Goal: Task Accomplishment & Management: Manage account settings

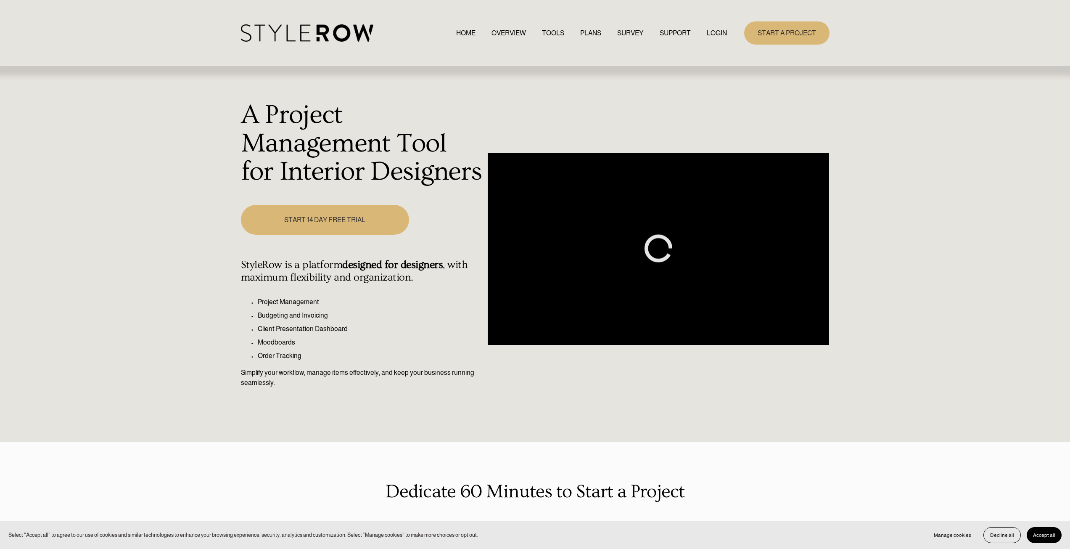
click at [718, 34] on link "LOGIN" at bounding box center [717, 32] width 20 height 11
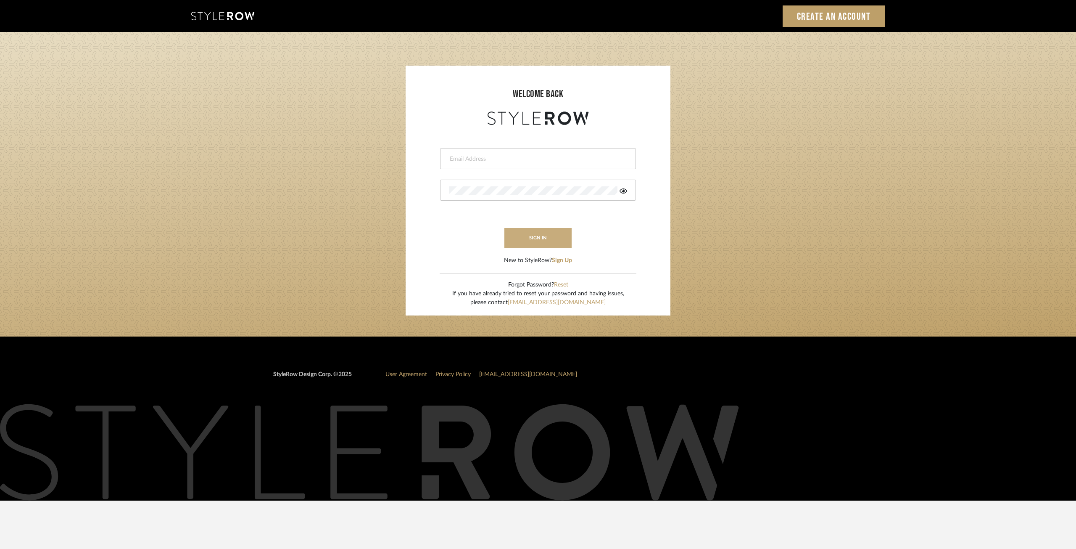
type input "ksears@morgantewilson.com"
click at [534, 239] on button "sign in" at bounding box center [538, 238] width 67 height 20
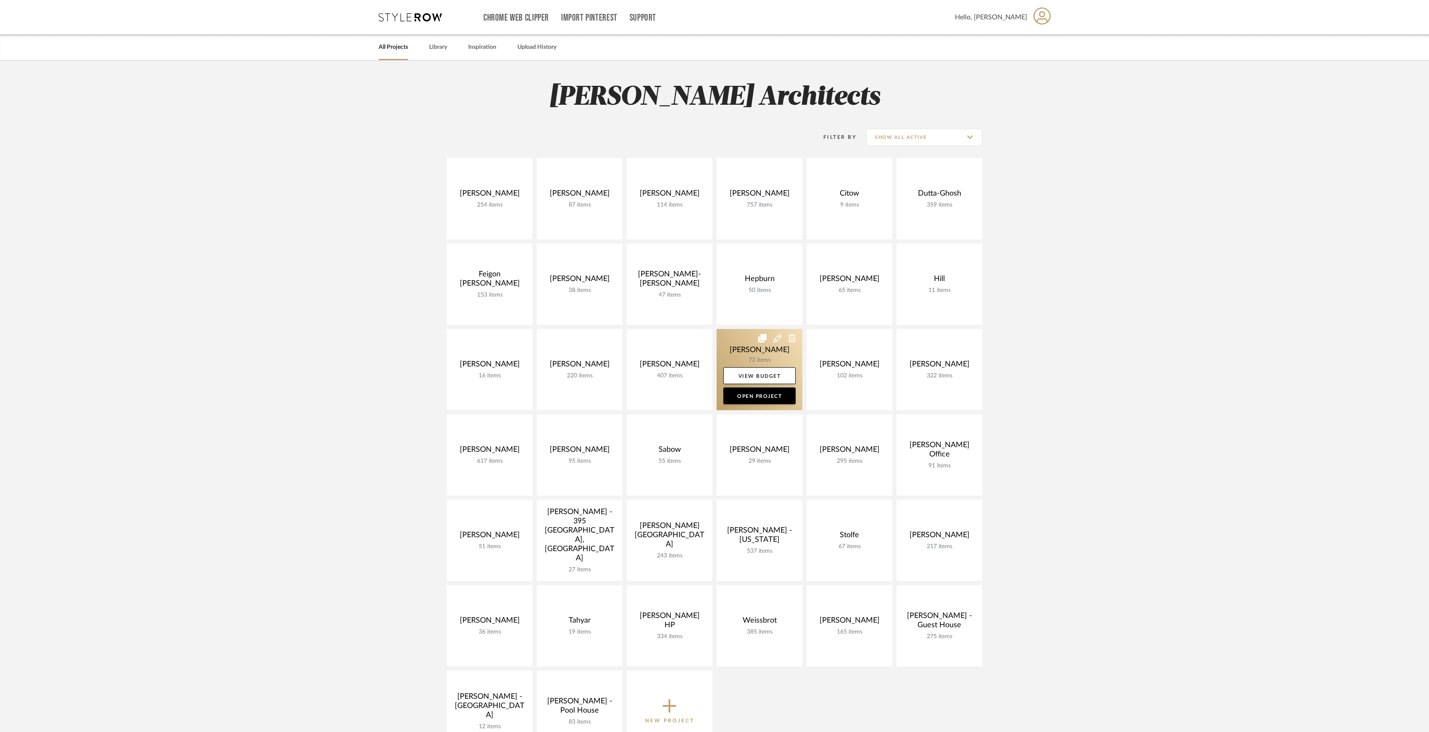
click at [757, 357] on link at bounding box center [760, 369] width 86 height 81
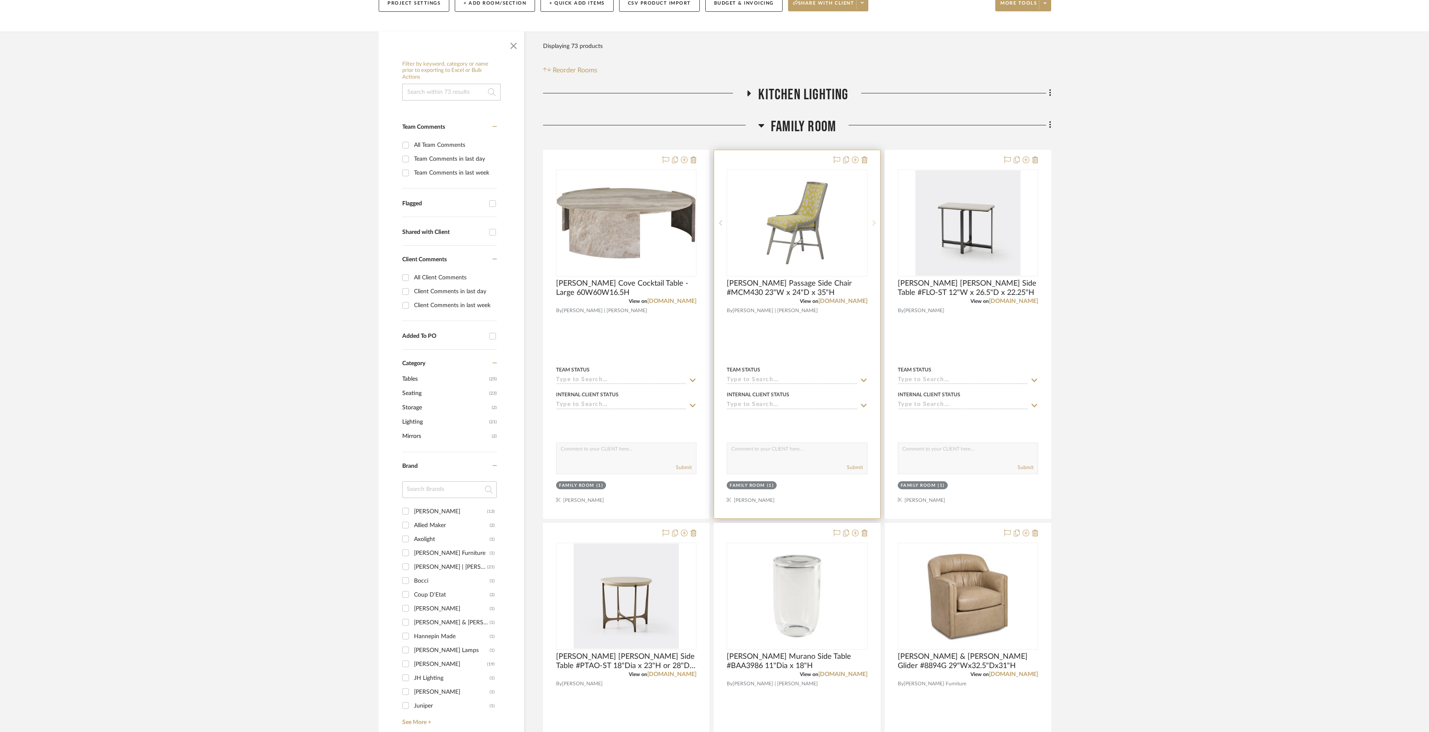
scroll to position [224, 0]
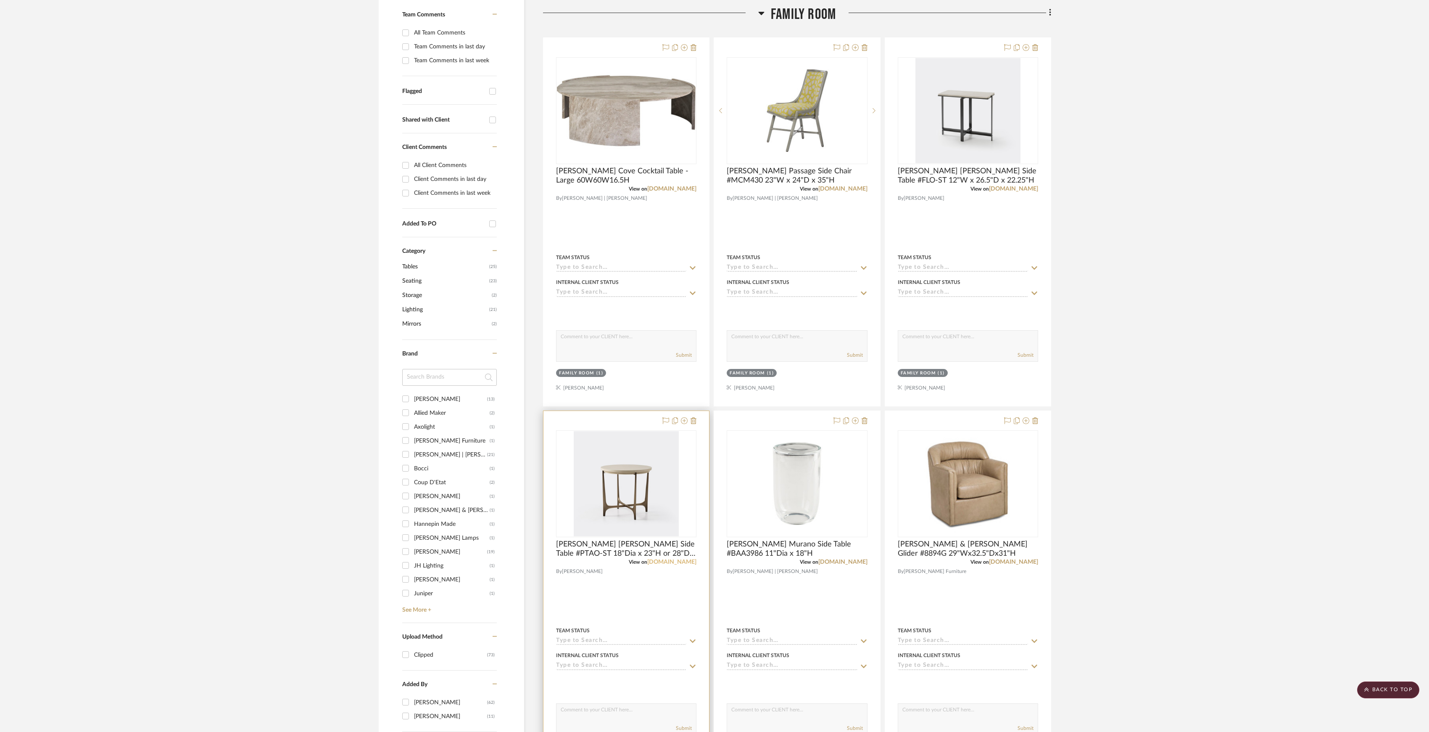
click at [680, 563] on link "hollyhunt.com" at bounding box center [671, 562] width 49 height 6
click at [1029, 182] on span "Holly Hunt Florence Side Table #FLO-ST 12"W x 26.5"D x 22.25"H" at bounding box center [968, 175] width 140 height 18
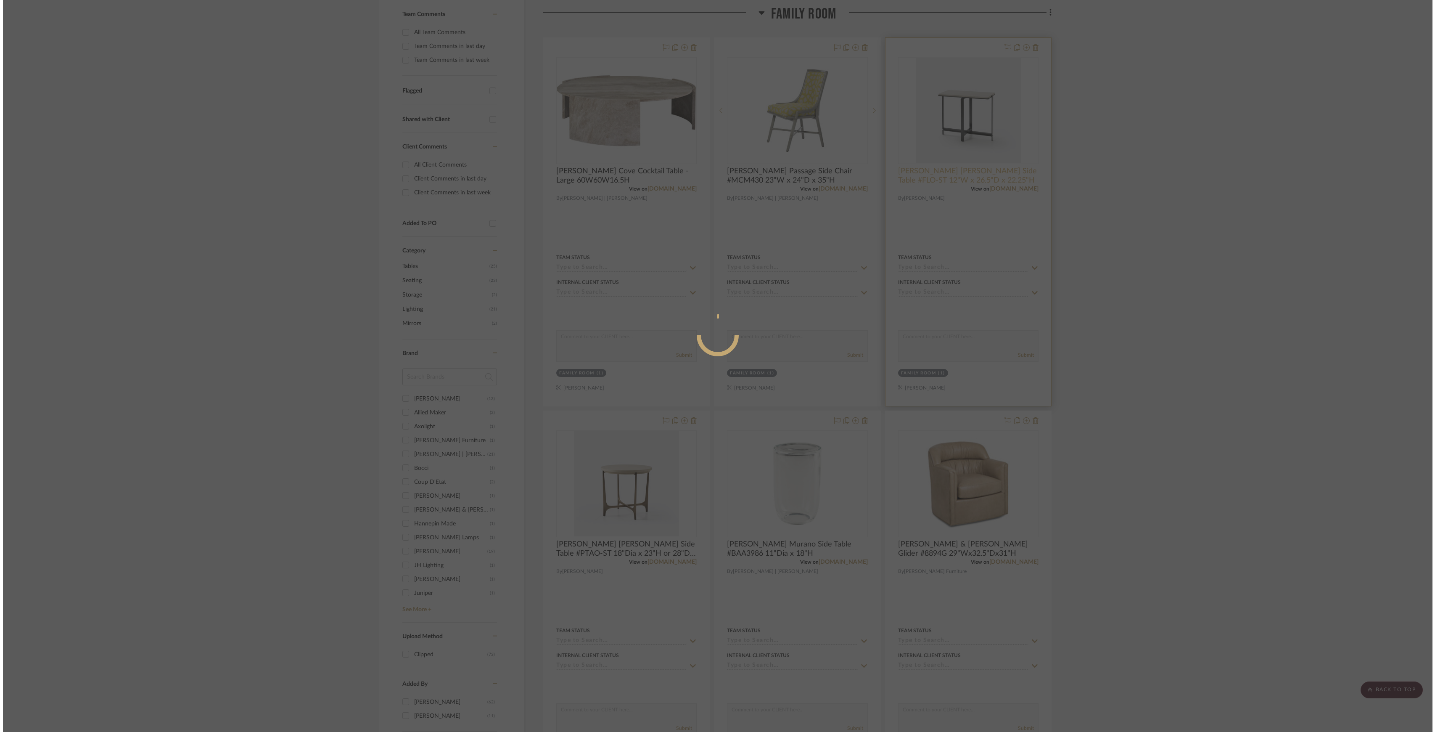
scroll to position [0, 0]
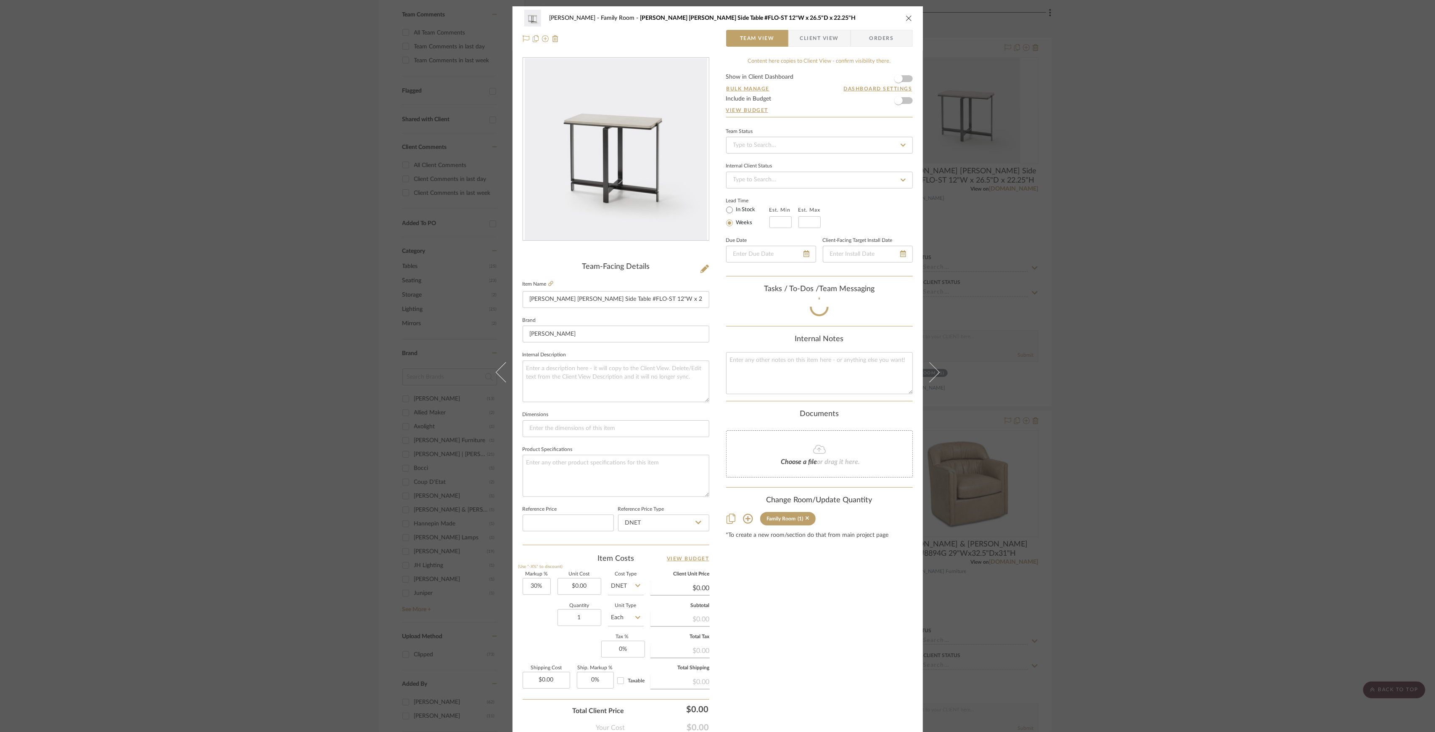
click at [1161, 241] on div "Lesnik Family Room Holly Hunt Florence Side Table #FLO-ST 12"W x 26.5"D x 22.25…" at bounding box center [717, 366] width 1435 height 732
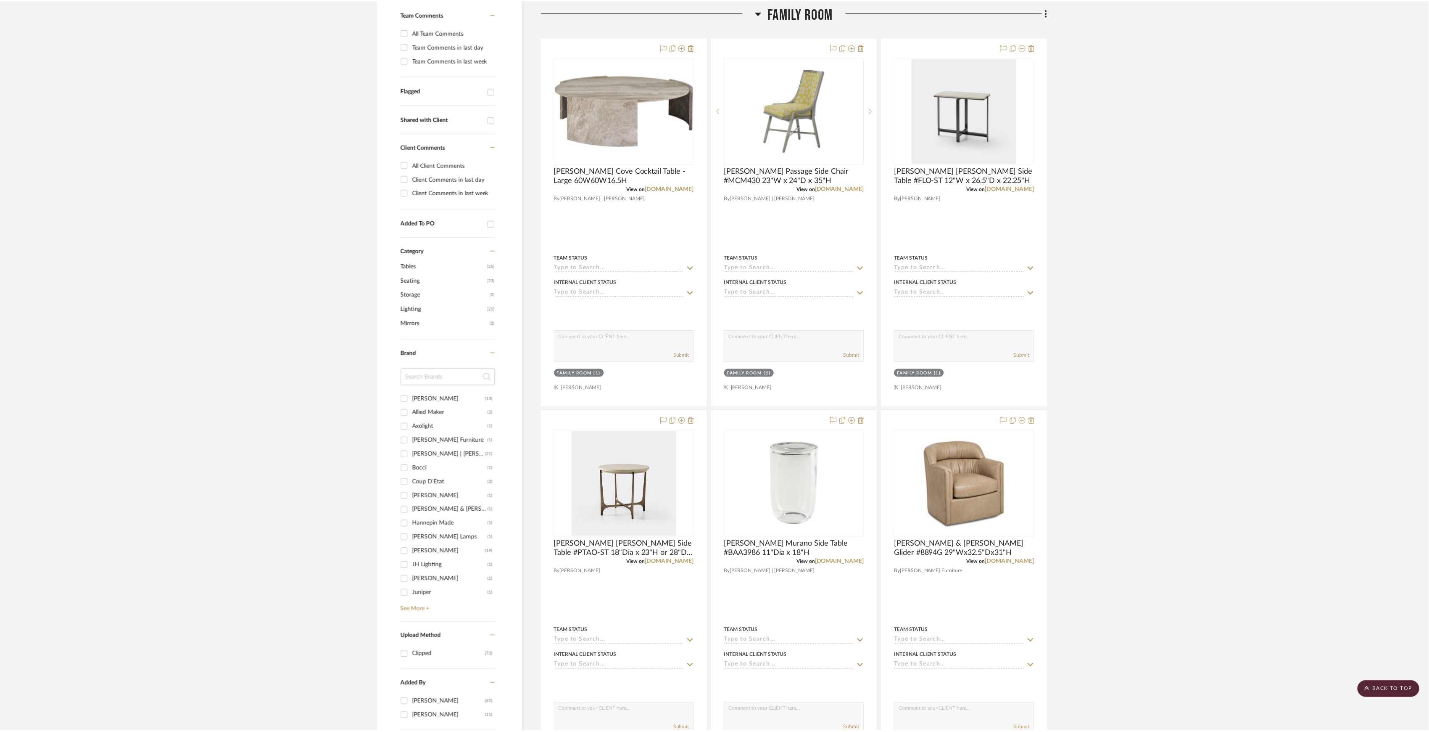
scroll to position [224, 0]
click at [1012, 190] on link "hollyhunt.com" at bounding box center [1013, 189] width 49 height 6
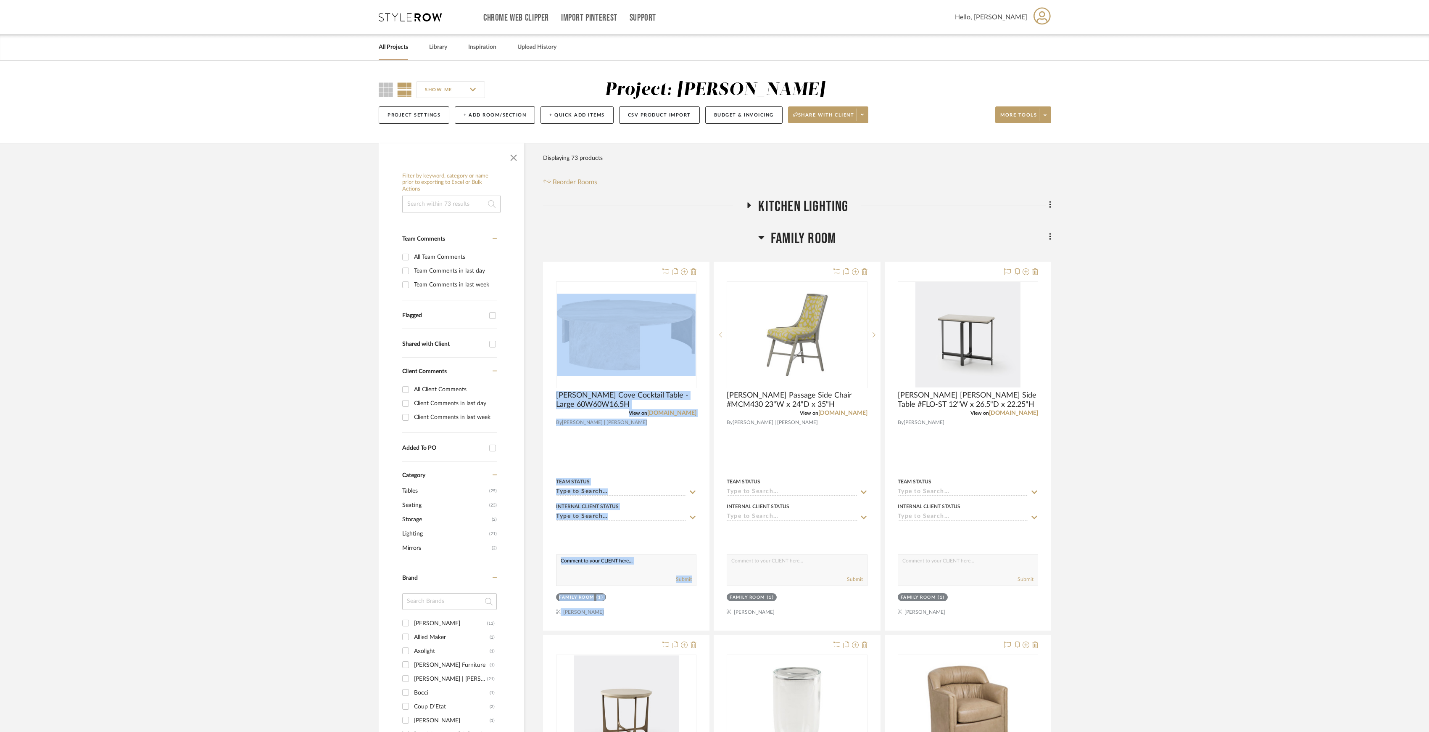
click at [821, 239] on span "Family Room" at bounding box center [803, 239] width 65 height 18
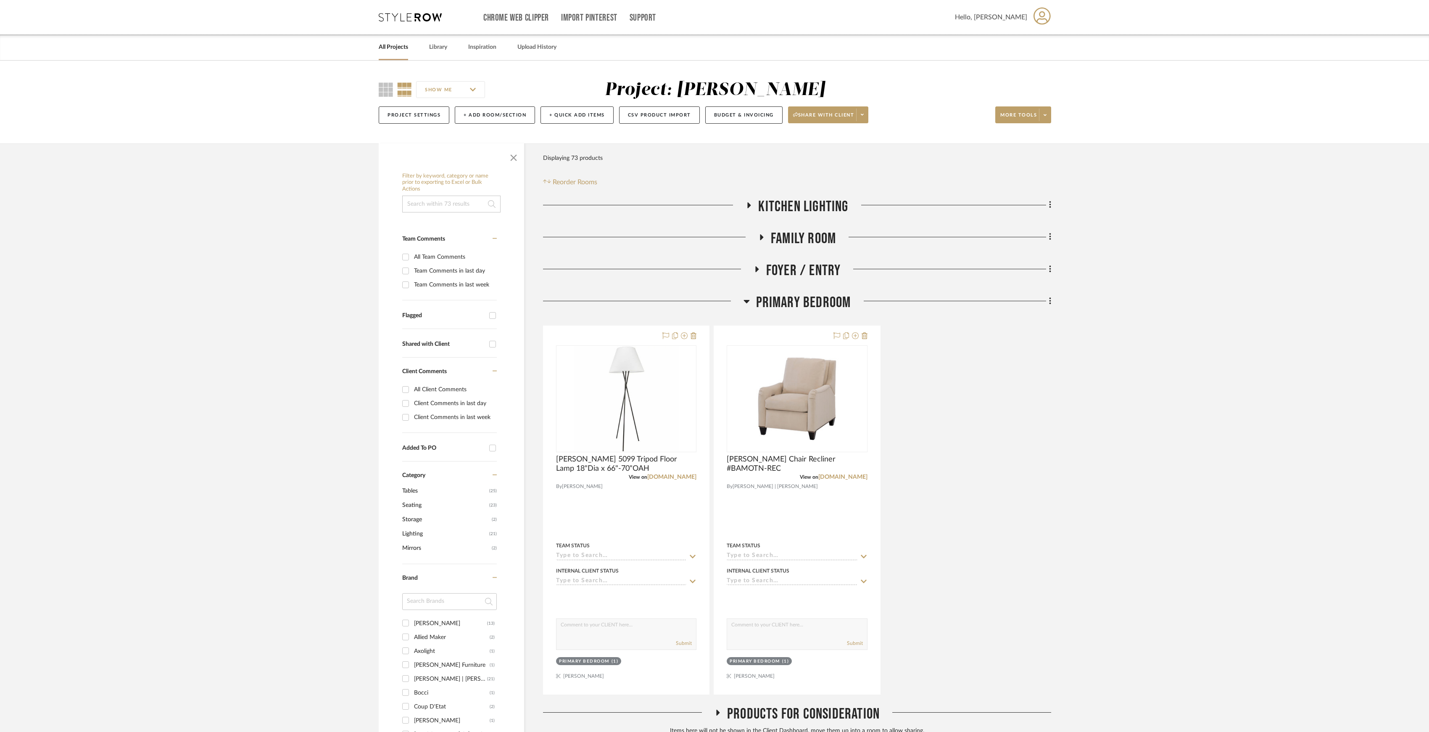
click at [827, 300] on span "Primary Bedroom" at bounding box center [803, 302] width 95 height 18
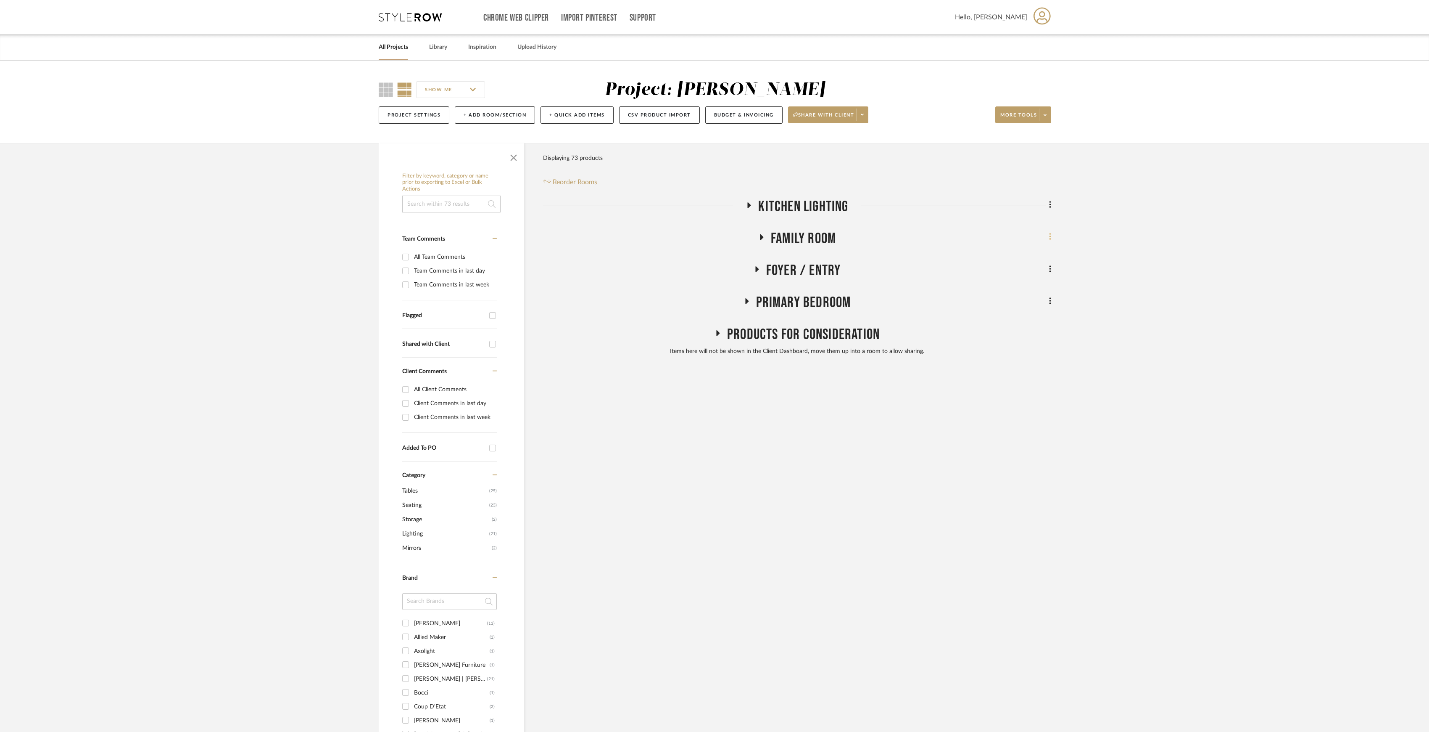
click at [1049, 240] on icon at bounding box center [1050, 236] width 3 height 9
click at [1008, 331] on button "Add Room Below" at bounding box center [1011, 339] width 79 height 21
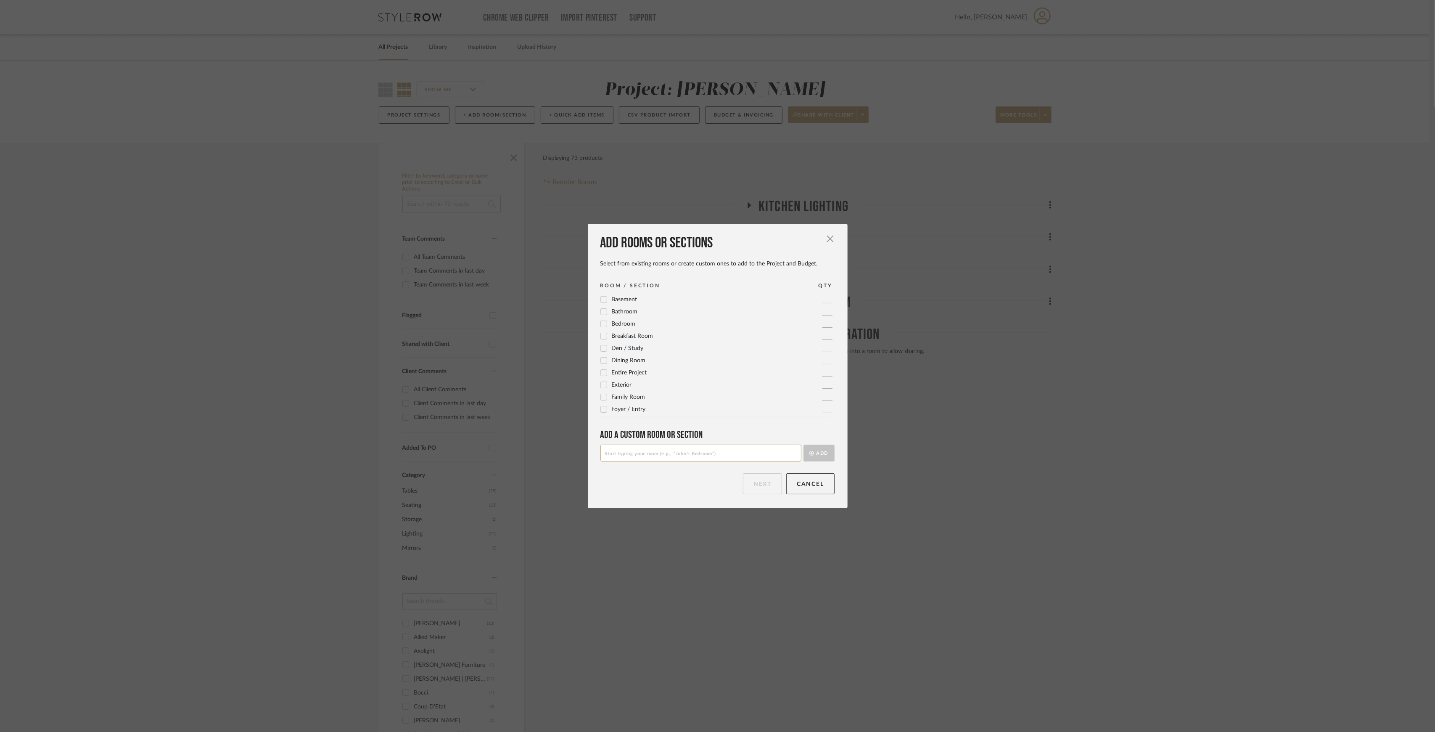
click at [715, 456] on input at bounding box center [700, 452] width 201 height 17
type input "Side Table Options"
click at [821, 446] on button "Add" at bounding box center [818, 452] width 31 height 17
click at [767, 475] on button "Next" at bounding box center [762, 483] width 39 height 21
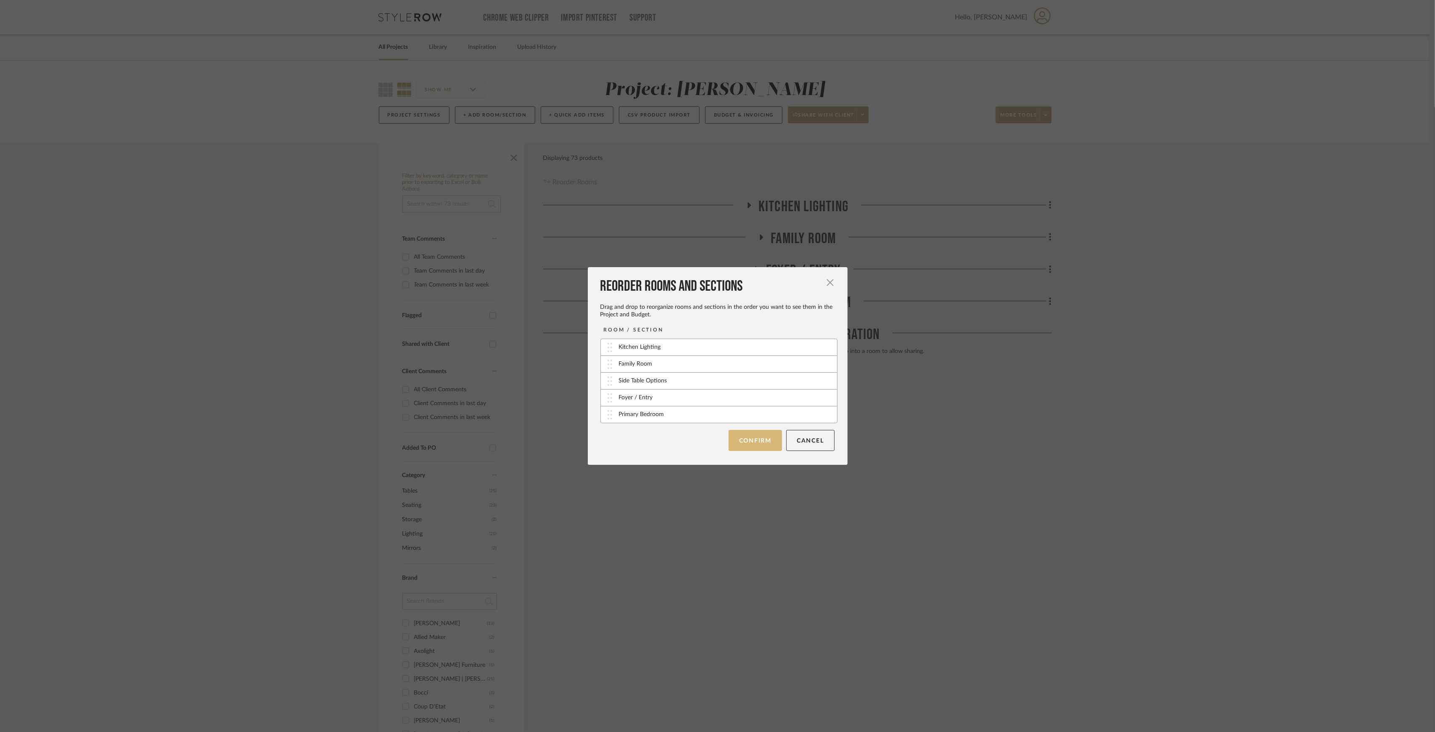
click at [751, 443] on button "Confirm" at bounding box center [755, 440] width 53 height 21
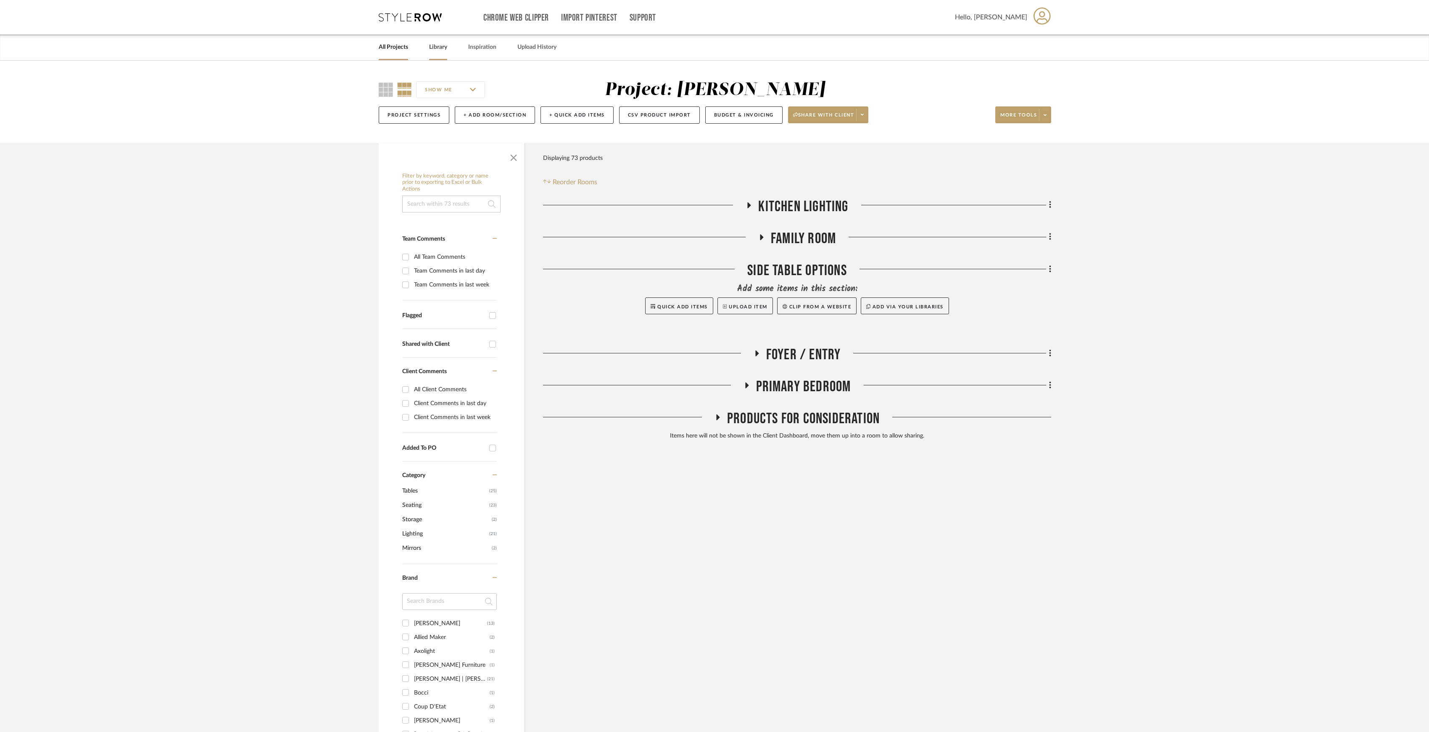
click at [444, 48] on link "Library" at bounding box center [438, 47] width 18 height 11
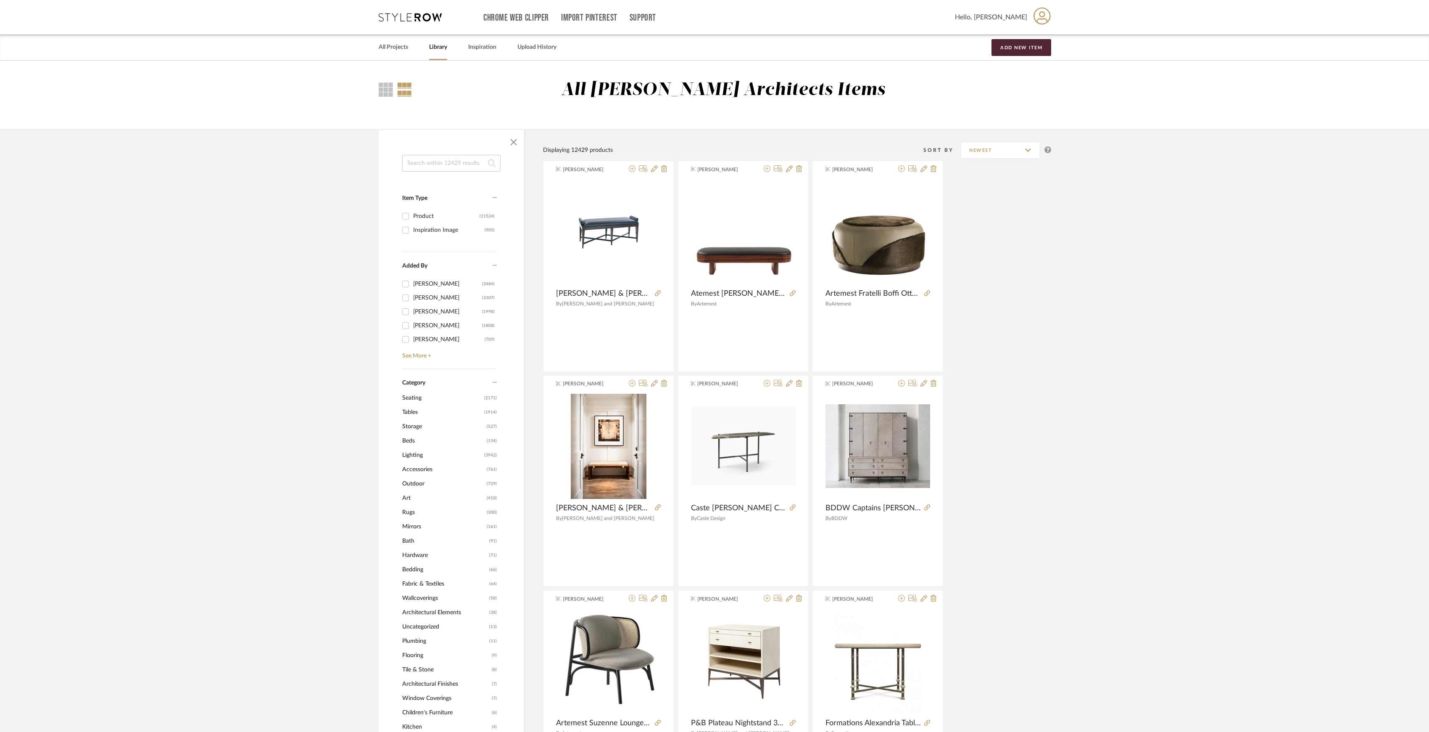
click at [420, 412] on span "Tables" at bounding box center [442, 412] width 80 height 14
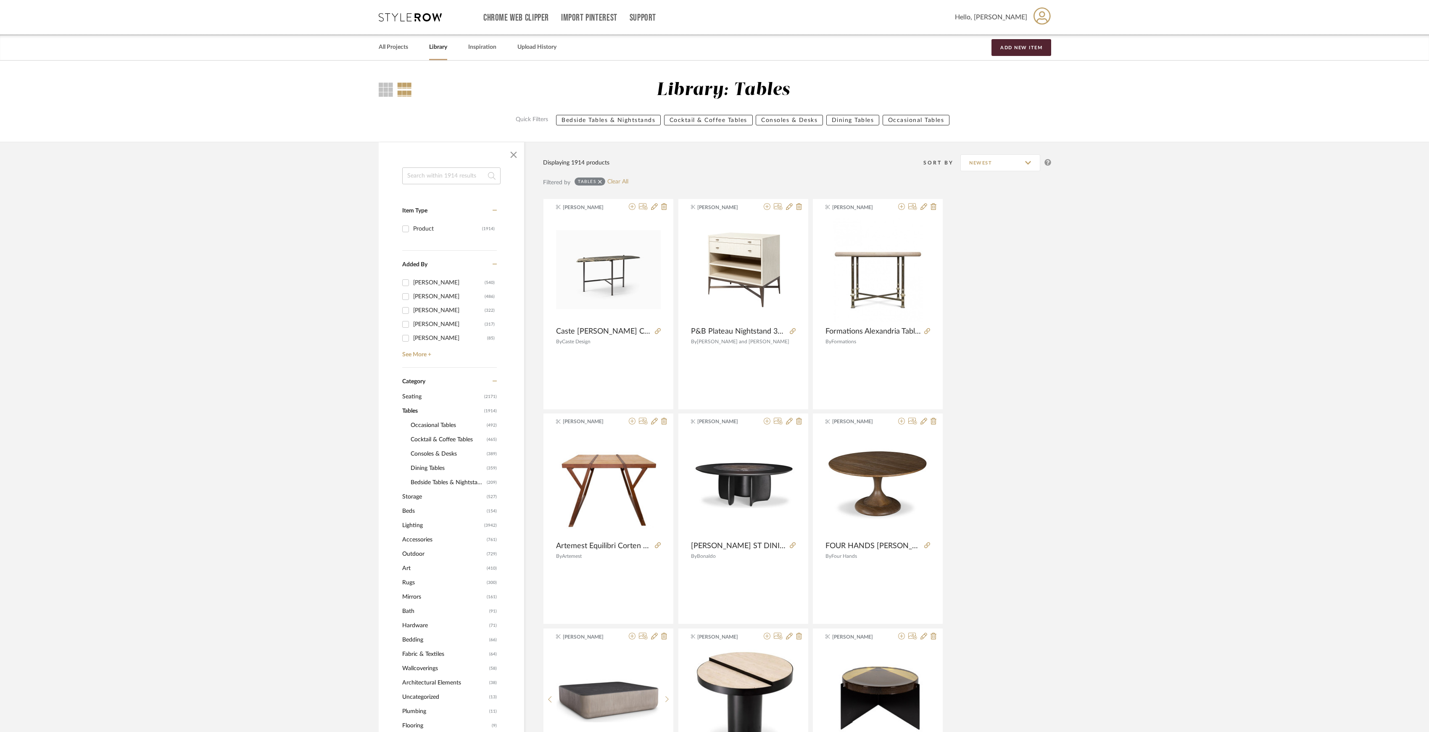
click at [446, 423] on span "Occasional Tables" at bounding box center [448, 425] width 74 height 14
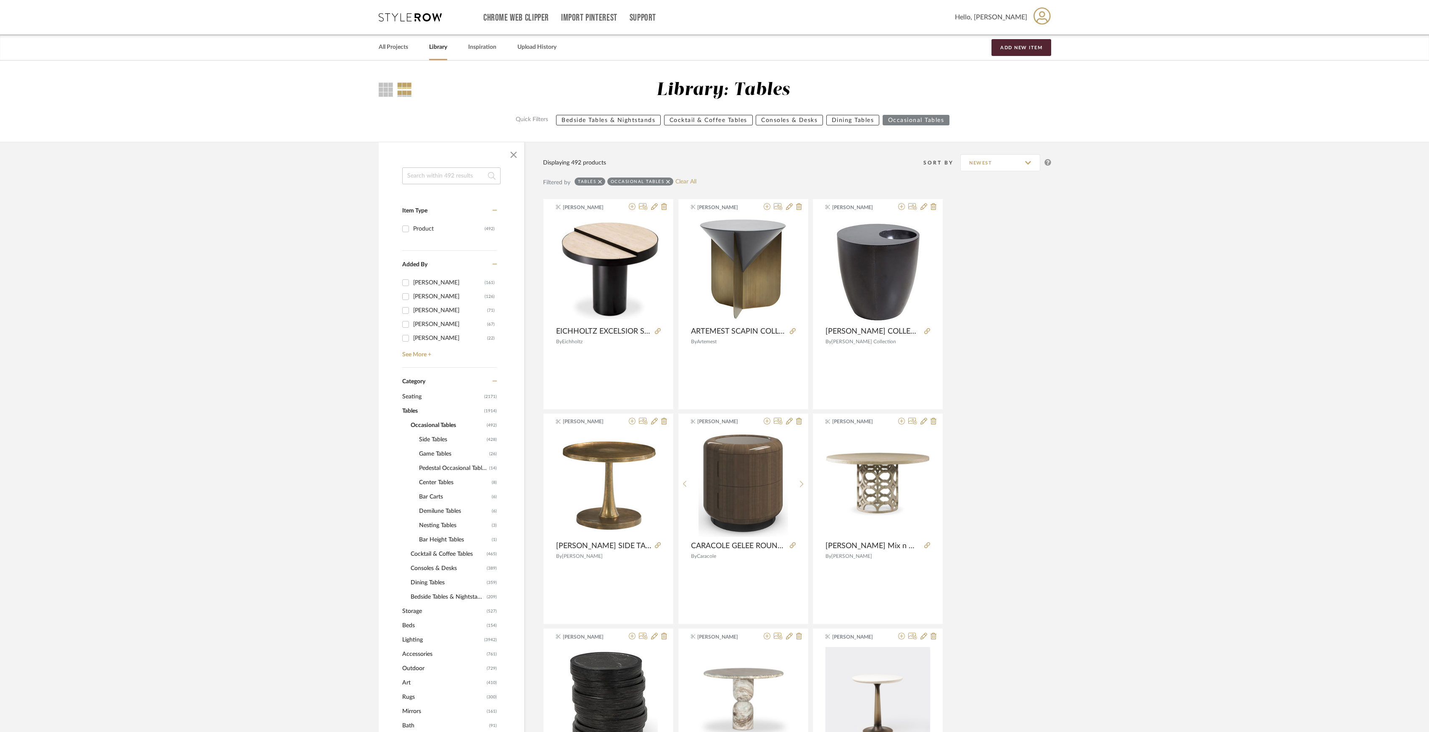
click at [434, 436] on span "Side Tables" at bounding box center [452, 439] width 66 height 14
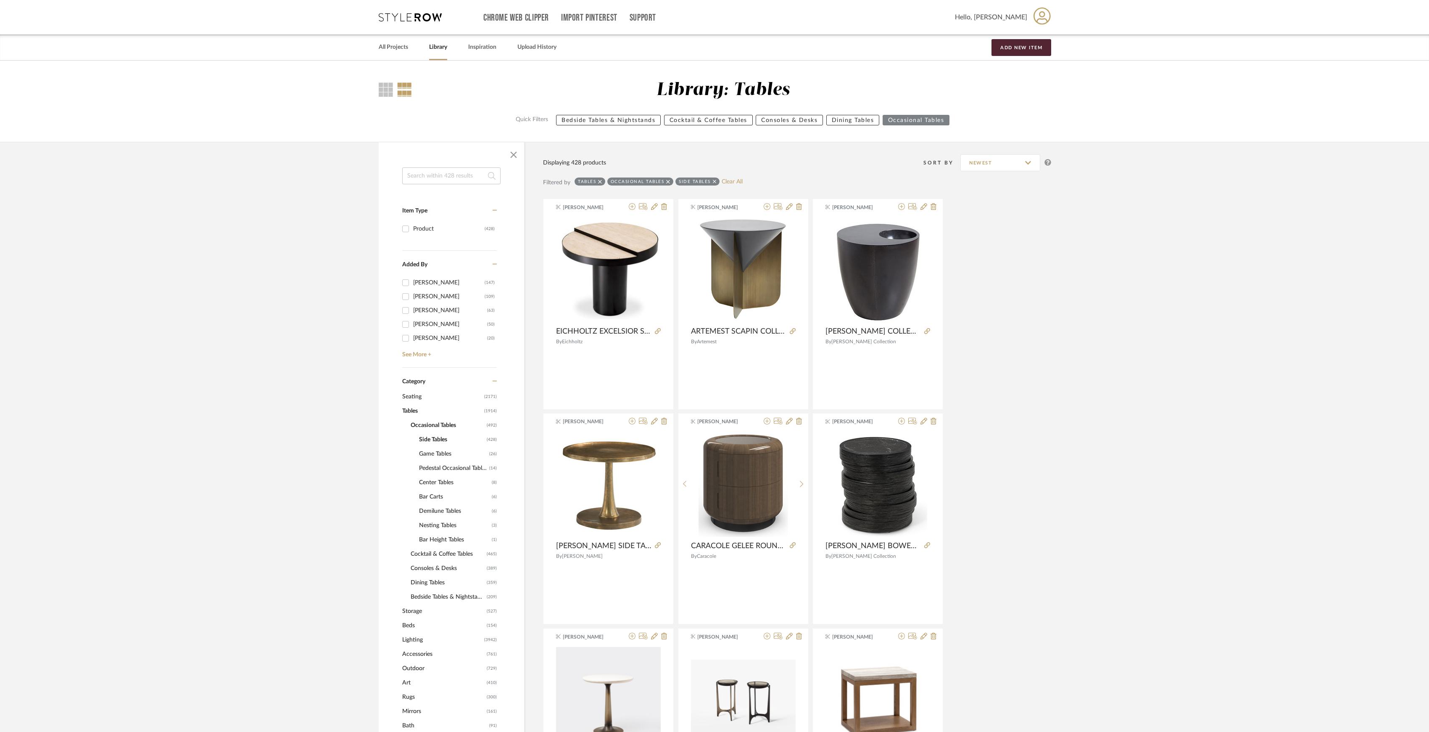
scroll to position [280, 0]
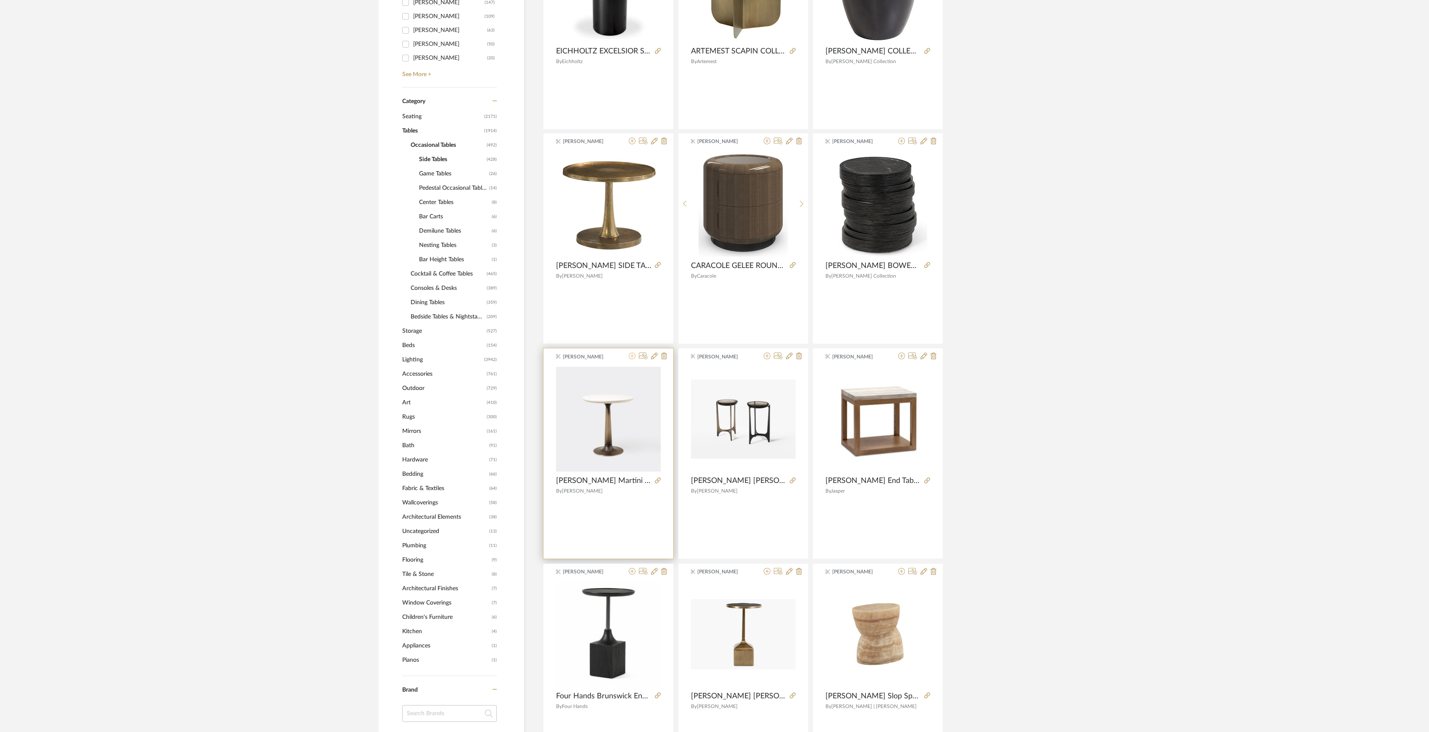
click at [631, 356] on icon at bounding box center [632, 355] width 7 height 7
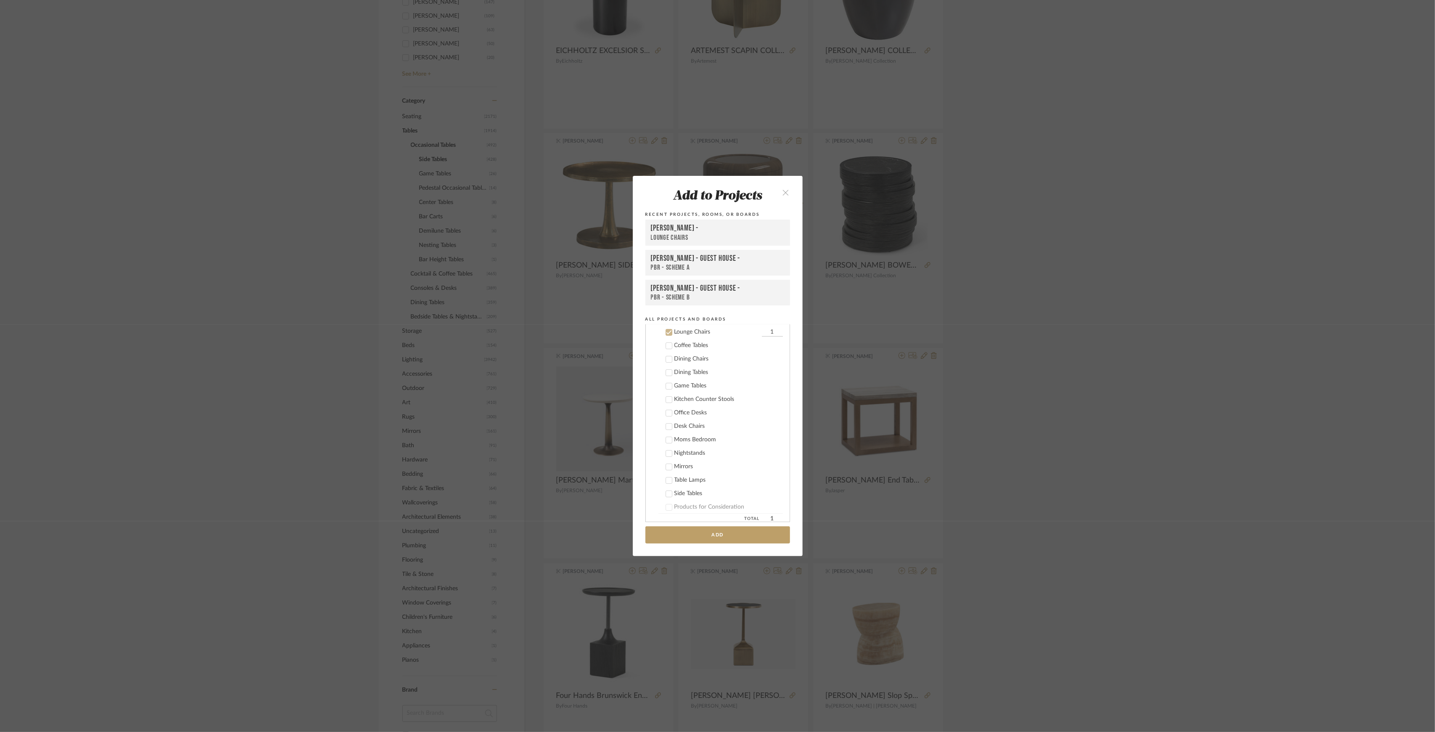
scroll to position [29, 0]
click at [671, 447] on label "Lounge Chairs 1" at bounding box center [720, 444] width 124 height 8
click at [782, 189] on icon "close" at bounding box center [785, 192] width 7 height 7
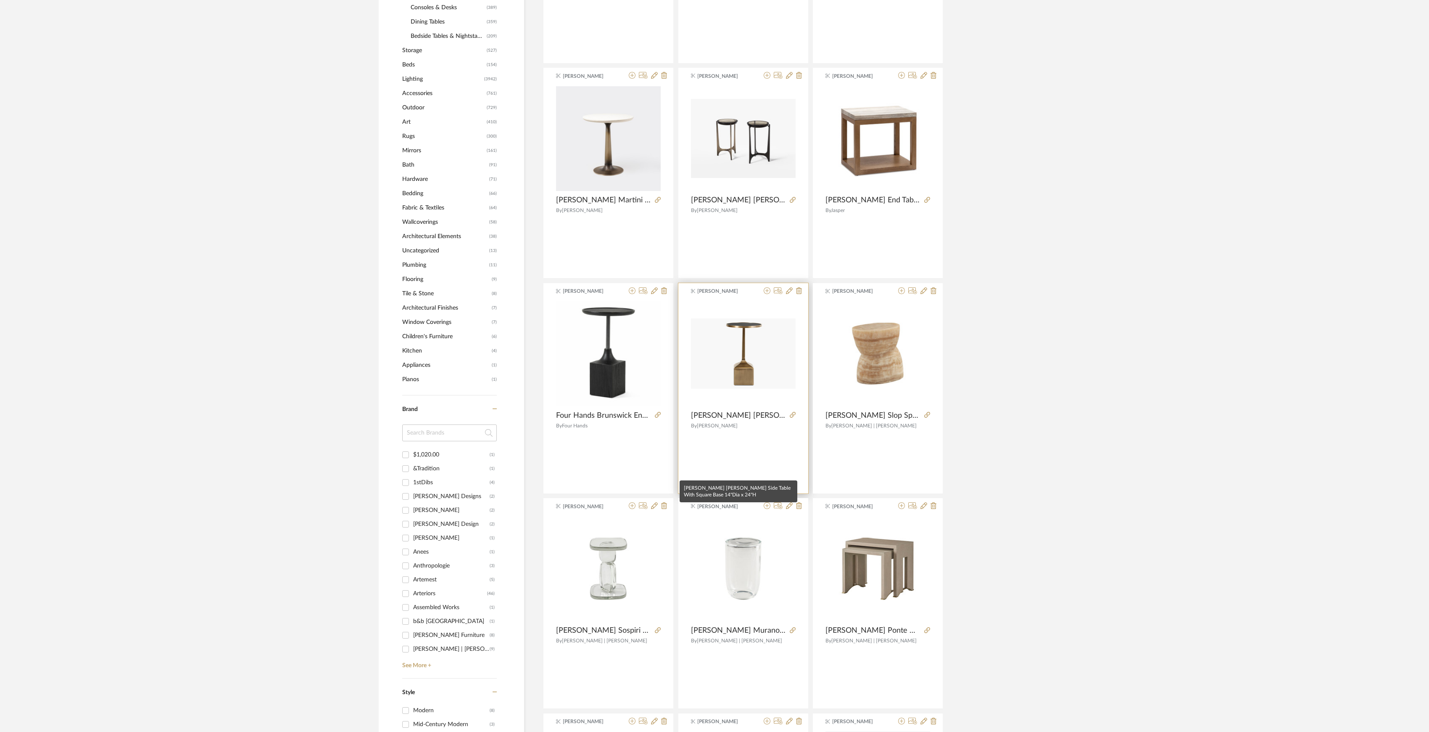
scroll to position [505, 0]
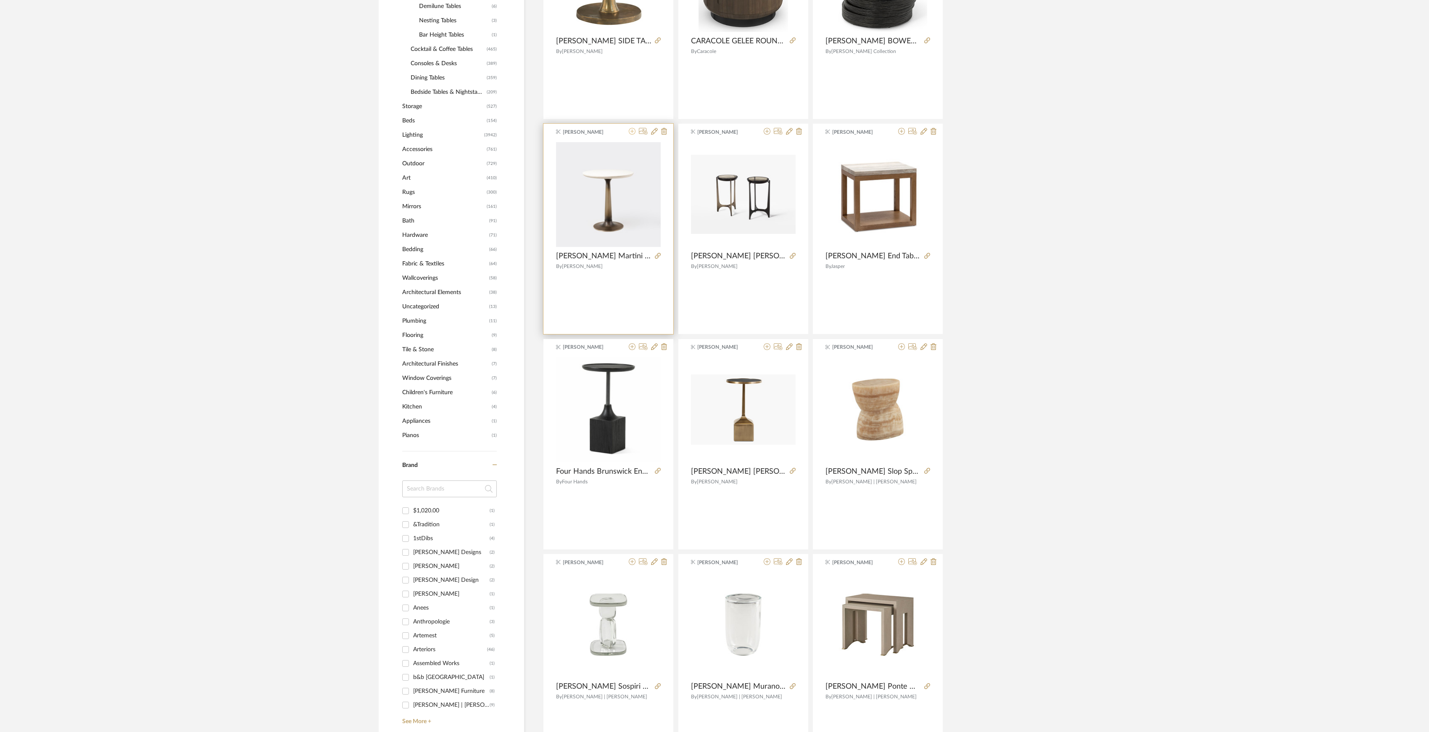
click at [631, 135] on icon at bounding box center [632, 131] width 7 height 7
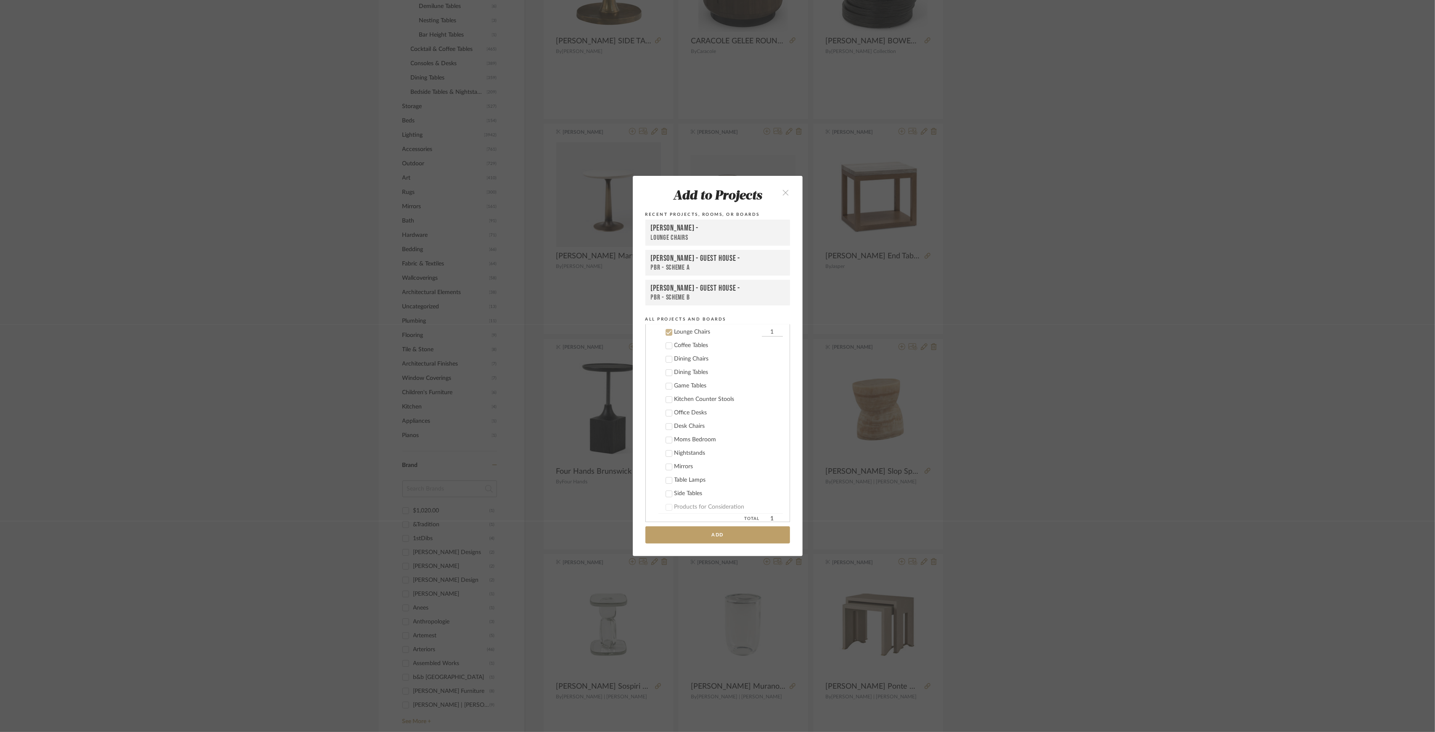
scroll to position [0, 0]
click at [678, 473] on div "Lounge Chairs" at bounding box center [716, 473] width 85 height 7
click at [668, 353] on div "Boutross" at bounding box center [724, 351] width 131 height 15
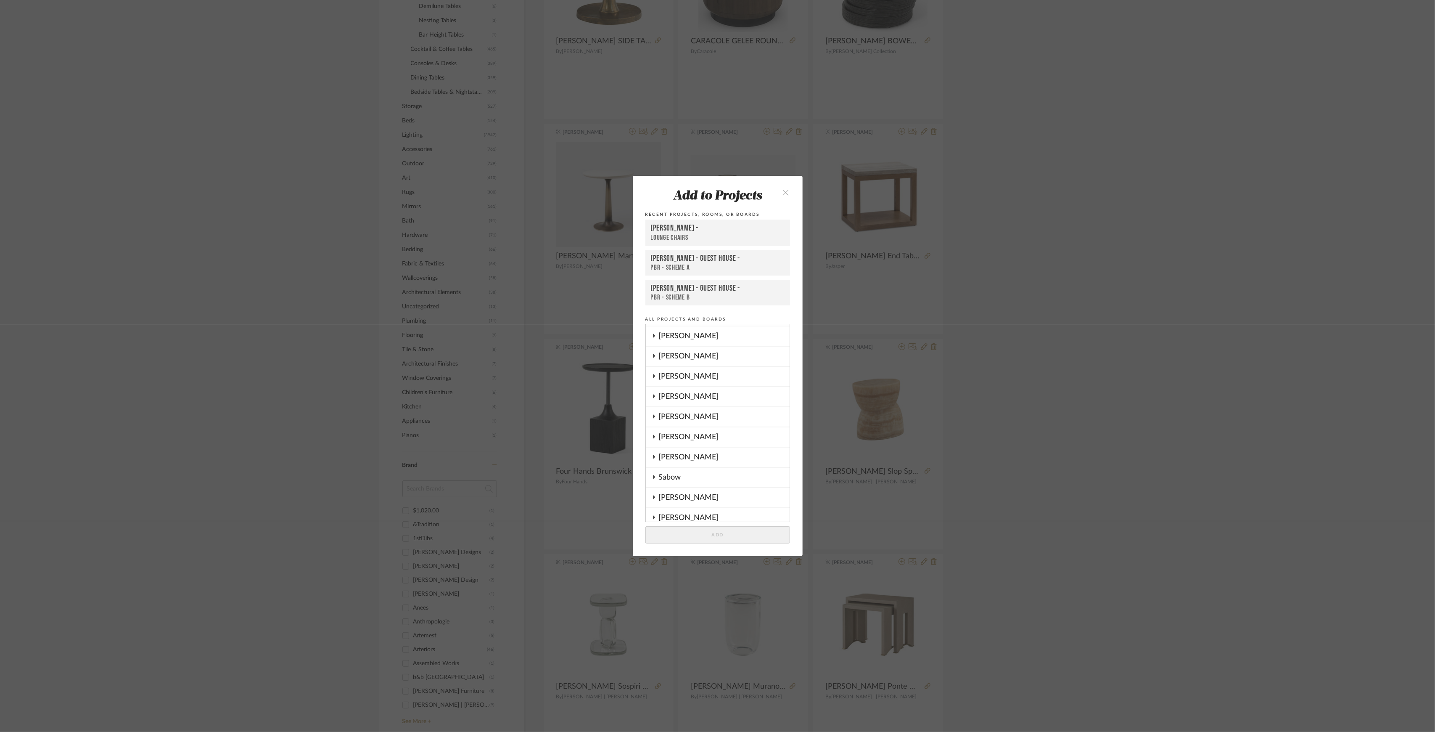
click at [673, 372] on div "Lesnik" at bounding box center [724, 376] width 131 height 19
click at [697, 413] on div "Side Table Options" at bounding box center [728, 415] width 108 height 7
click at [737, 530] on button "Add" at bounding box center [717, 534] width 145 height 17
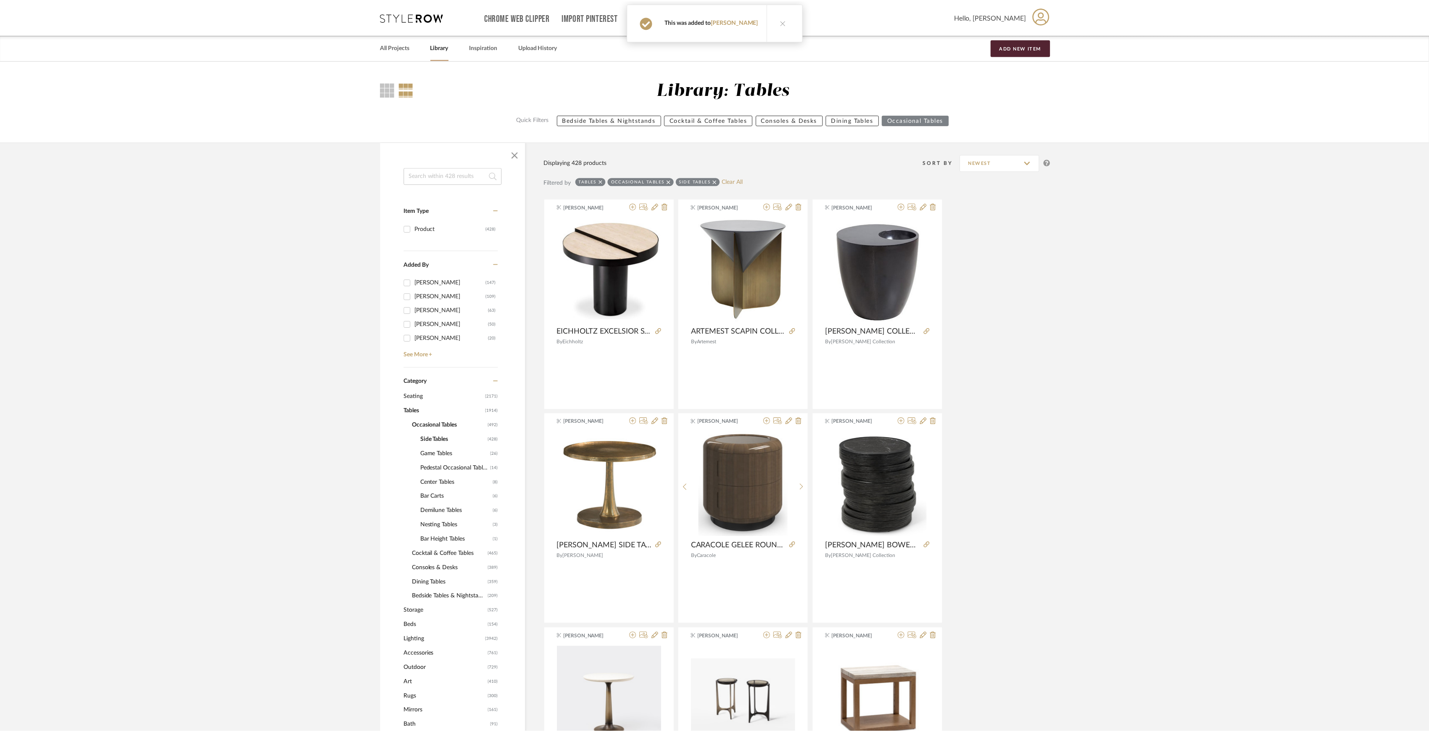
scroll to position [505, 0]
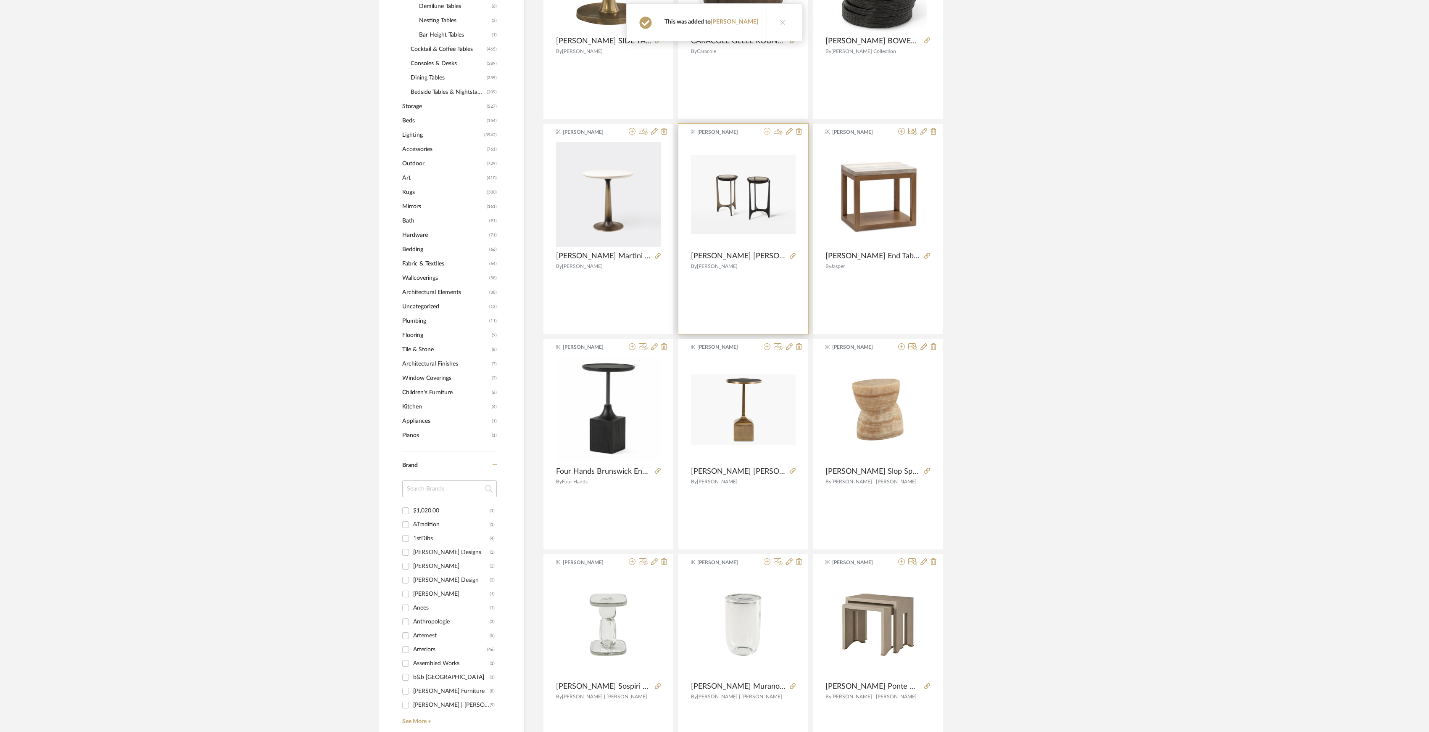
click at [769, 135] on icon at bounding box center [767, 131] width 7 height 7
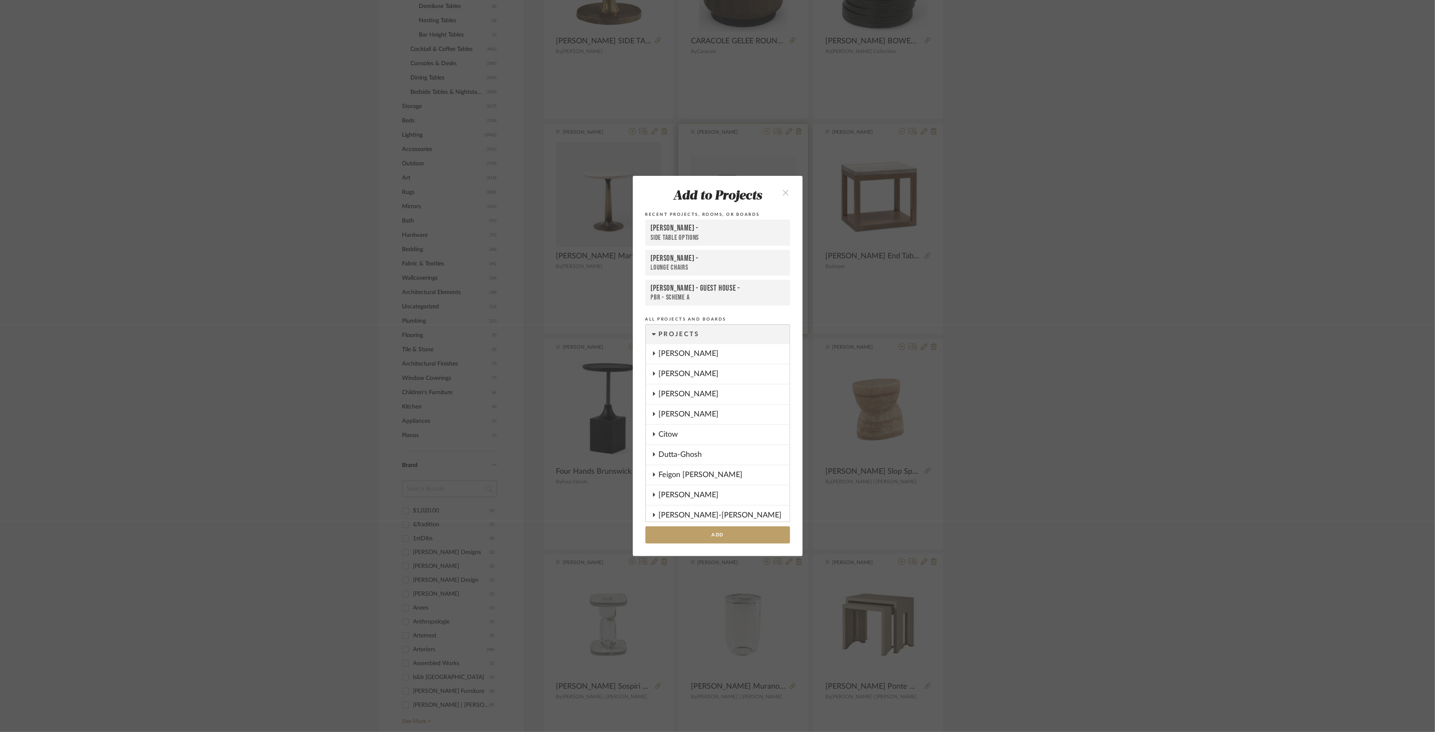
scroll to position [359, 0]
click at [727, 536] on button "Add" at bounding box center [717, 534] width 145 height 17
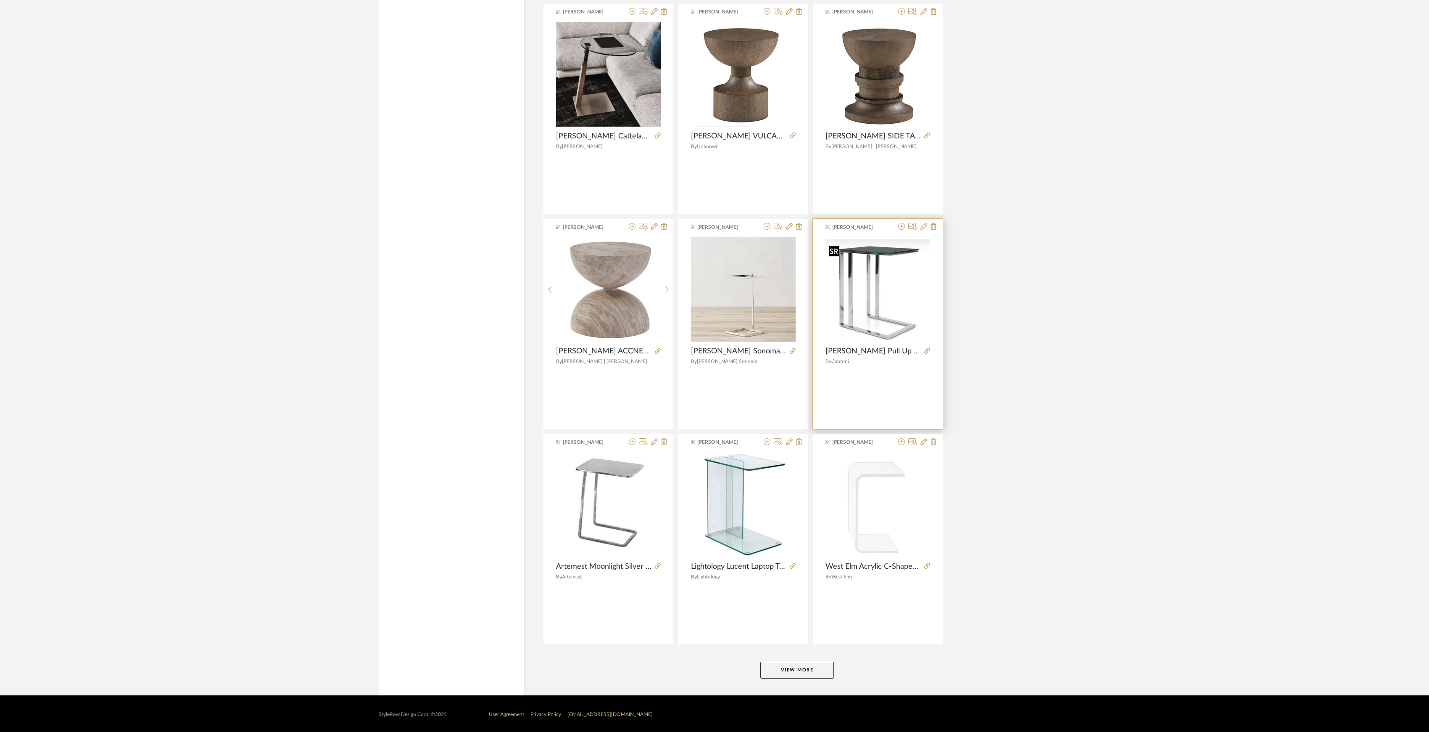
scroll to position [2135, 0]
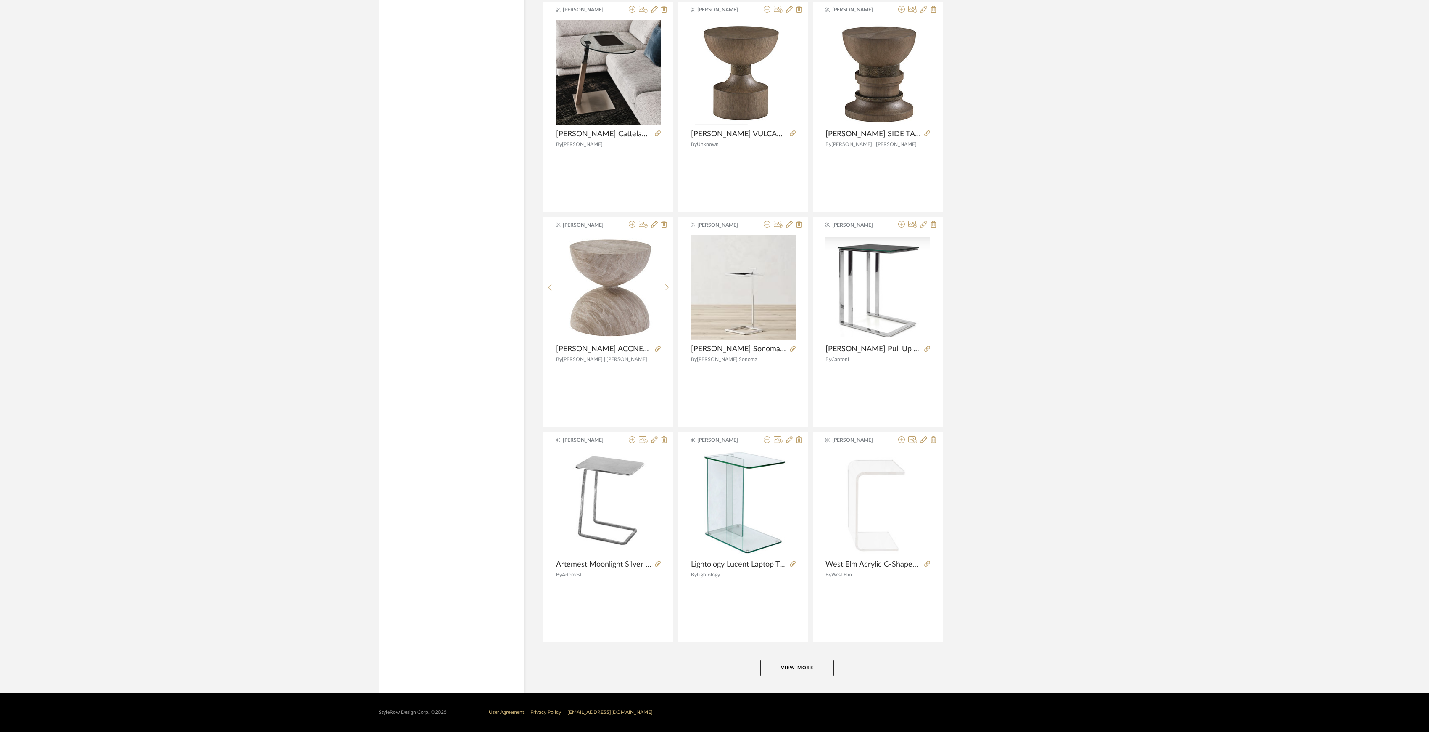
click at [803, 665] on button "View More" at bounding box center [798, 667] width 74 height 17
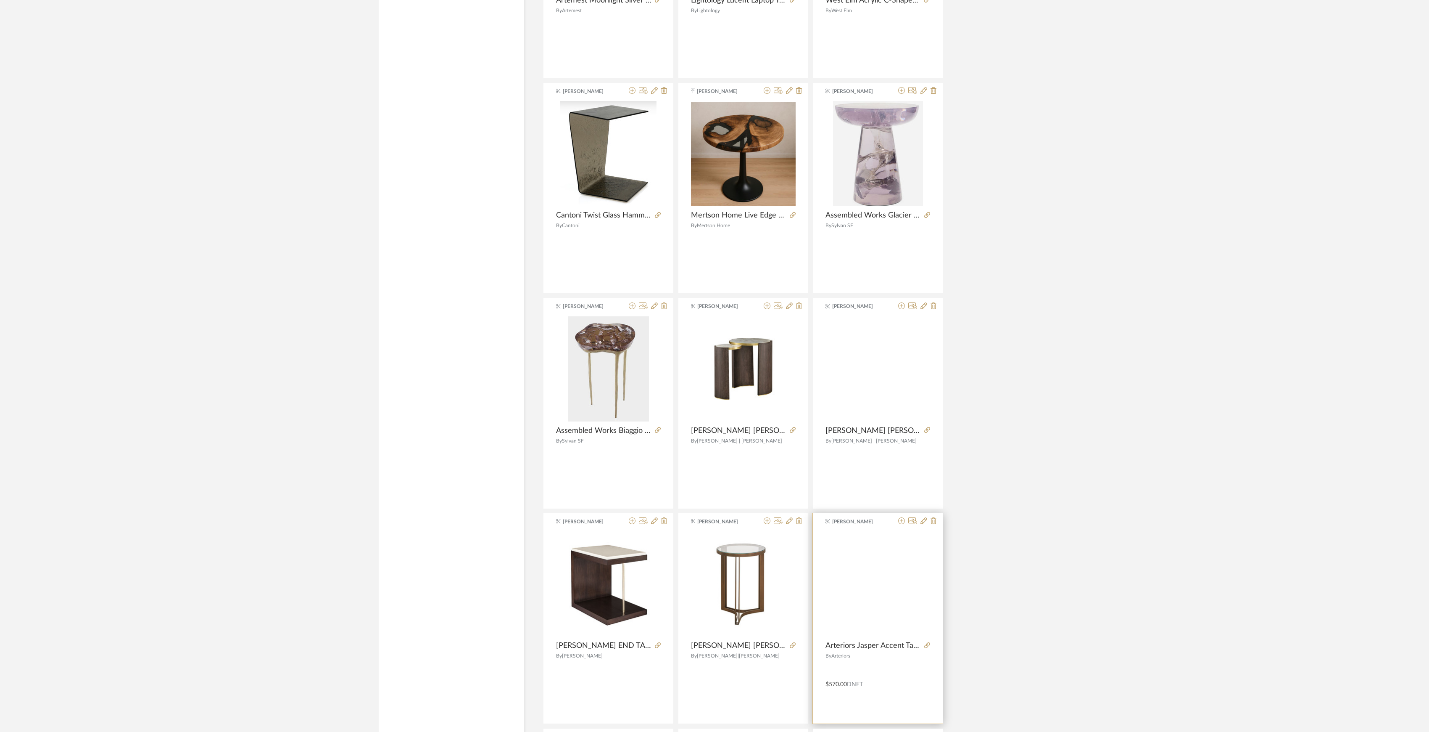
scroll to position [2976, 0]
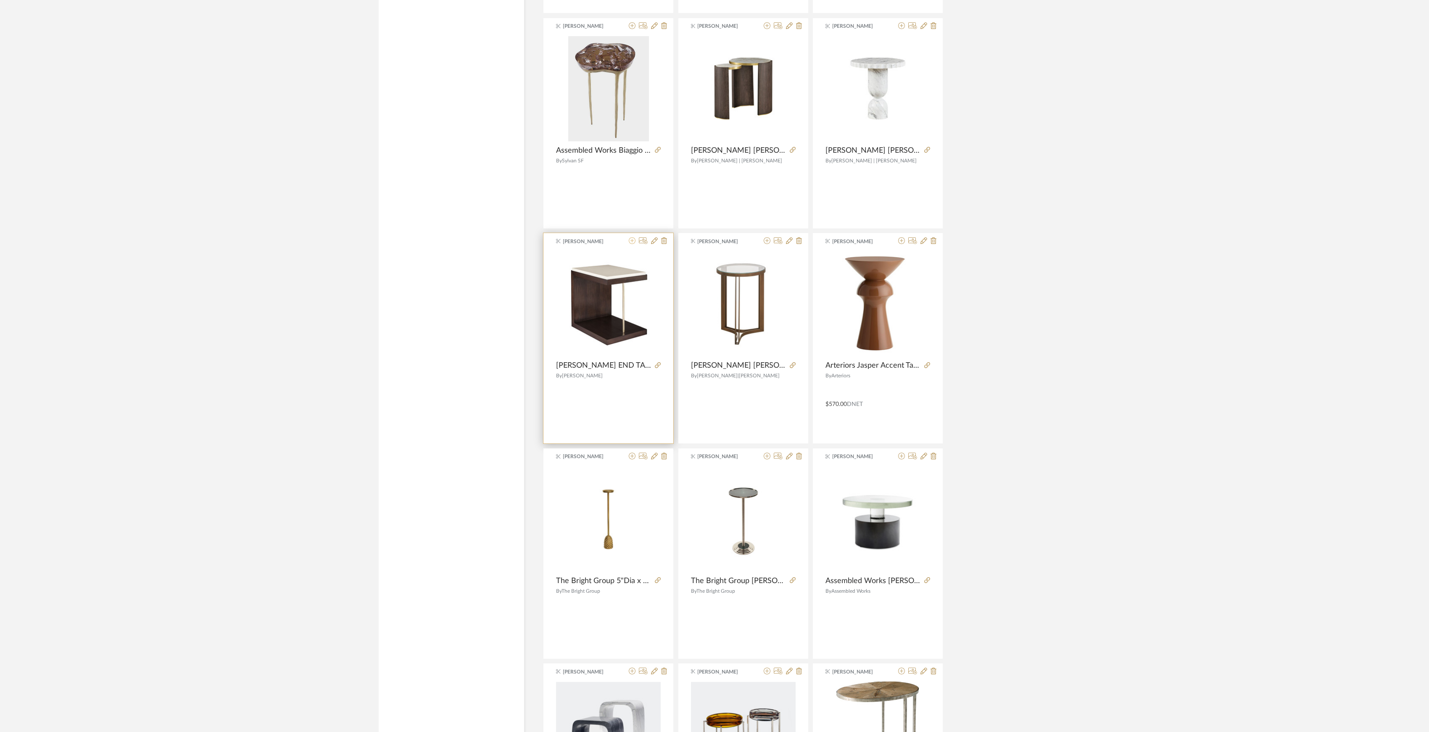
click at [633, 244] on icon at bounding box center [632, 240] width 7 height 7
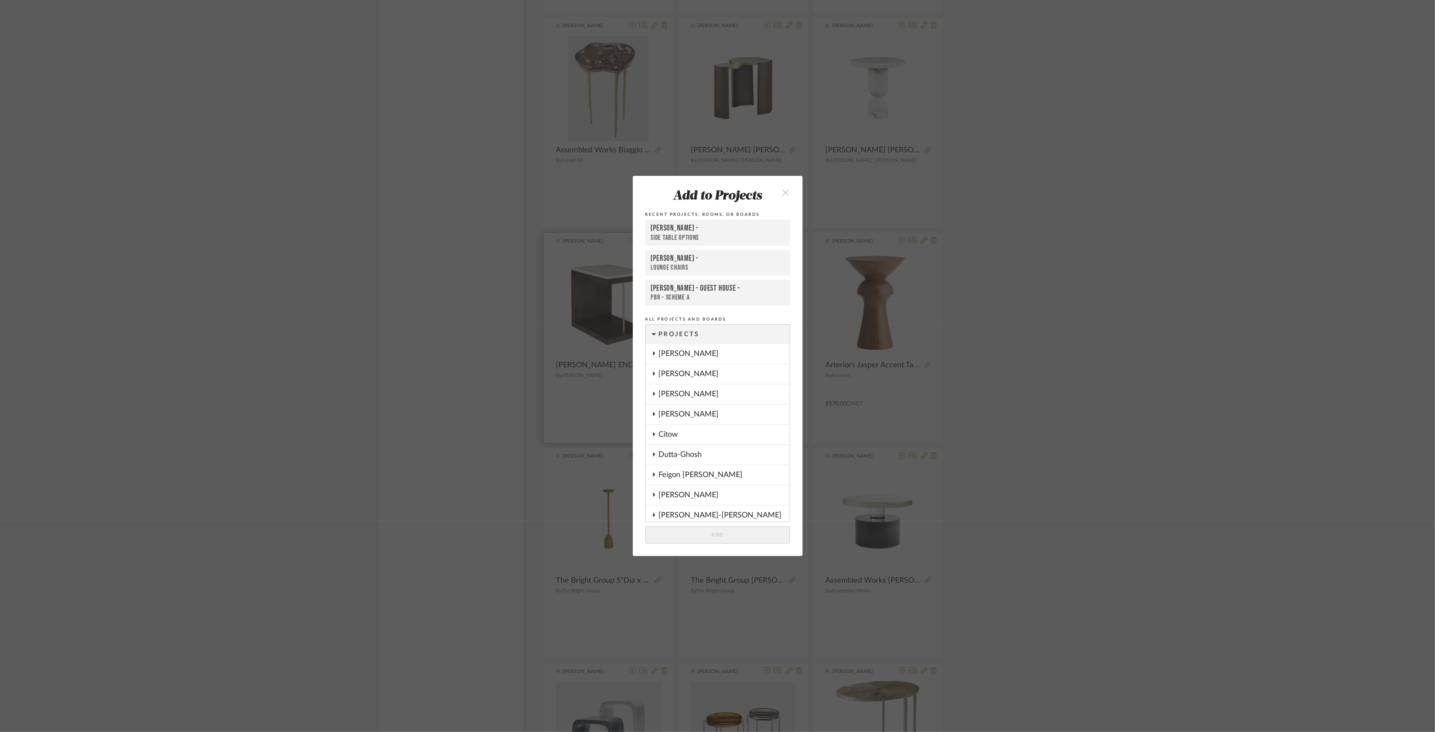
scroll to position [359, 0]
click at [713, 535] on button "Add" at bounding box center [717, 534] width 145 height 17
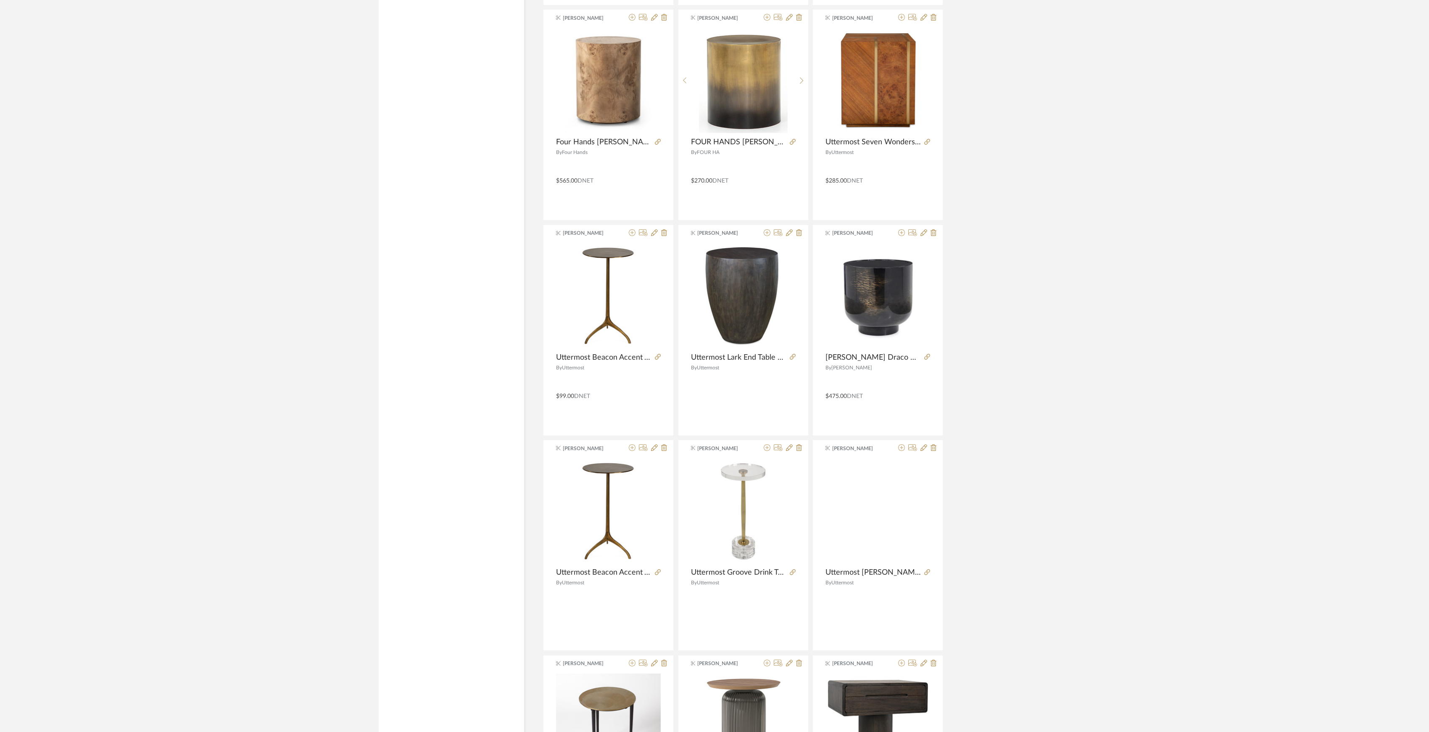
scroll to position [4719, 0]
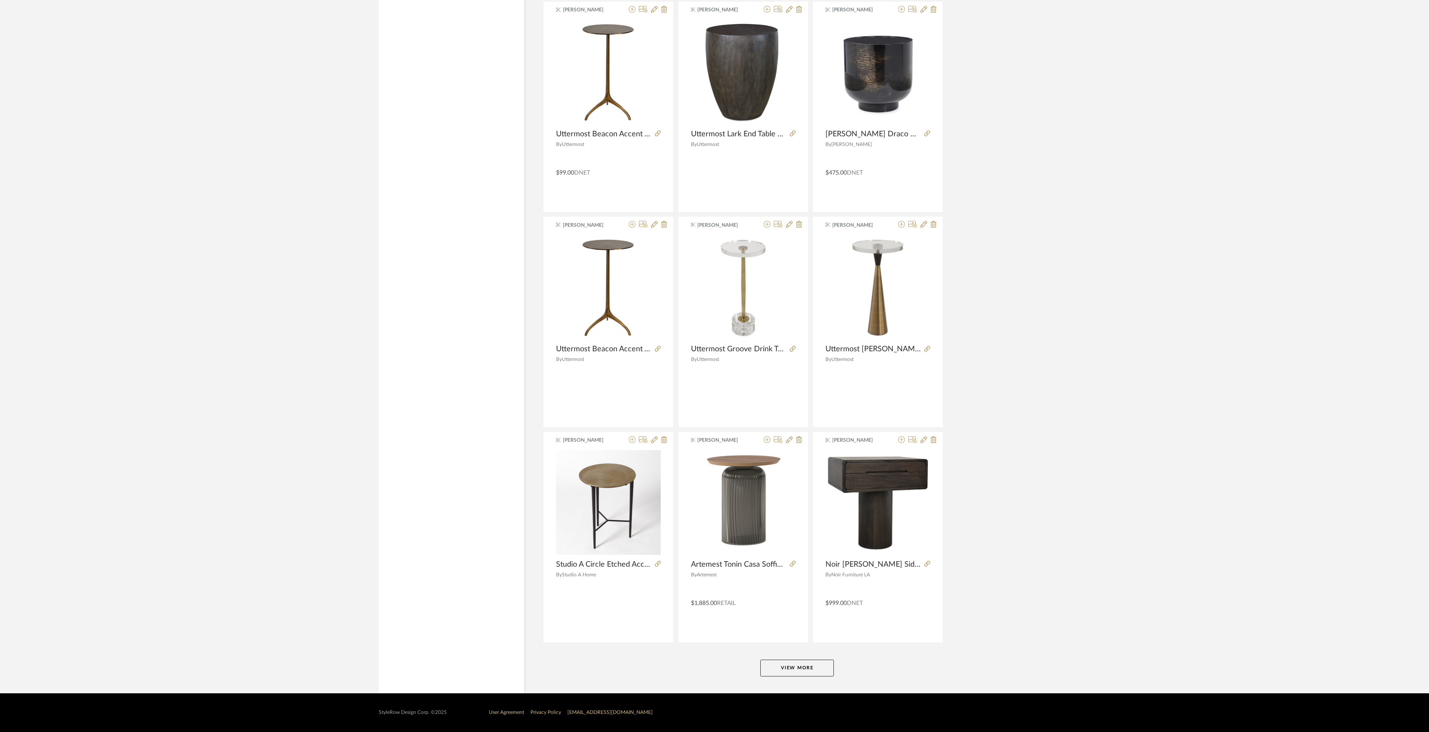
click at [802, 664] on button "View More" at bounding box center [798, 667] width 74 height 17
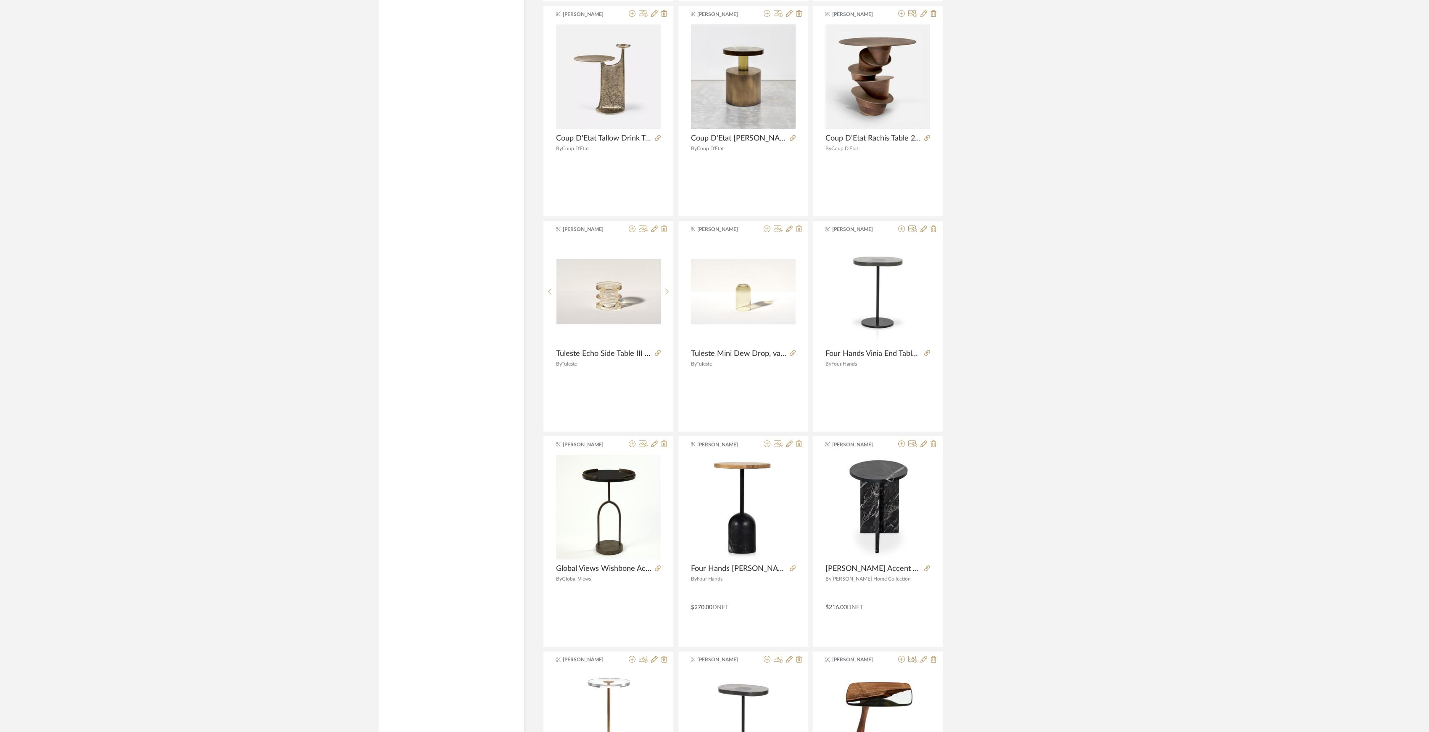
scroll to position [7303, 0]
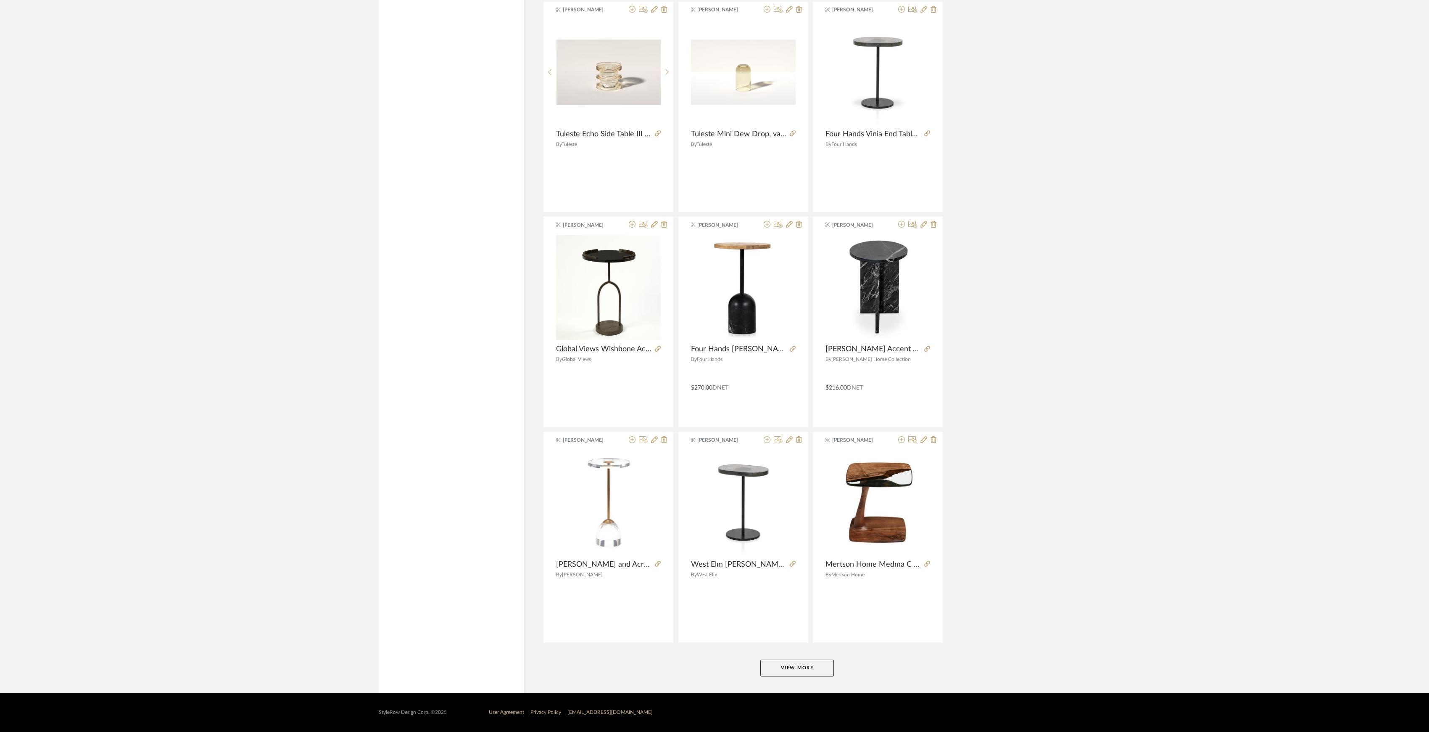
click at [801, 660] on button "View More" at bounding box center [798, 667] width 74 height 17
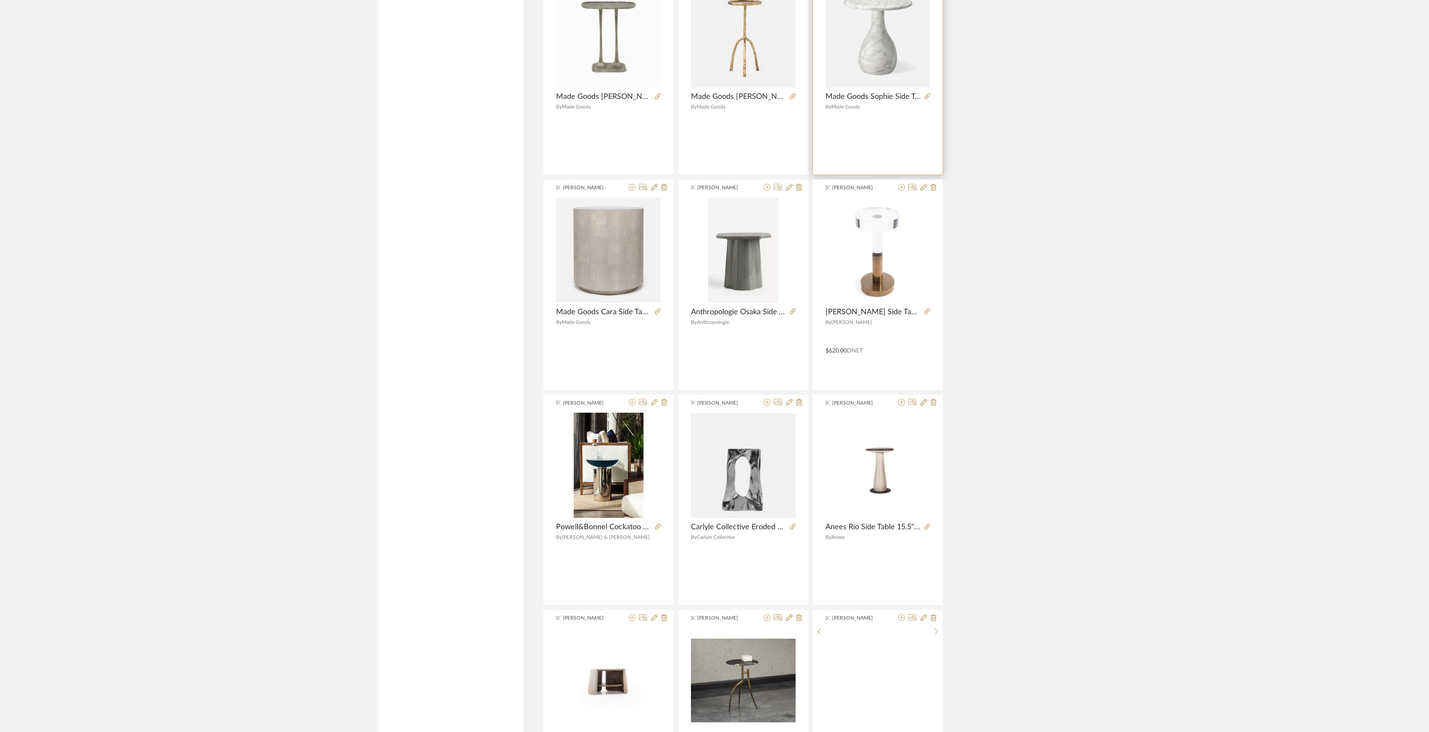
scroll to position [8256, 0]
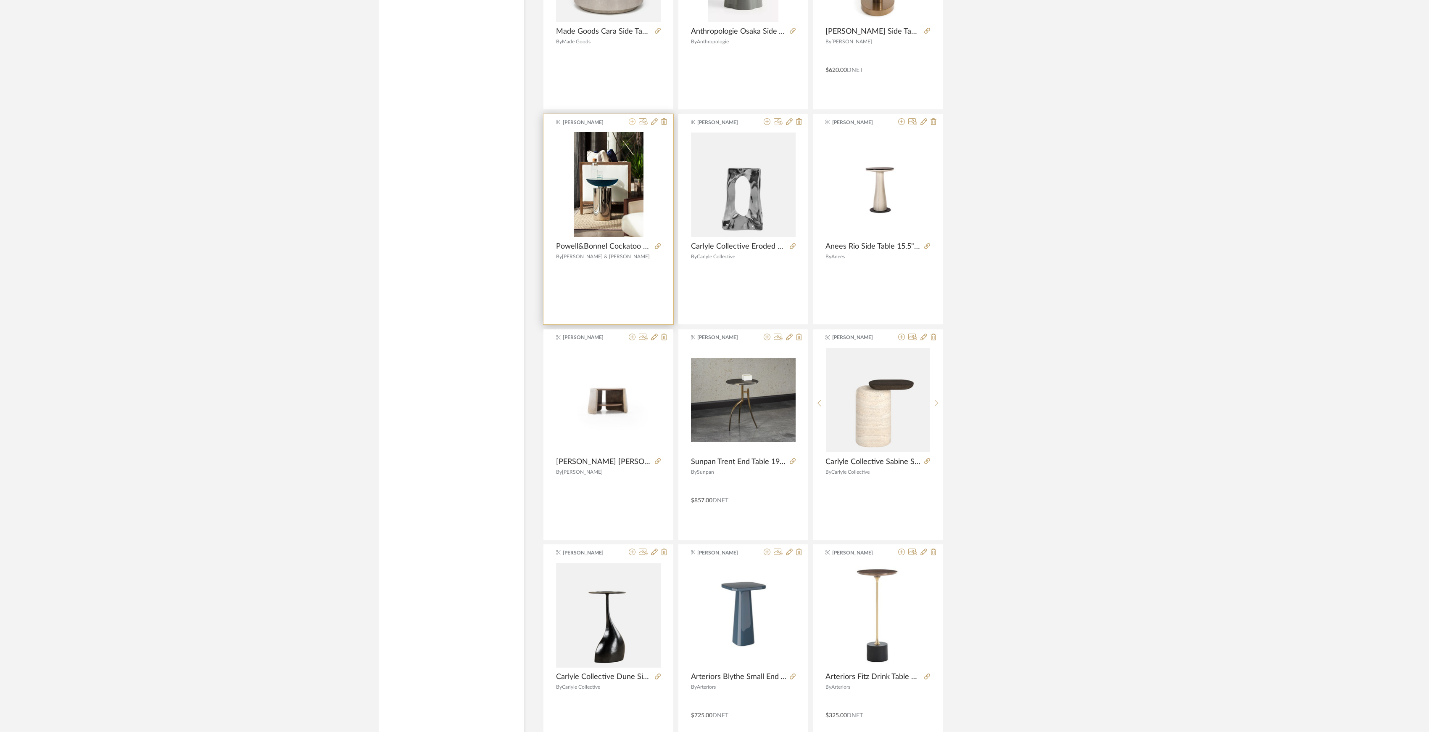
click at [633, 125] on icon at bounding box center [632, 121] width 7 height 7
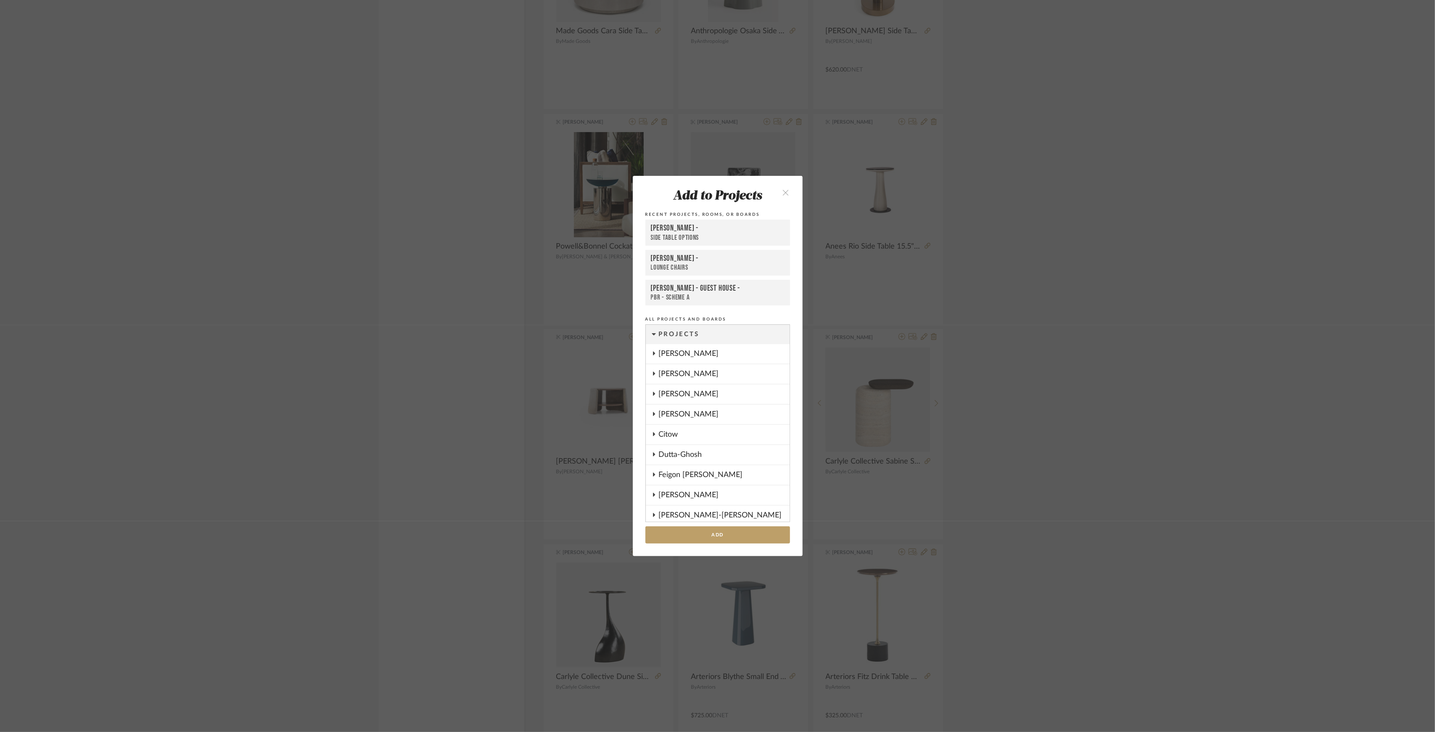
scroll to position [359, 0]
click at [717, 540] on button "Add" at bounding box center [717, 534] width 145 height 17
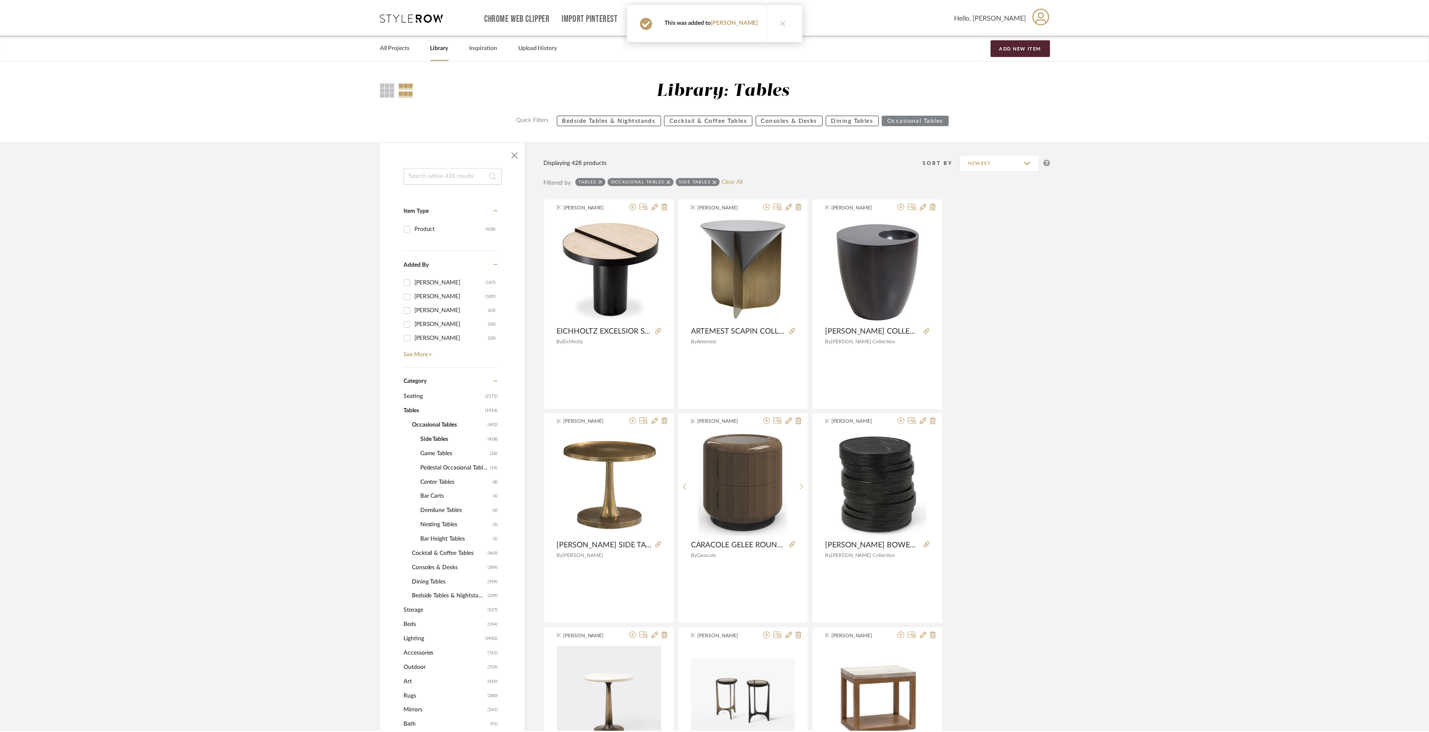
scroll to position [8256, 0]
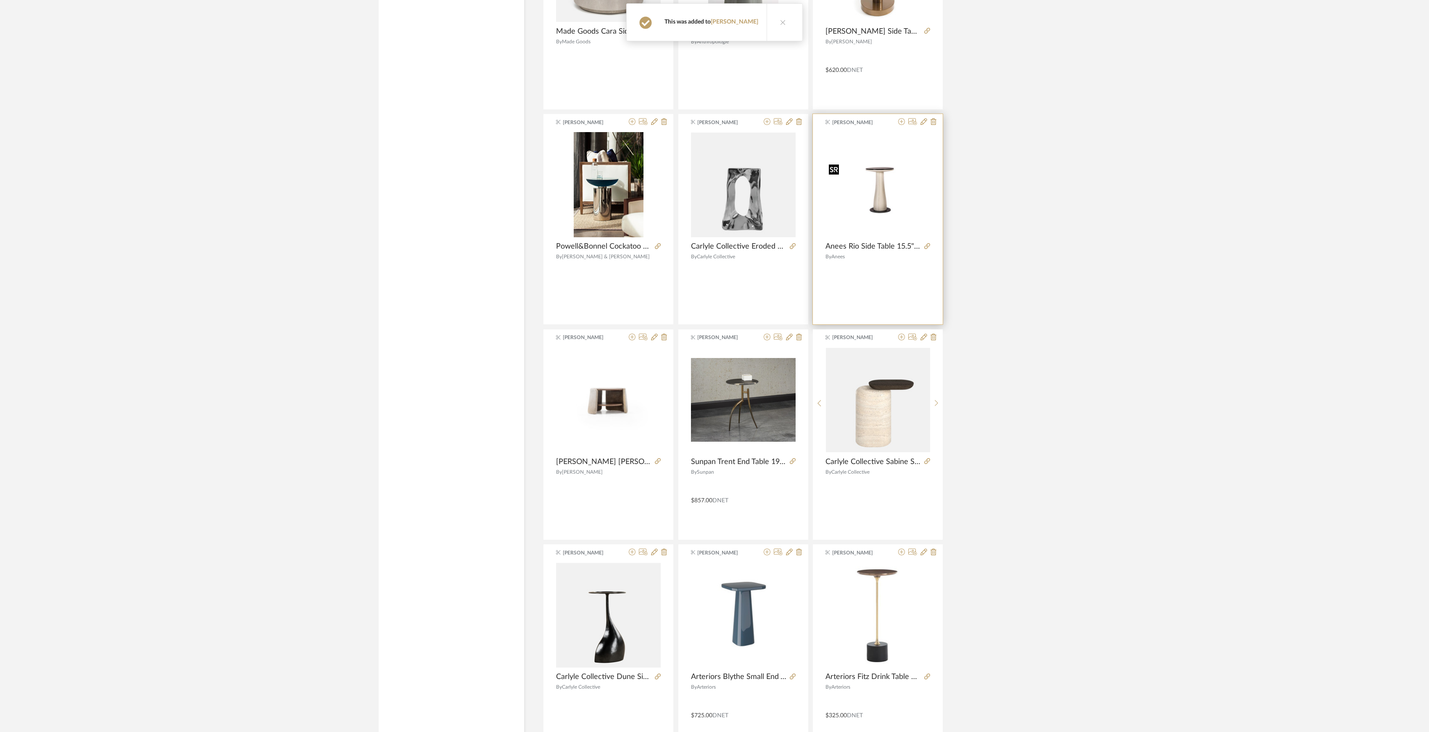
click at [892, 184] on img "0" at bounding box center [878, 185] width 105 height 70
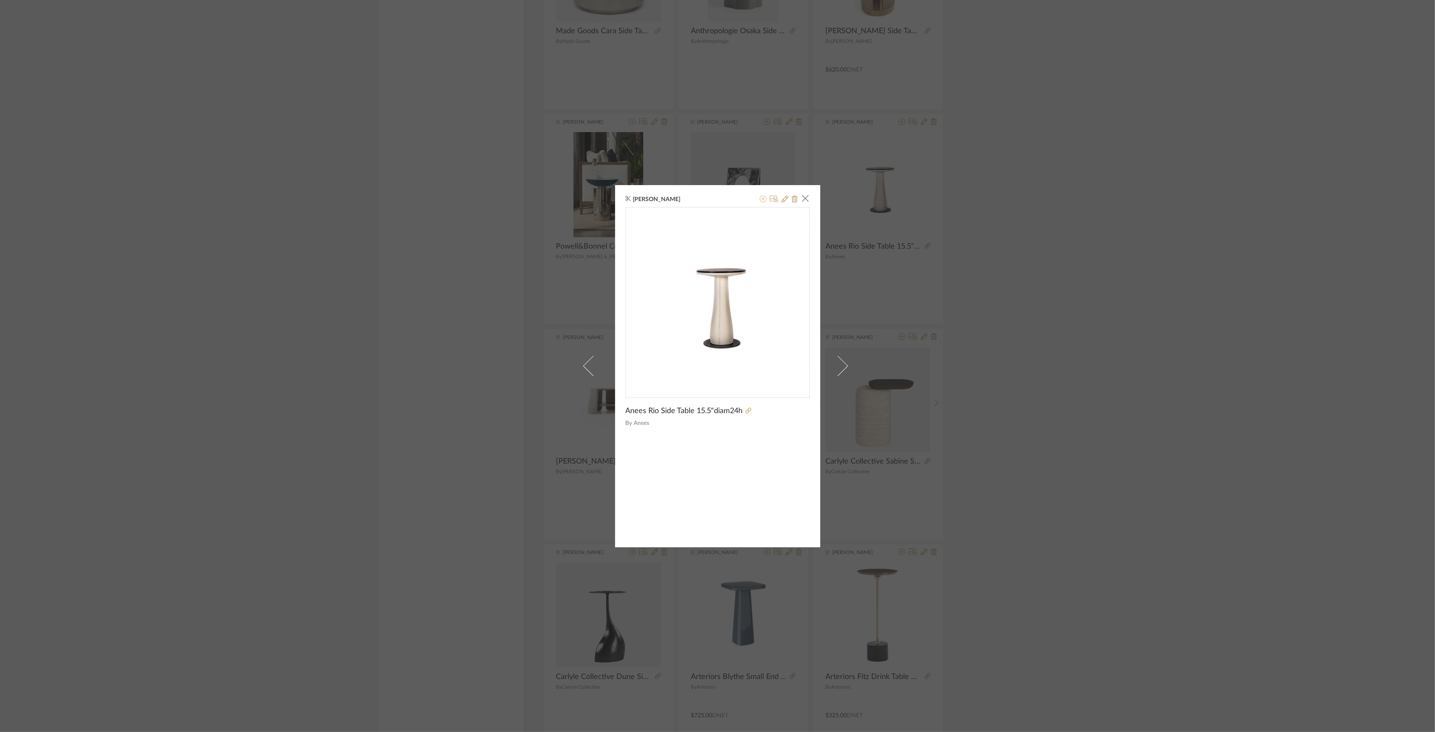
click at [760, 200] on icon at bounding box center [763, 198] width 7 height 7
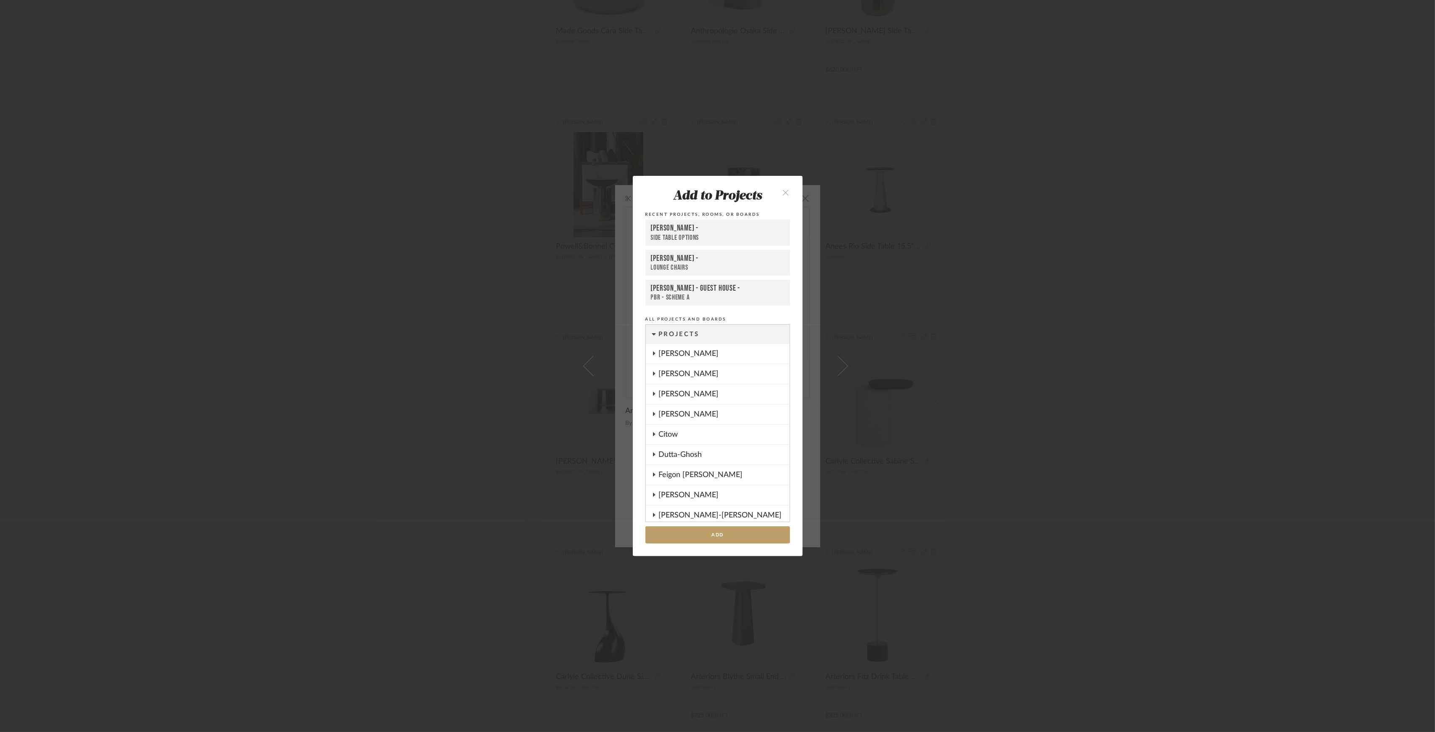
scroll to position [359, 0]
click at [739, 540] on button "Add" at bounding box center [717, 534] width 145 height 17
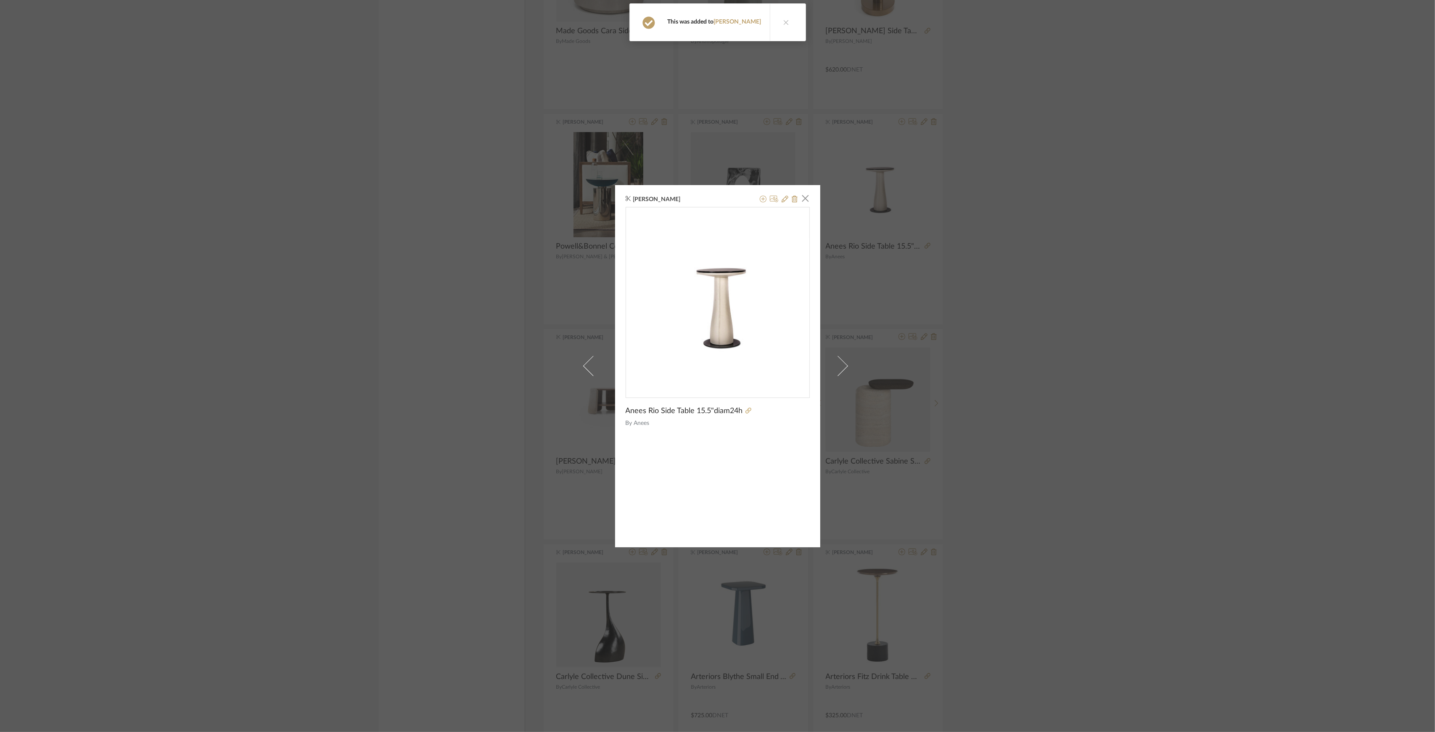
click at [991, 368] on div "Danielle Kriston × Anees Rio Side Table 15.5"diam24h By Anees" at bounding box center [717, 366] width 1435 height 732
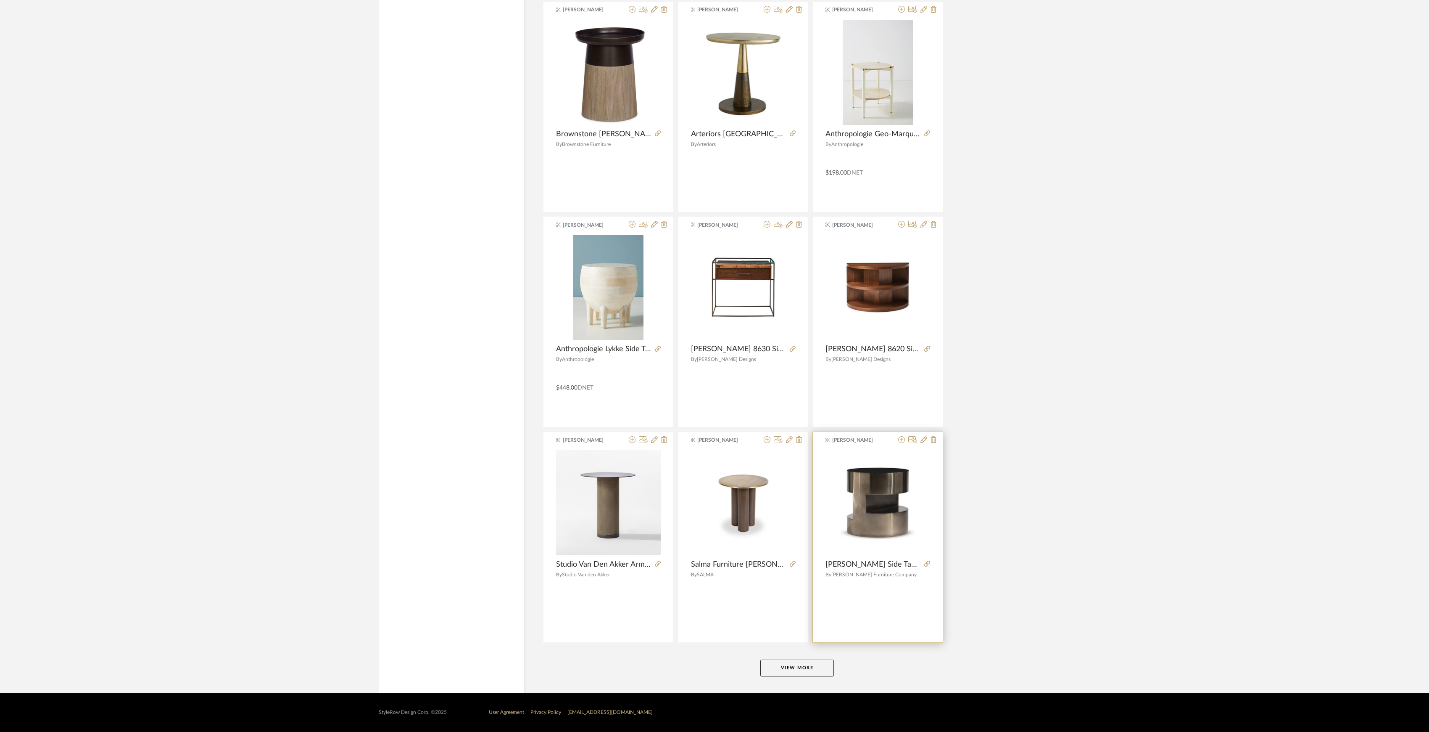
scroll to position [9887, 0]
click at [816, 668] on button "View More" at bounding box center [798, 667] width 74 height 17
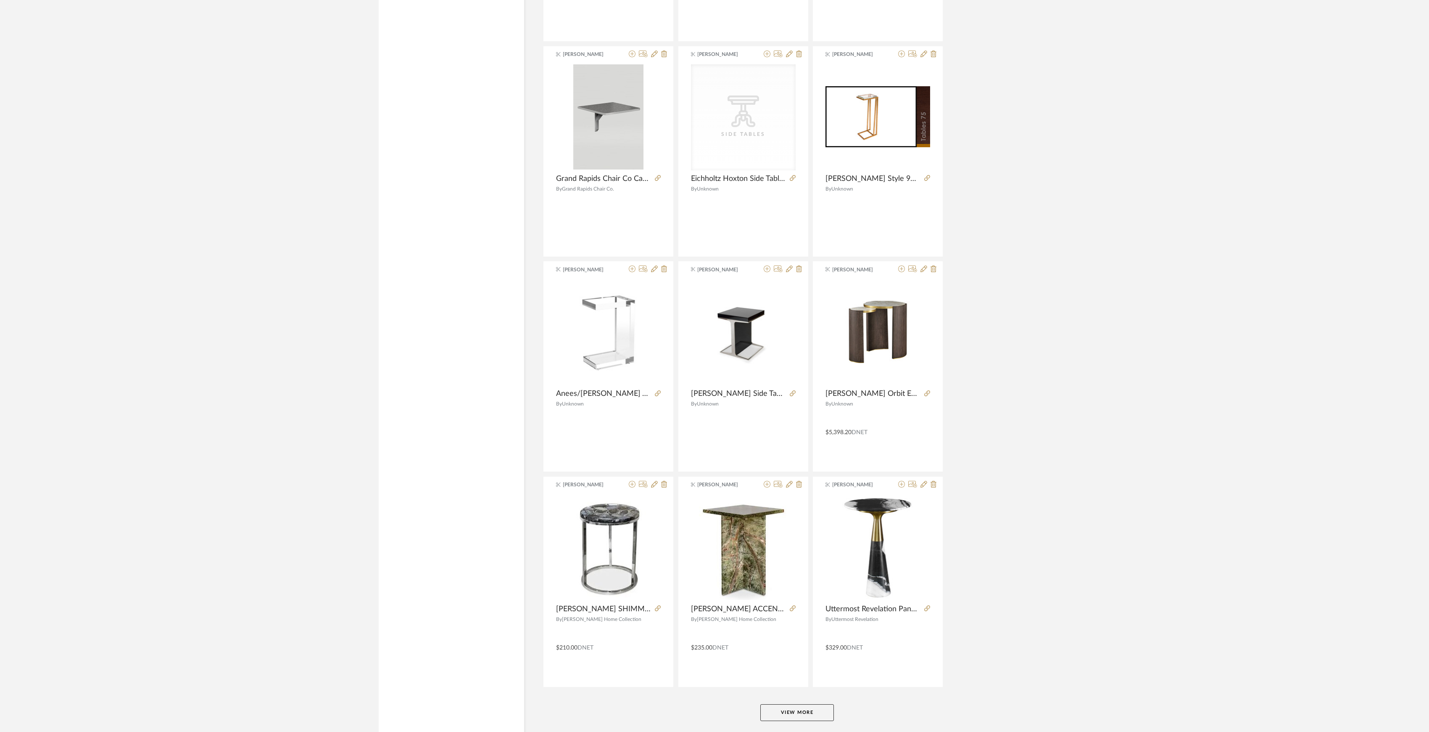
scroll to position [12471, 0]
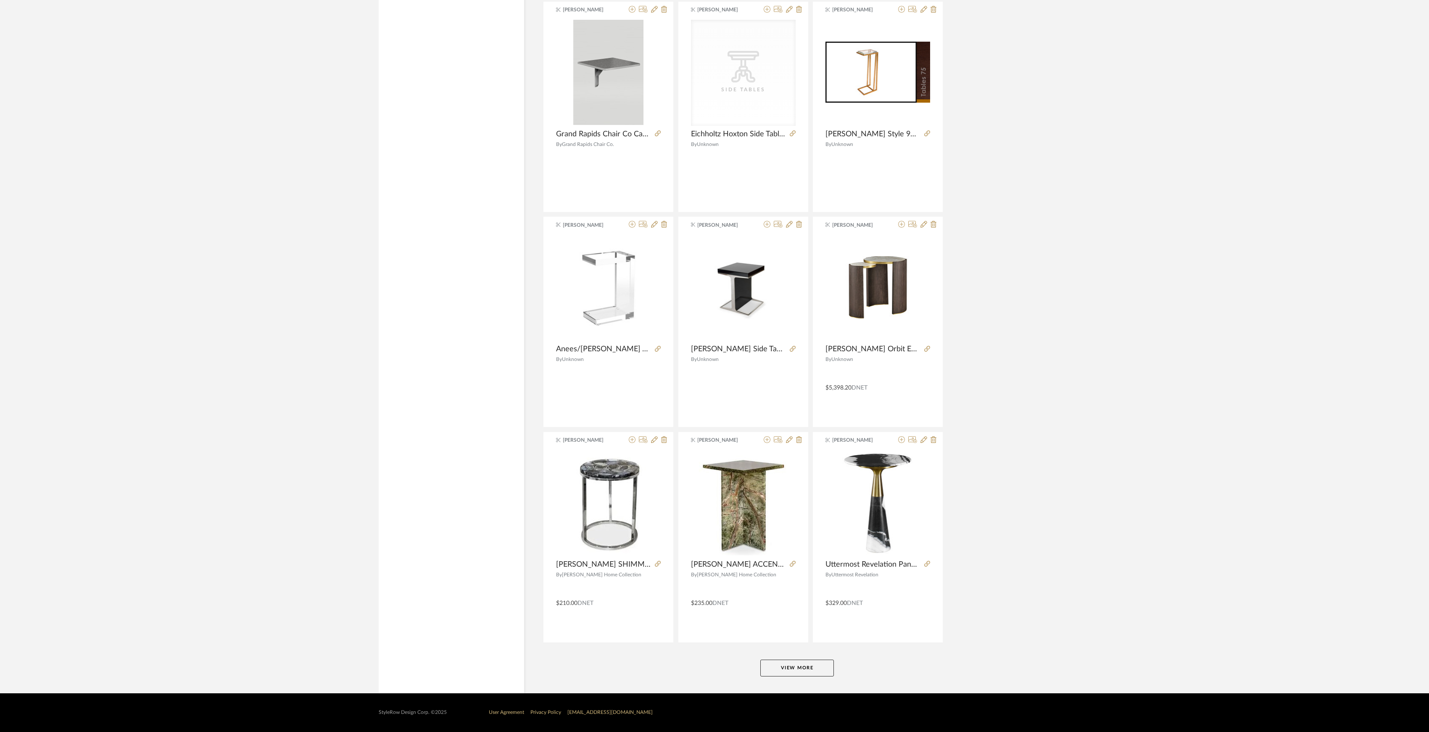
click at [807, 672] on button "View More" at bounding box center [798, 667] width 74 height 17
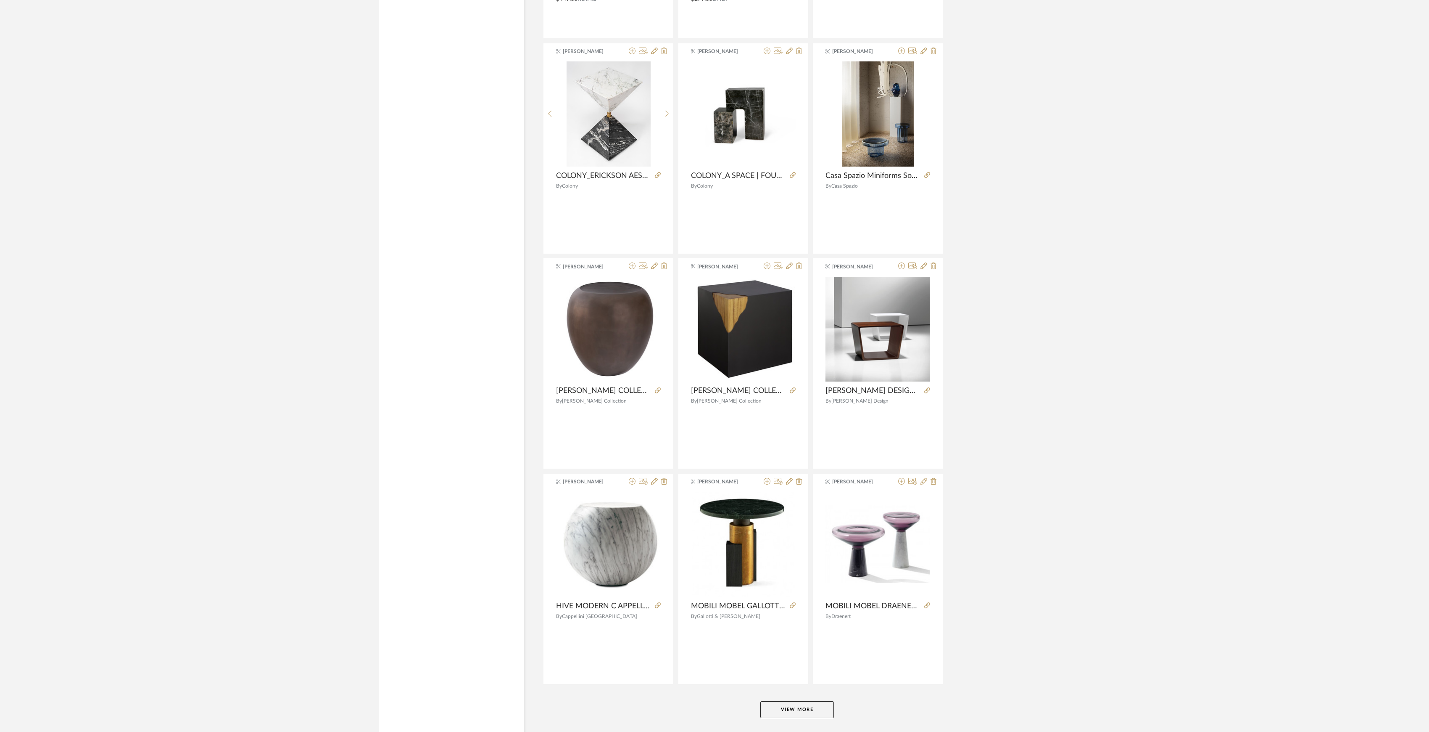
scroll to position [15055, 0]
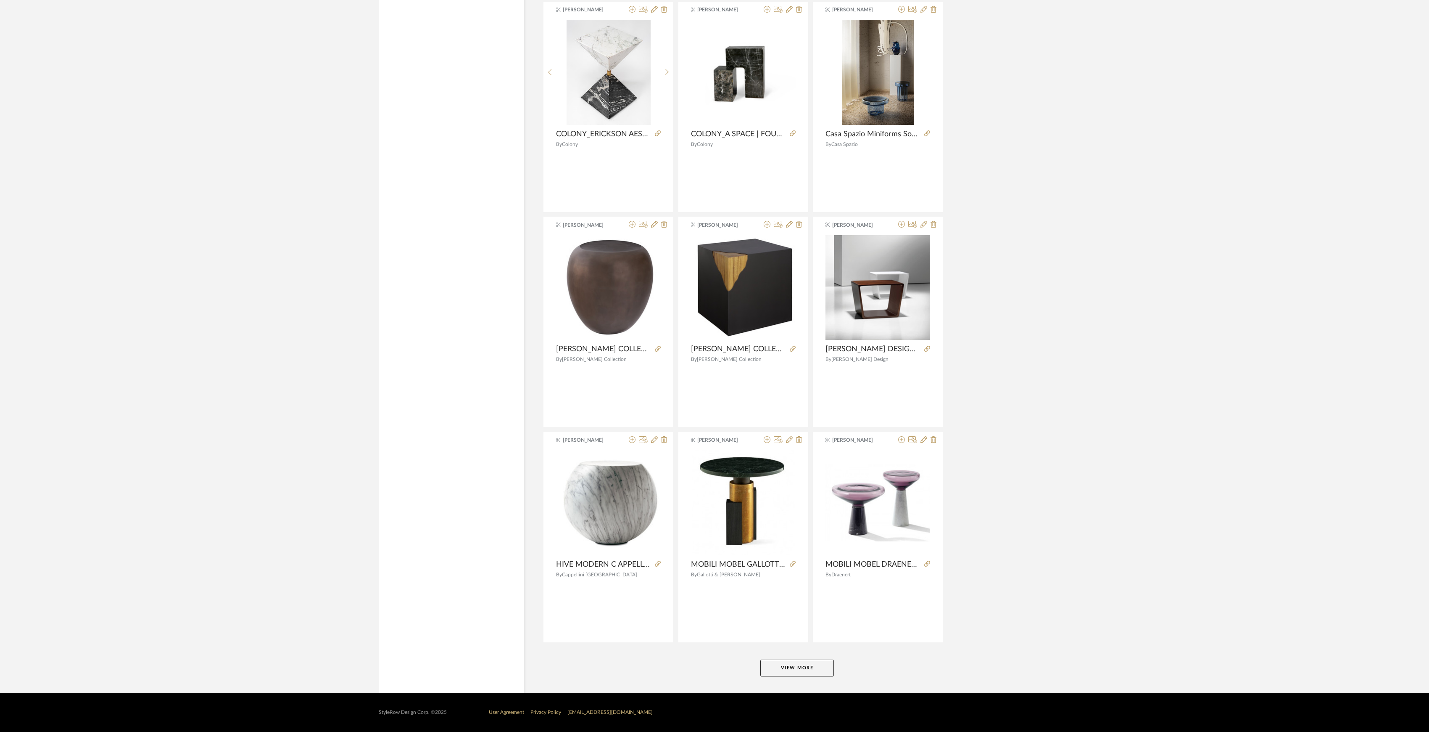
click at [813, 668] on button "View More" at bounding box center [798, 667] width 74 height 17
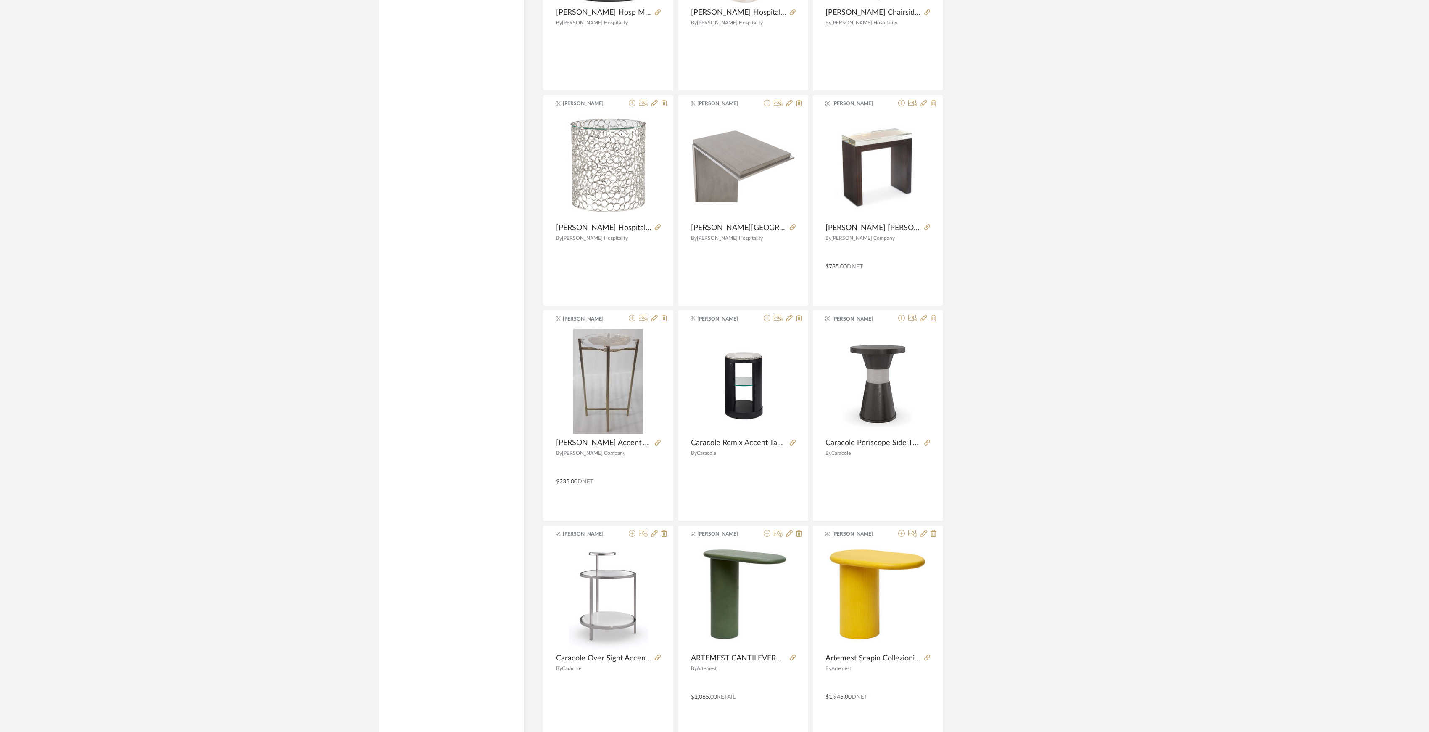
scroll to position [17409, 0]
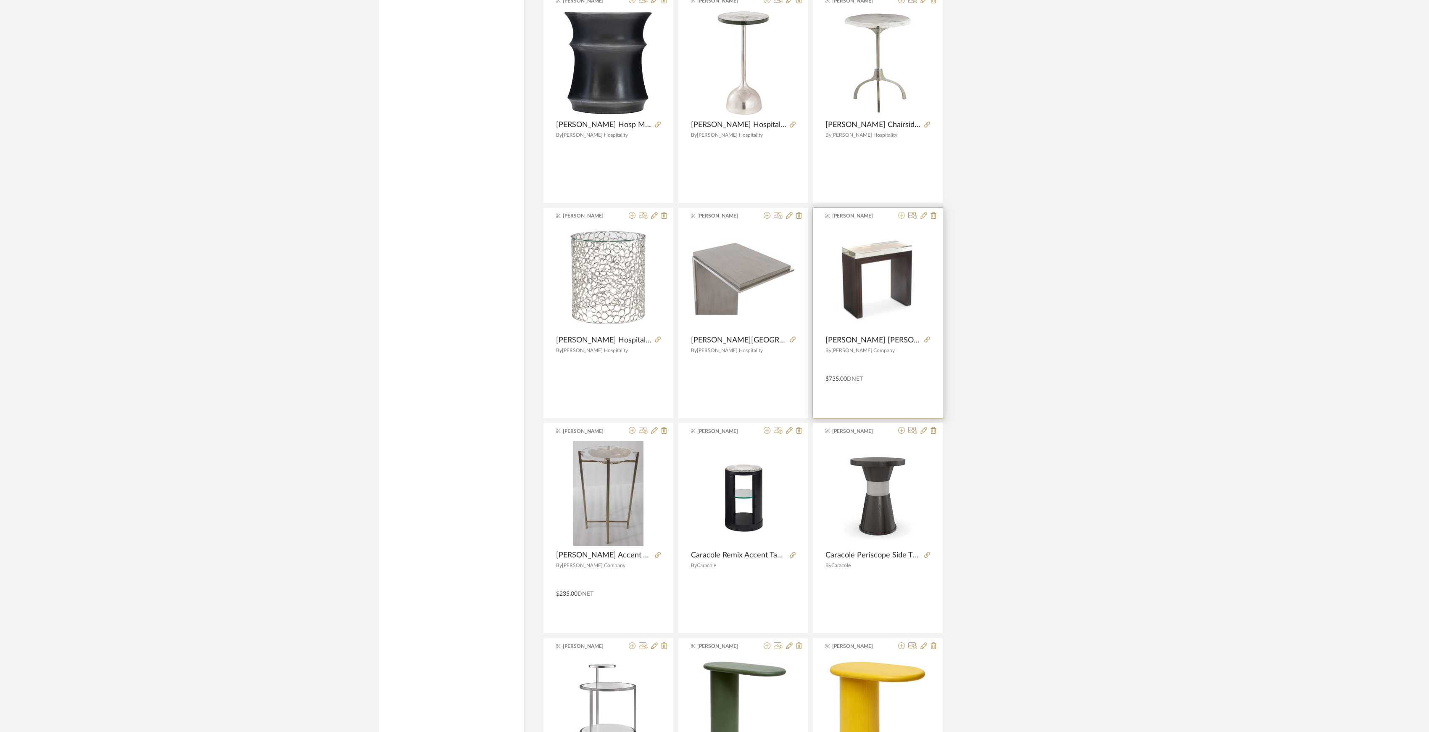
click at [902, 219] on icon at bounding box center [901, 215] width 7 height 7
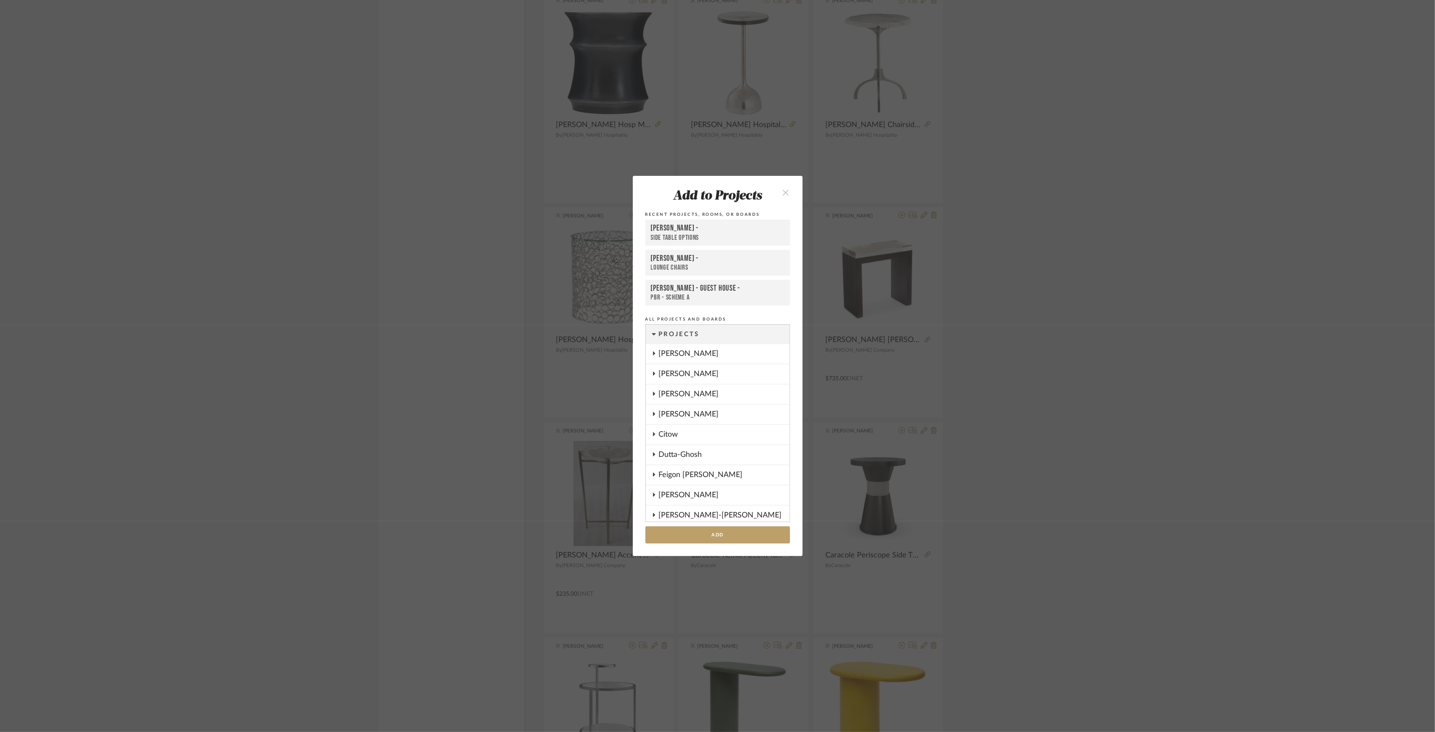
scroll to position [359, 0]
click at [725, 536] on button "Add" at bounding box center [717, 534] width 145 height 17
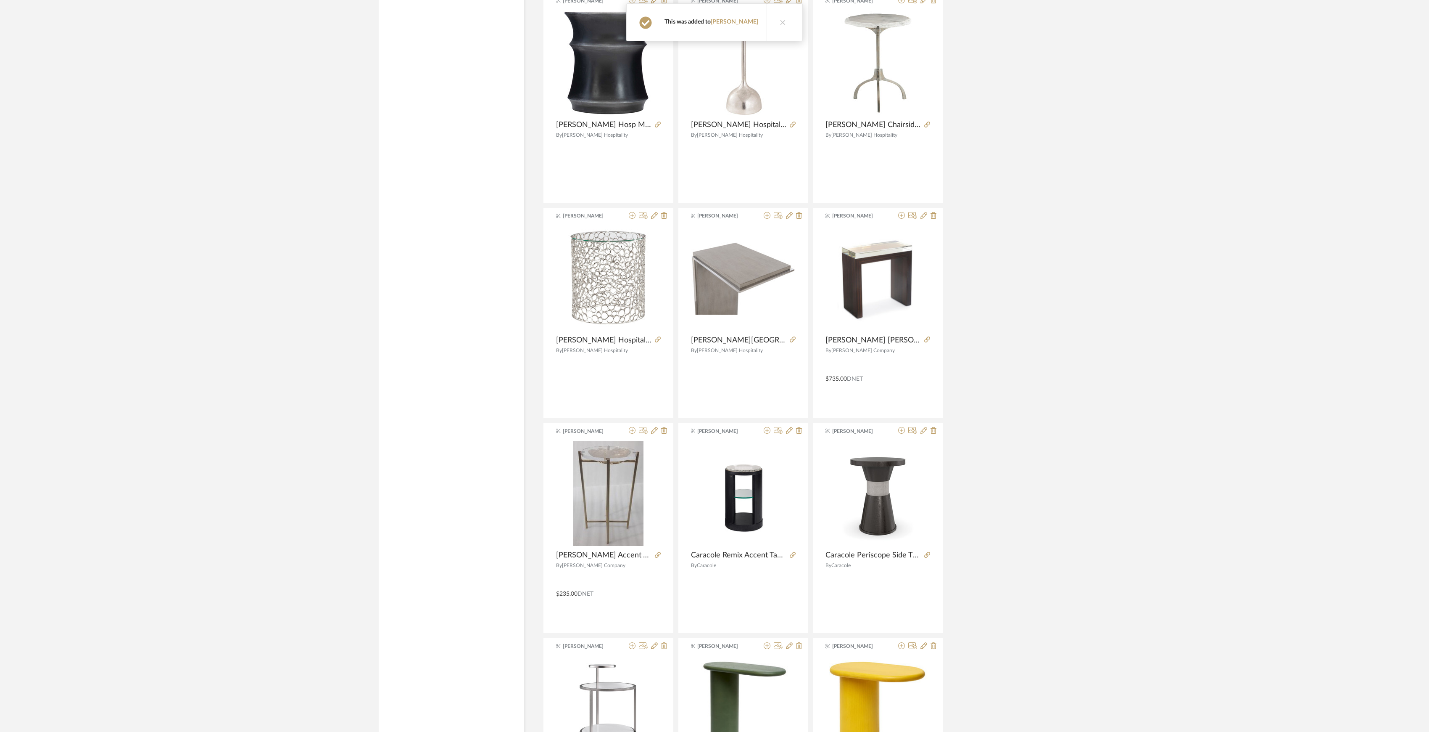
scroll to position [17639, 0]
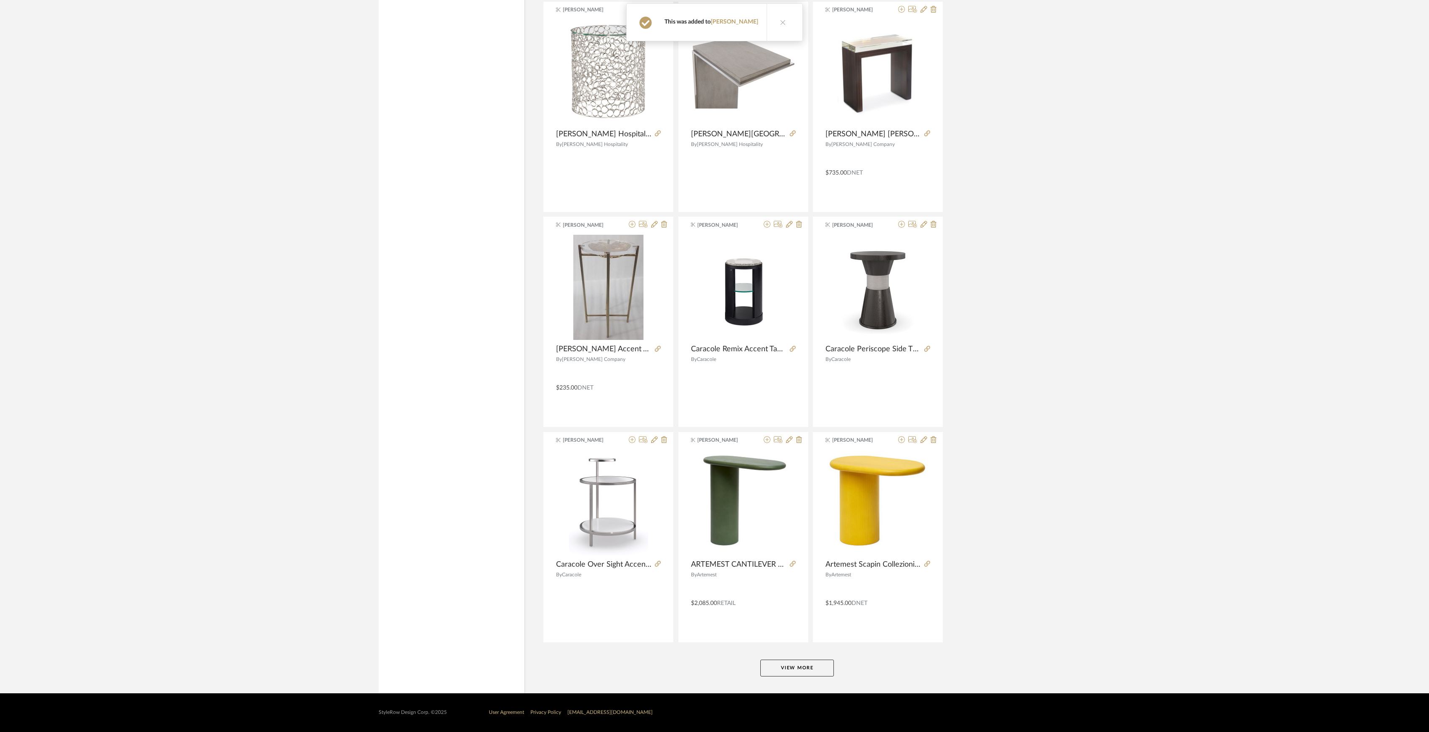
click at [805, 663] on button "View More" at bounding box center [798, 667] width 74 height 17
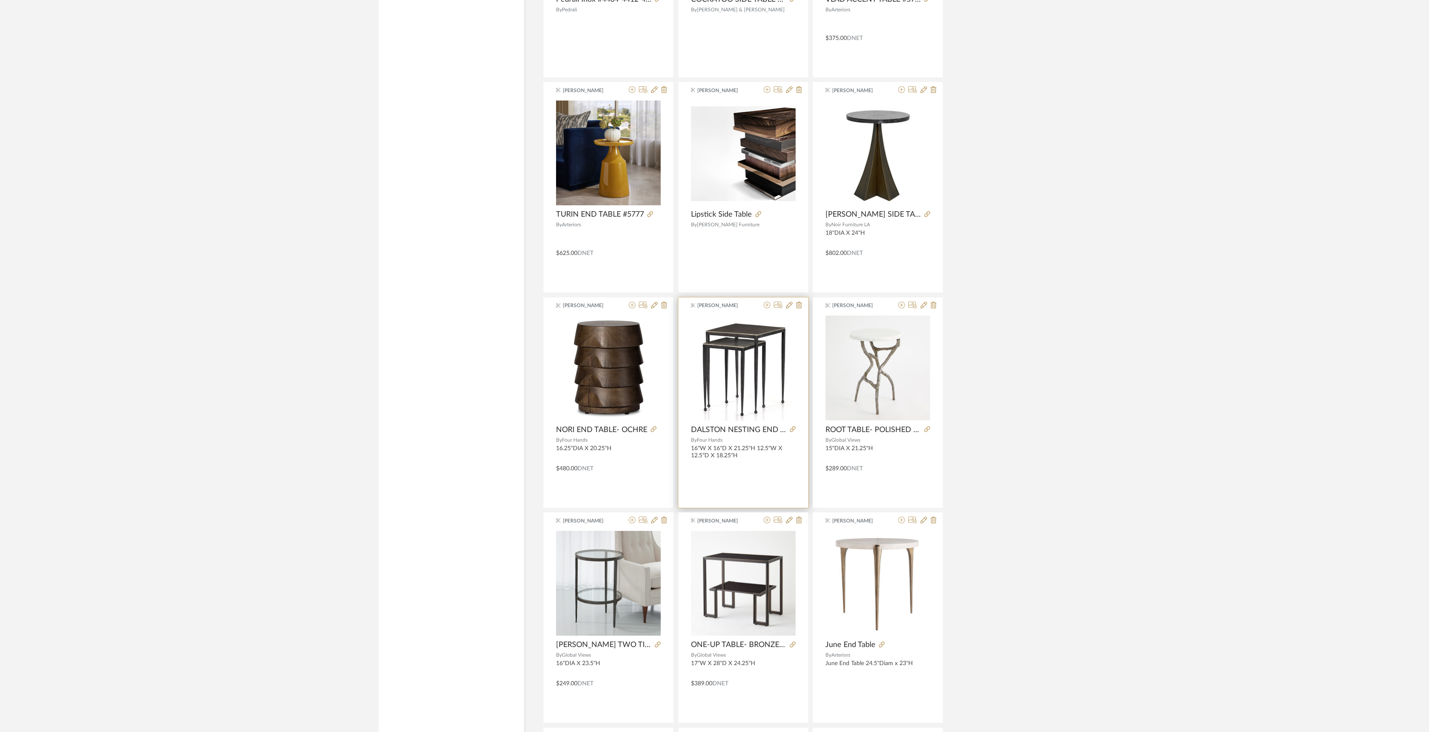
scroll to position [19096, 0]
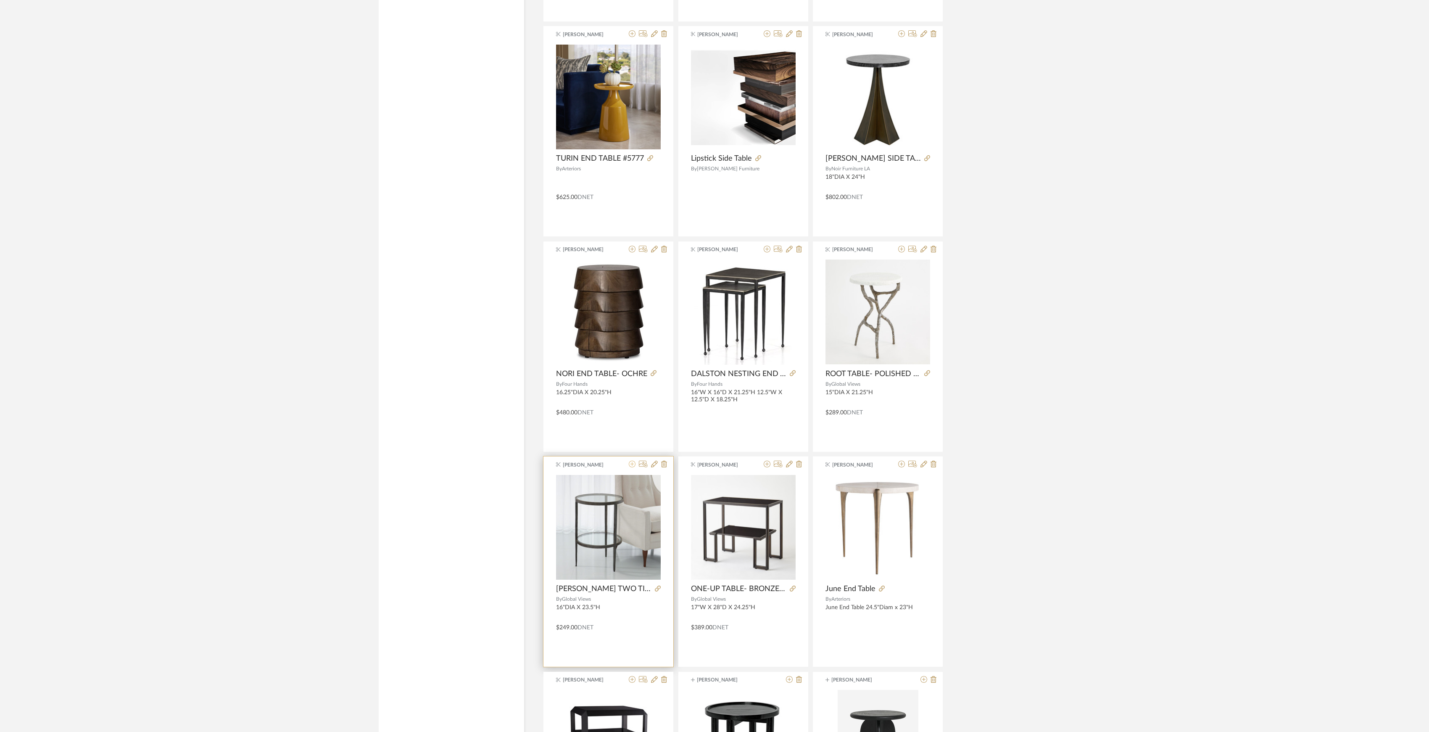
click at [633, 467] on icon at bounding box center [632, 463] width 7 height 7
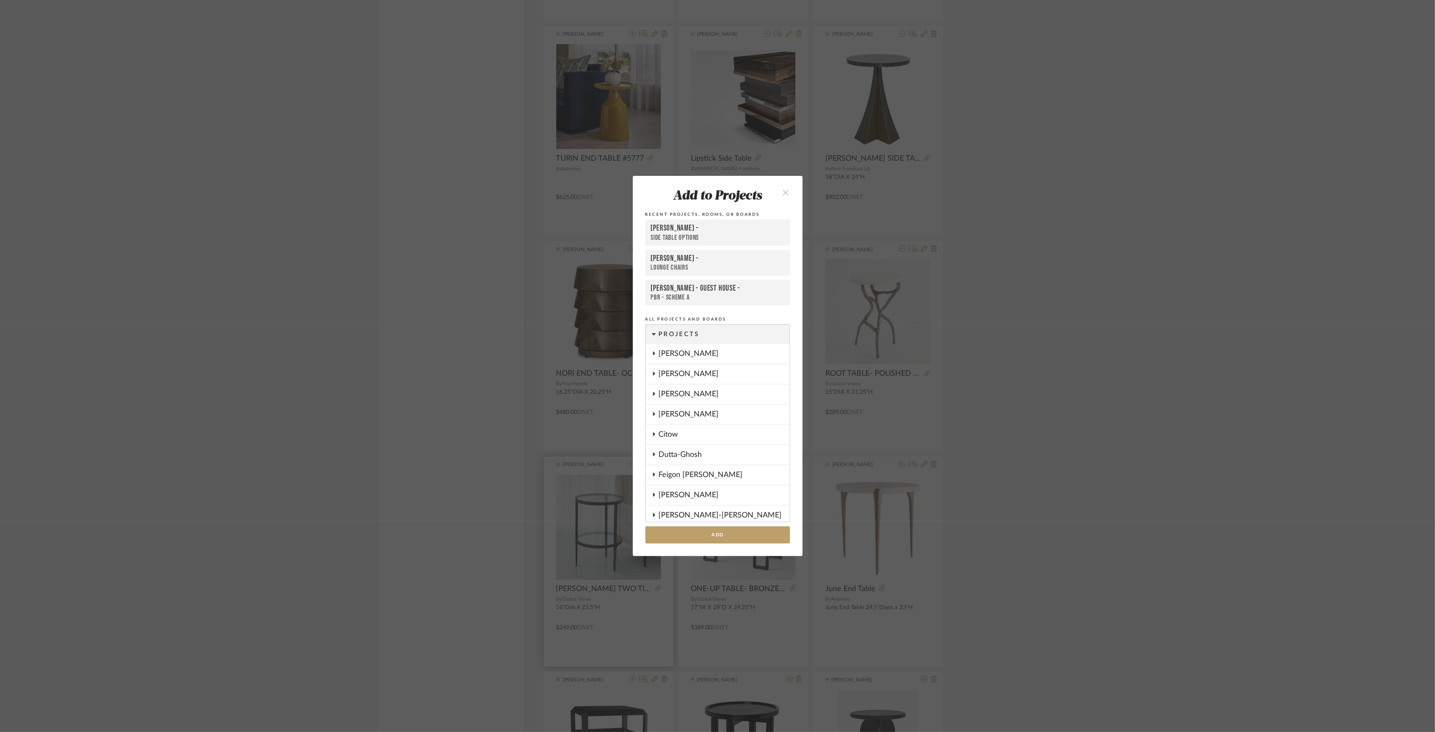
scroll to position [359, 0]
click at [687, 526] on button "Add" at bounding box center [717, 534] width 145 height 17
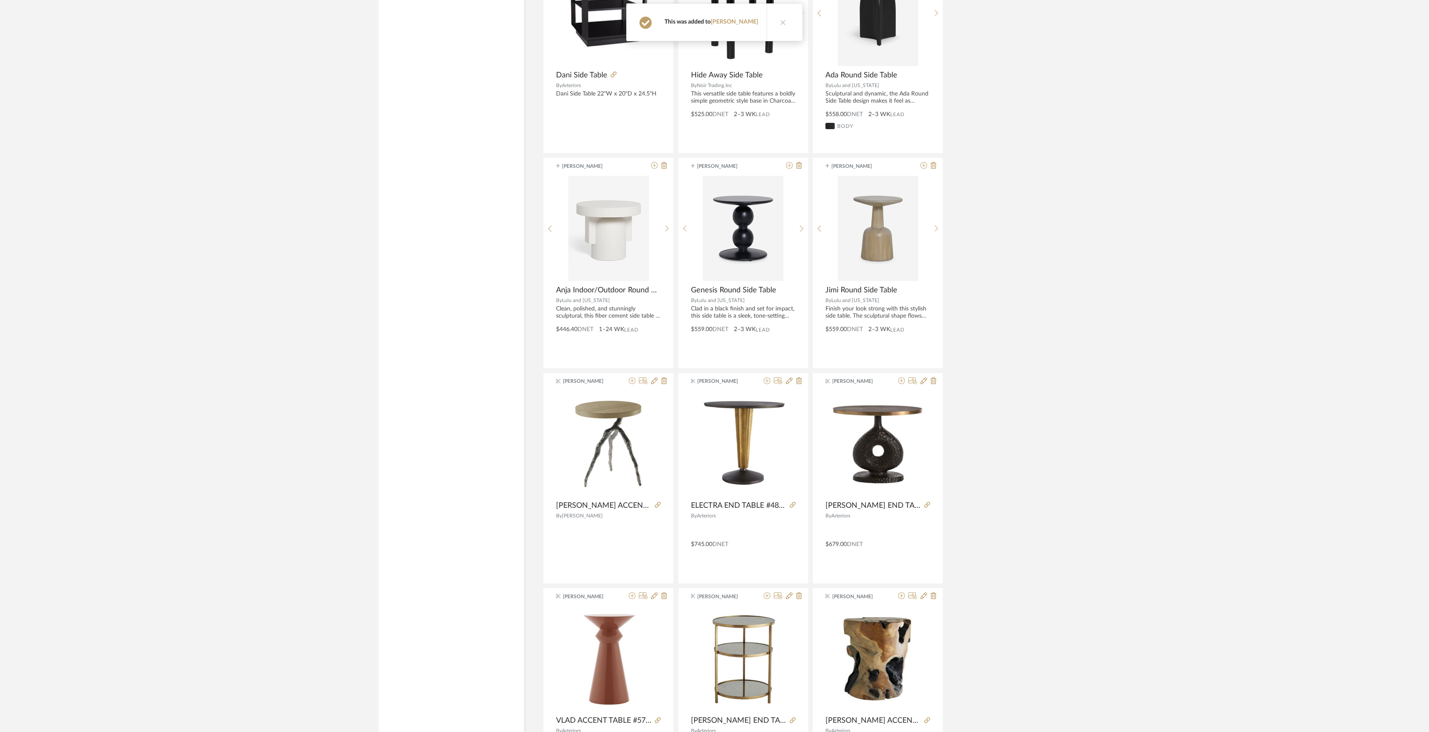
scroll to position [20105, 0]
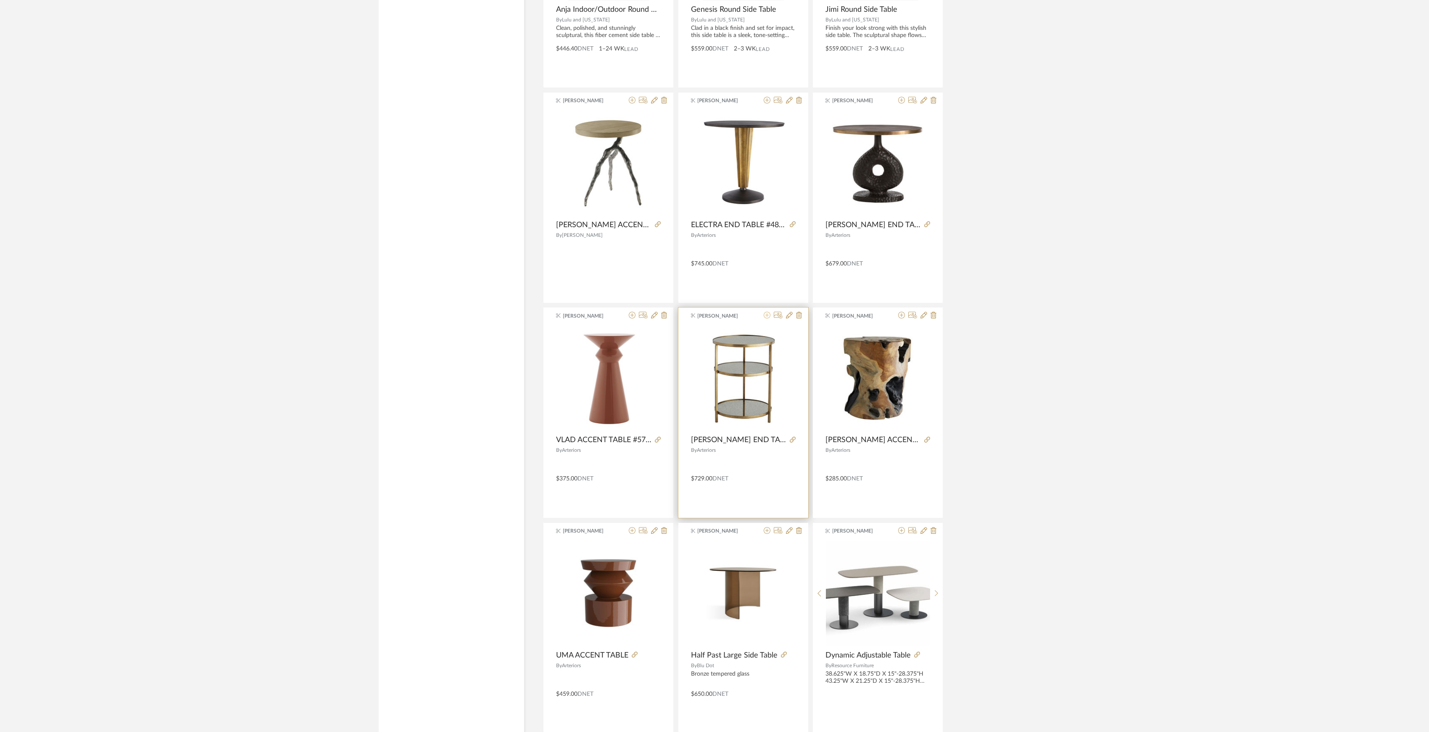
click at [764, 318] on icon at bounding box center [767, 315] width 7 height 7
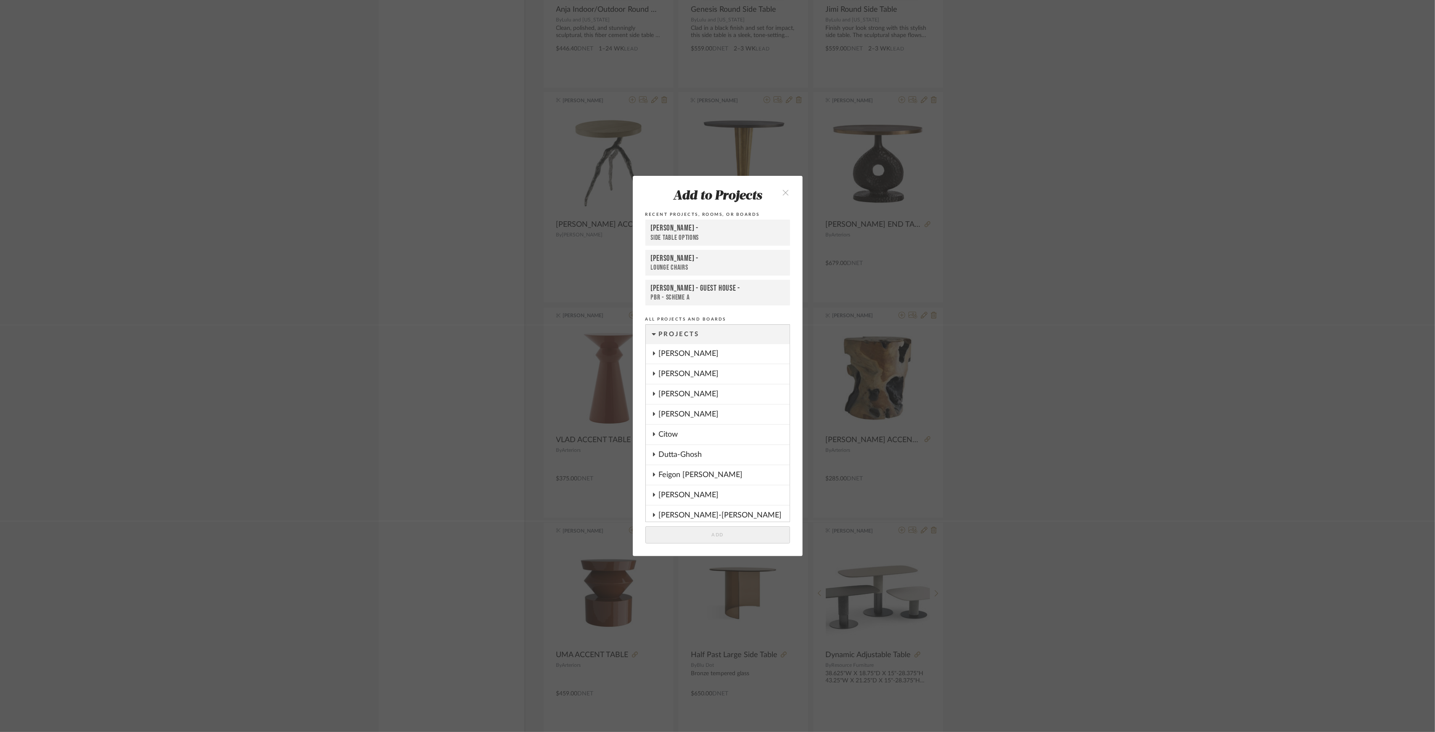
scroll to position [359, 0]
click at [756, 539] on button "Add" at bounding box center [717, 534] width 145 height 17
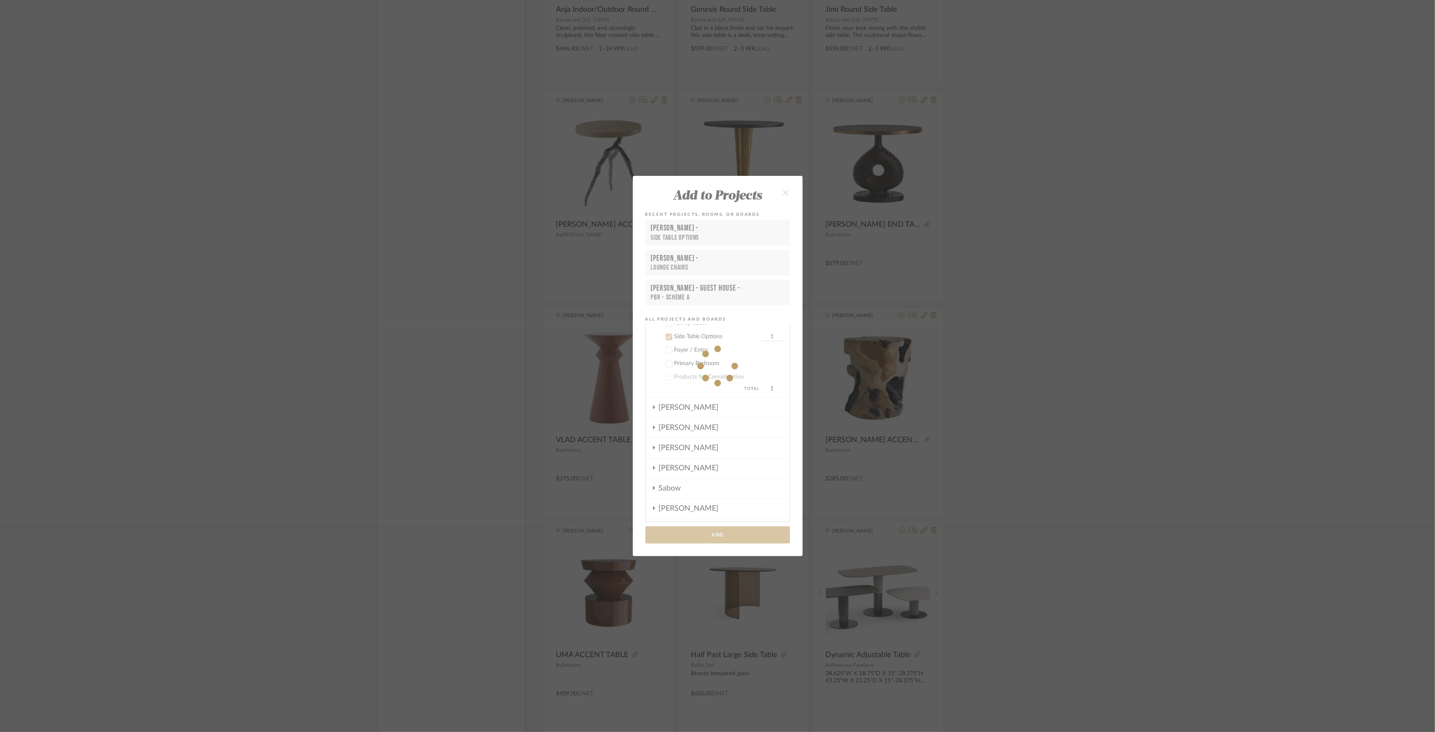
click at [1045, 486] on div "Add to Projects Recent Projects, Rooms, or Boards Lesnik - Side Table Options B…" at bounding box center [717, 366] width 1435 height 732
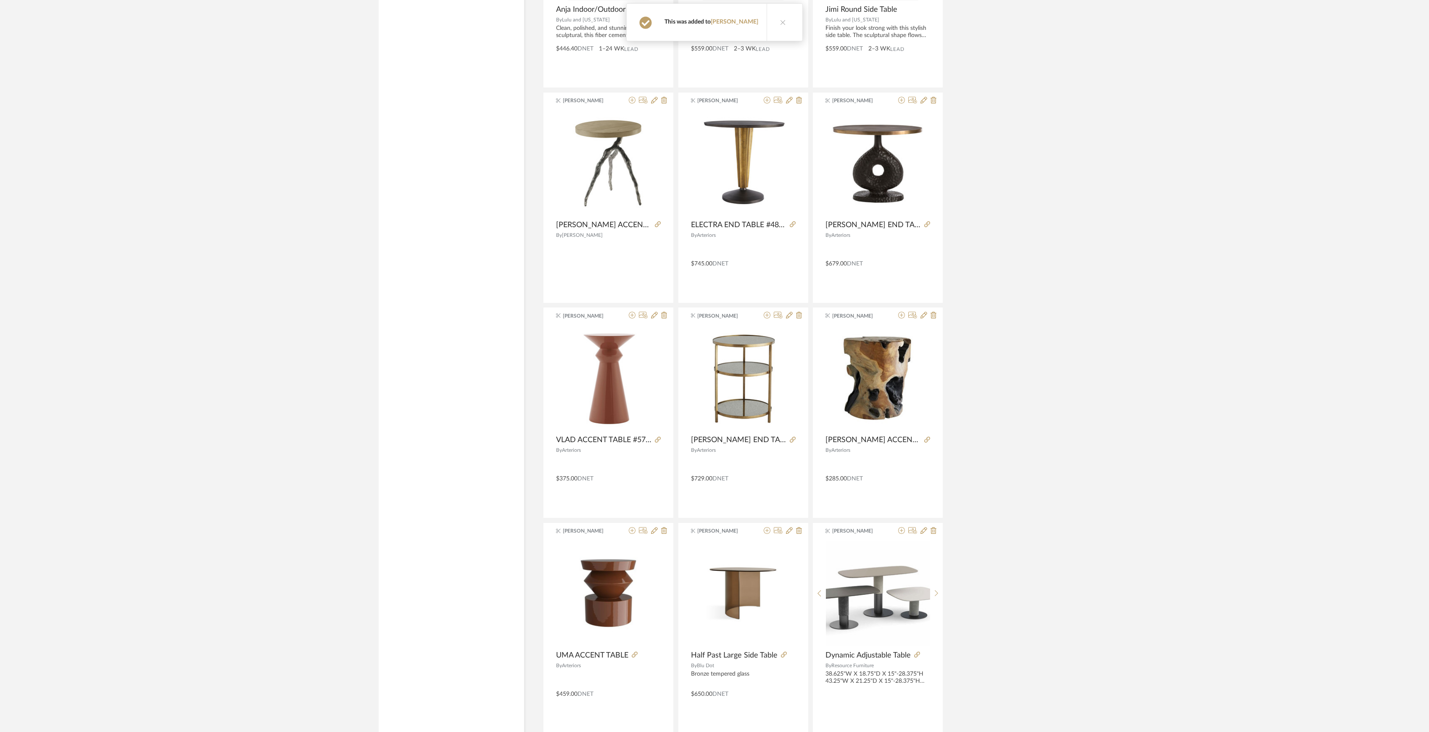
scroll to position [20223, 0]
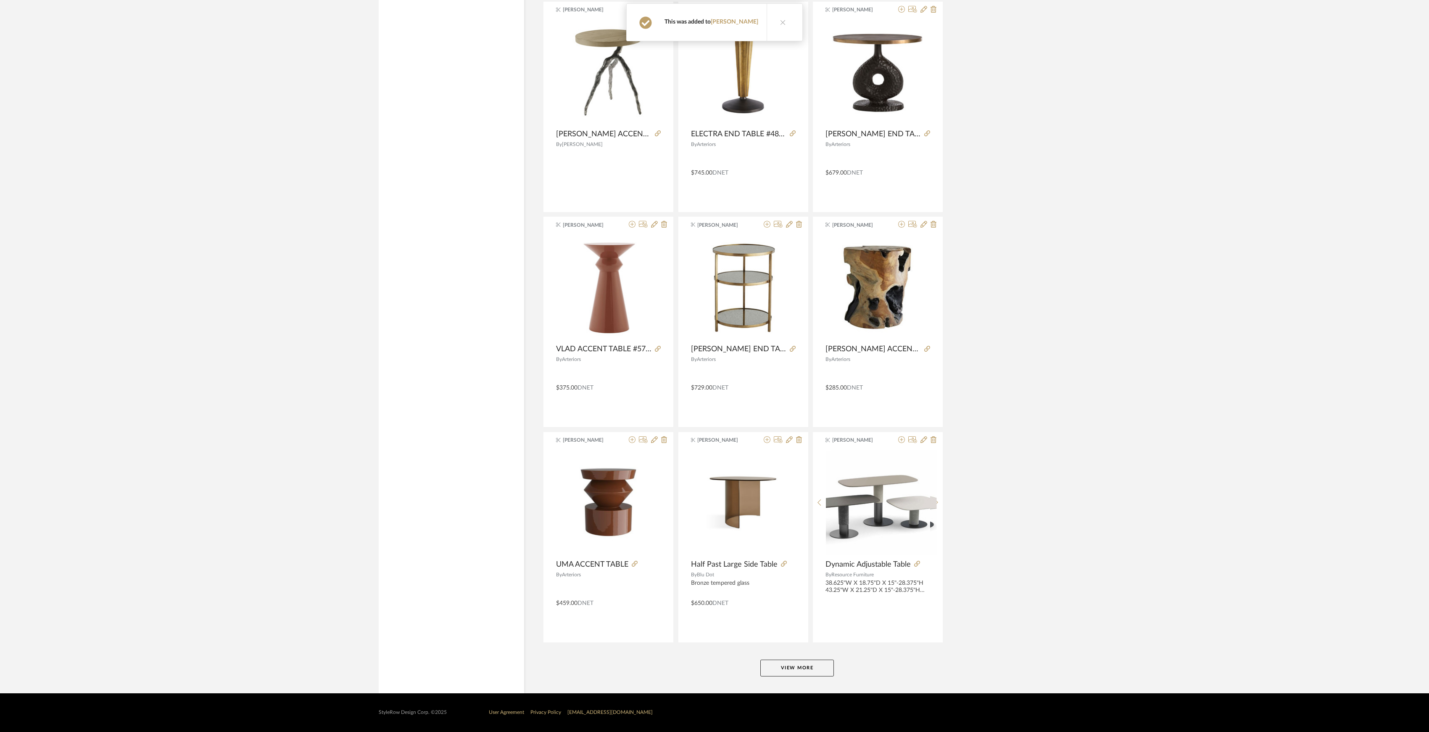
click at [811, 660] on button "View More" at bounding box center [798, 667] width 74 height 17
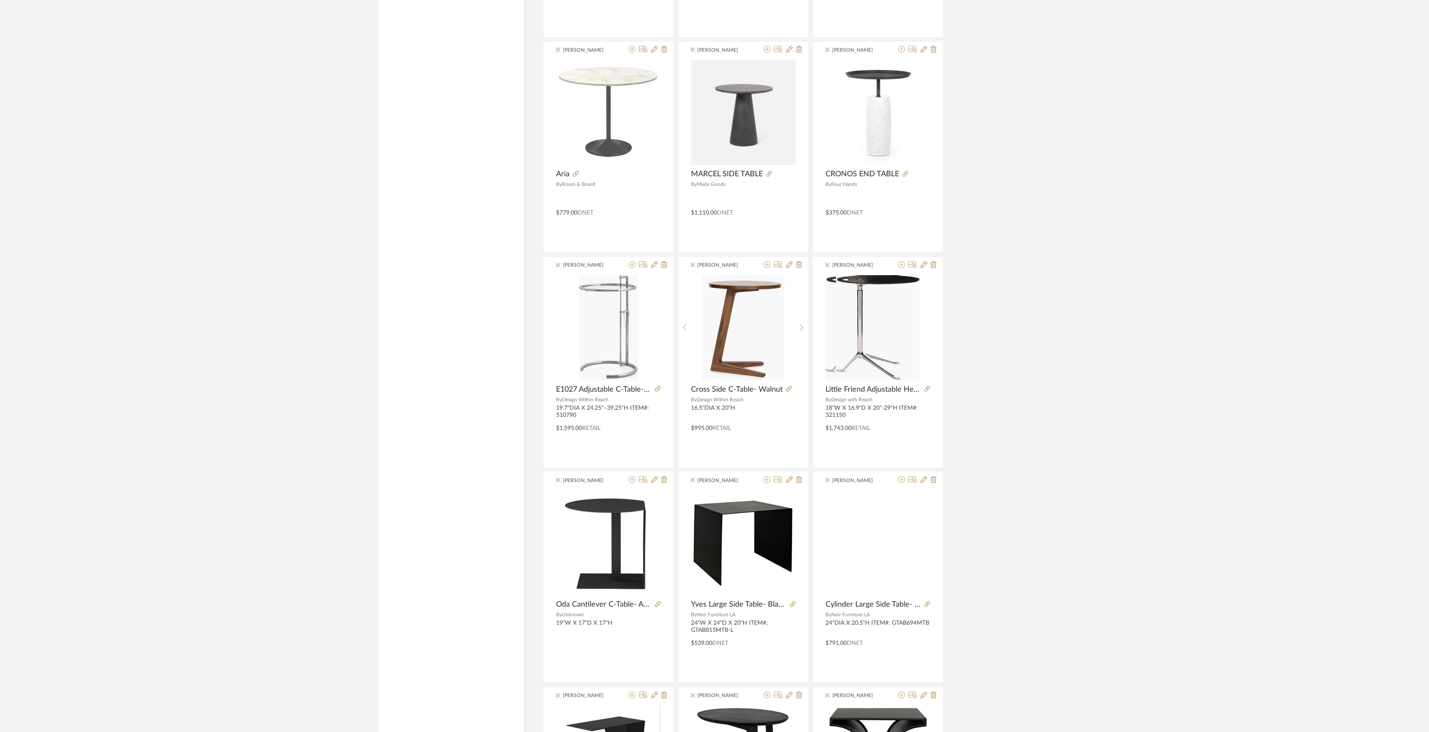
scroll to position [22806, 0]
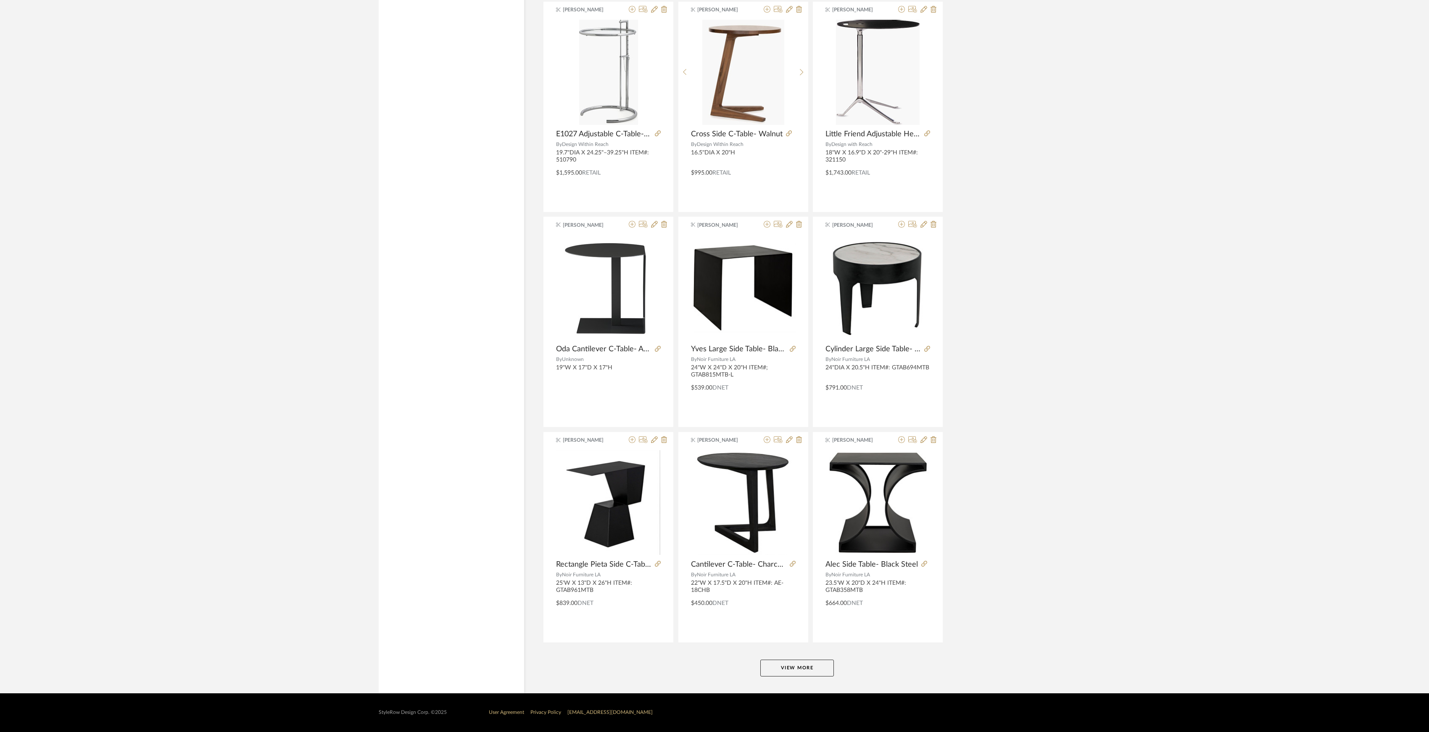
click at [797, 669] on button "View More" at bounding box center [798, 667] width 74 height 17
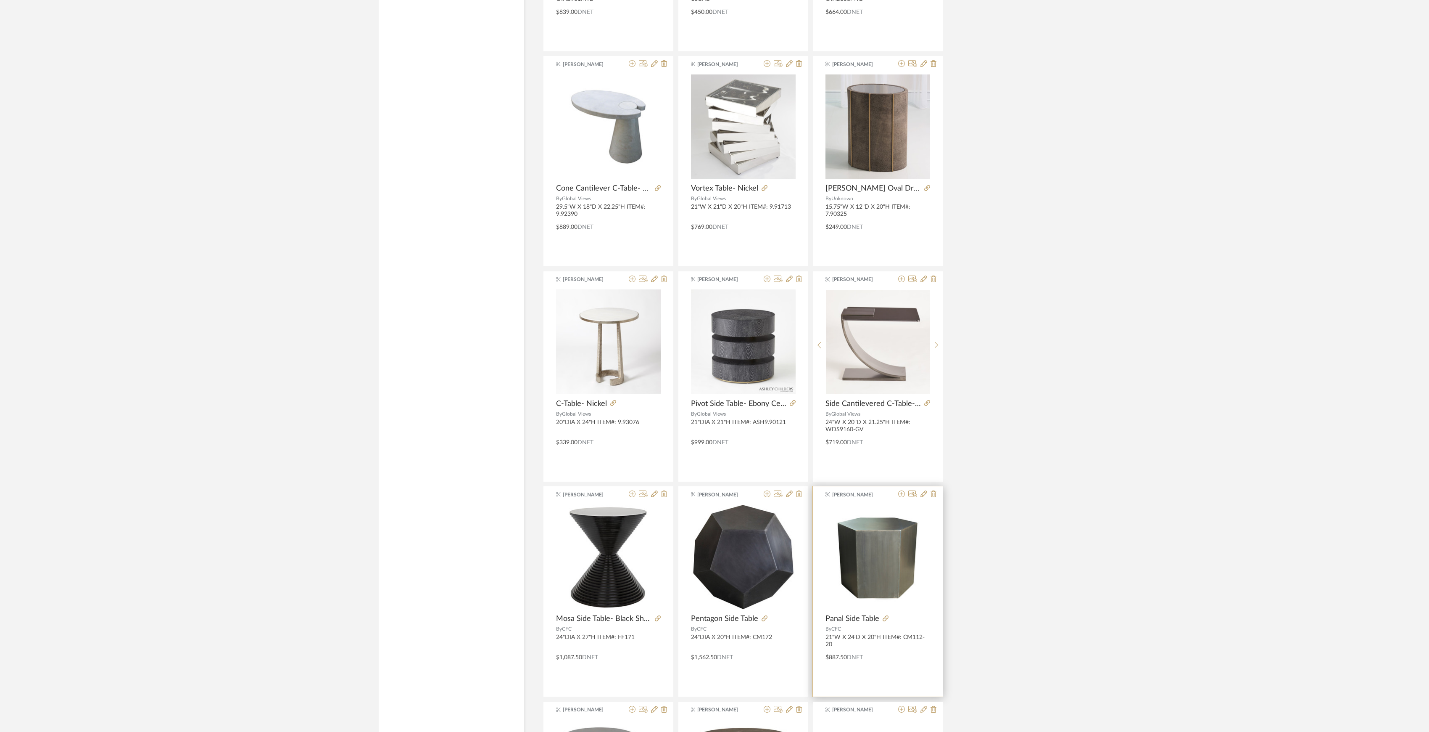
scroll to position [23423, 0]
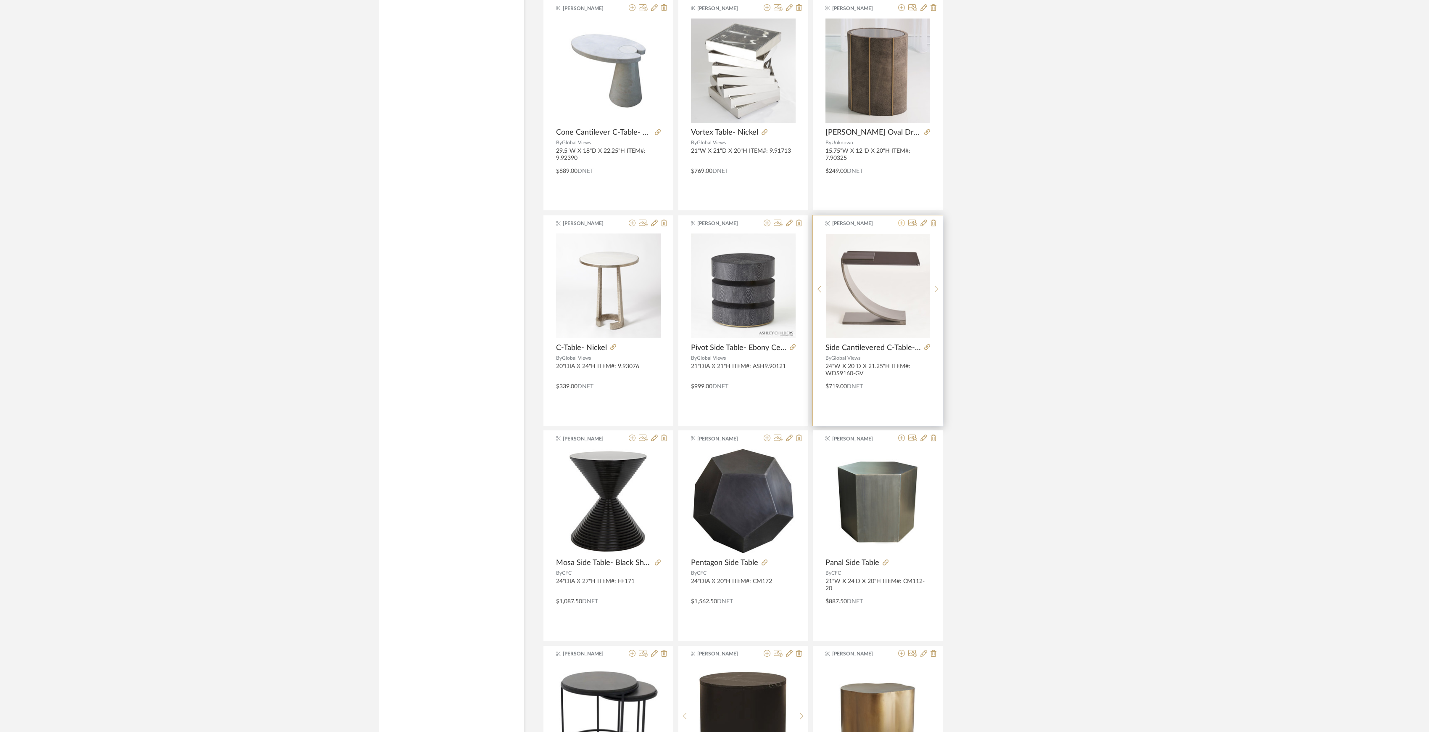
click at [902, 226] on icon at bounding box center [901, 222] width 7 height 7
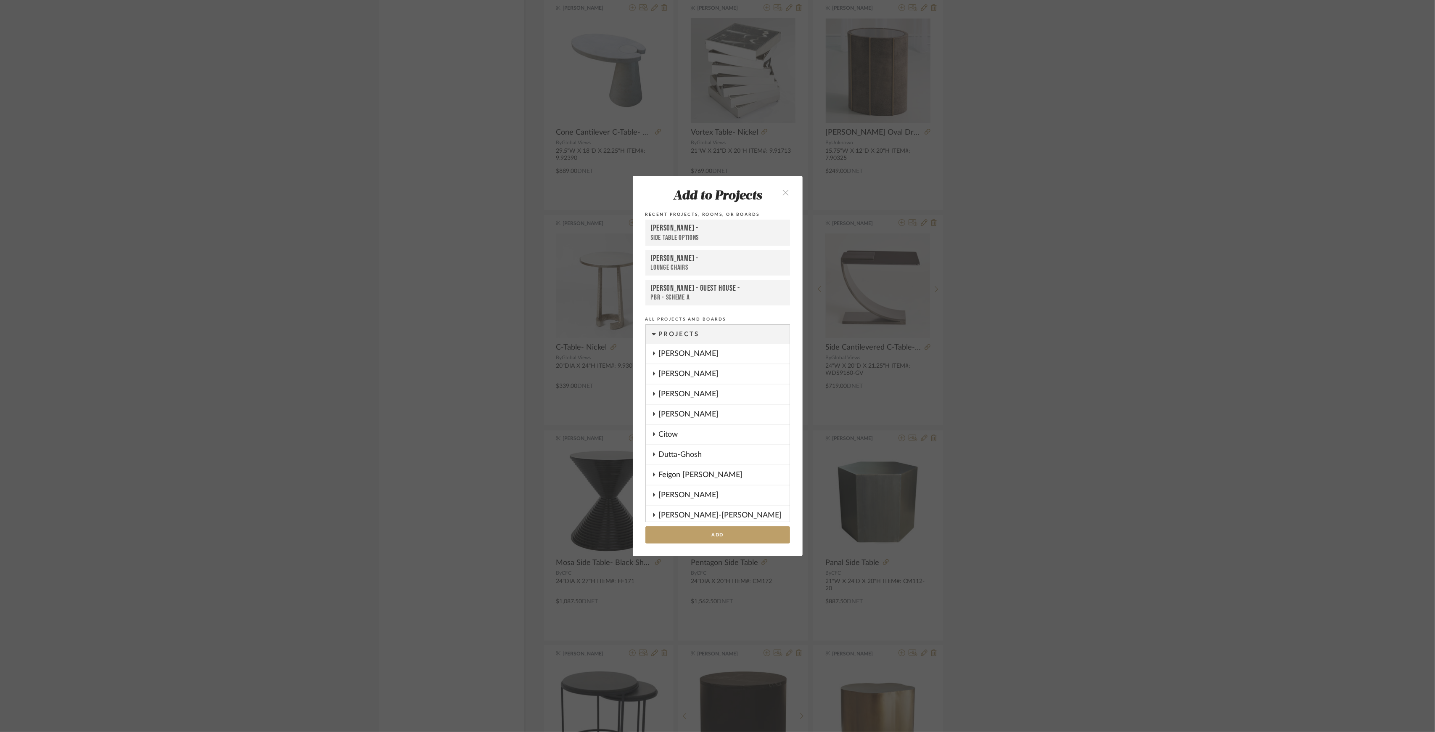
scroll to position [359, 0]
click at [708, 530] on button "Add" at bounding box center [717, 534] width 145 height 17
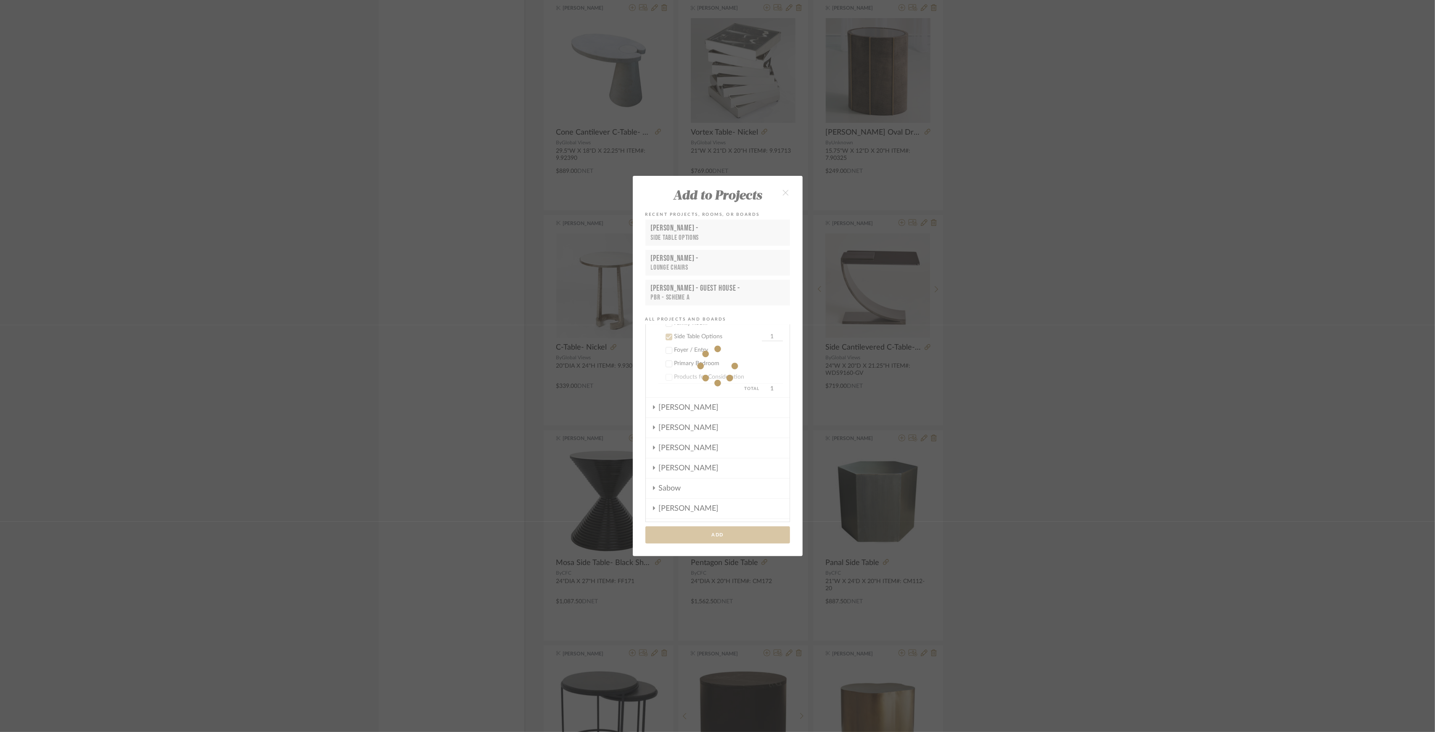
click at [1018, 446] on div "Add to Projects Recent Projects, Rooms, or Boards Lesnik - Side Table Options B…" at bounding box center [717, 366] width 1435 height 732
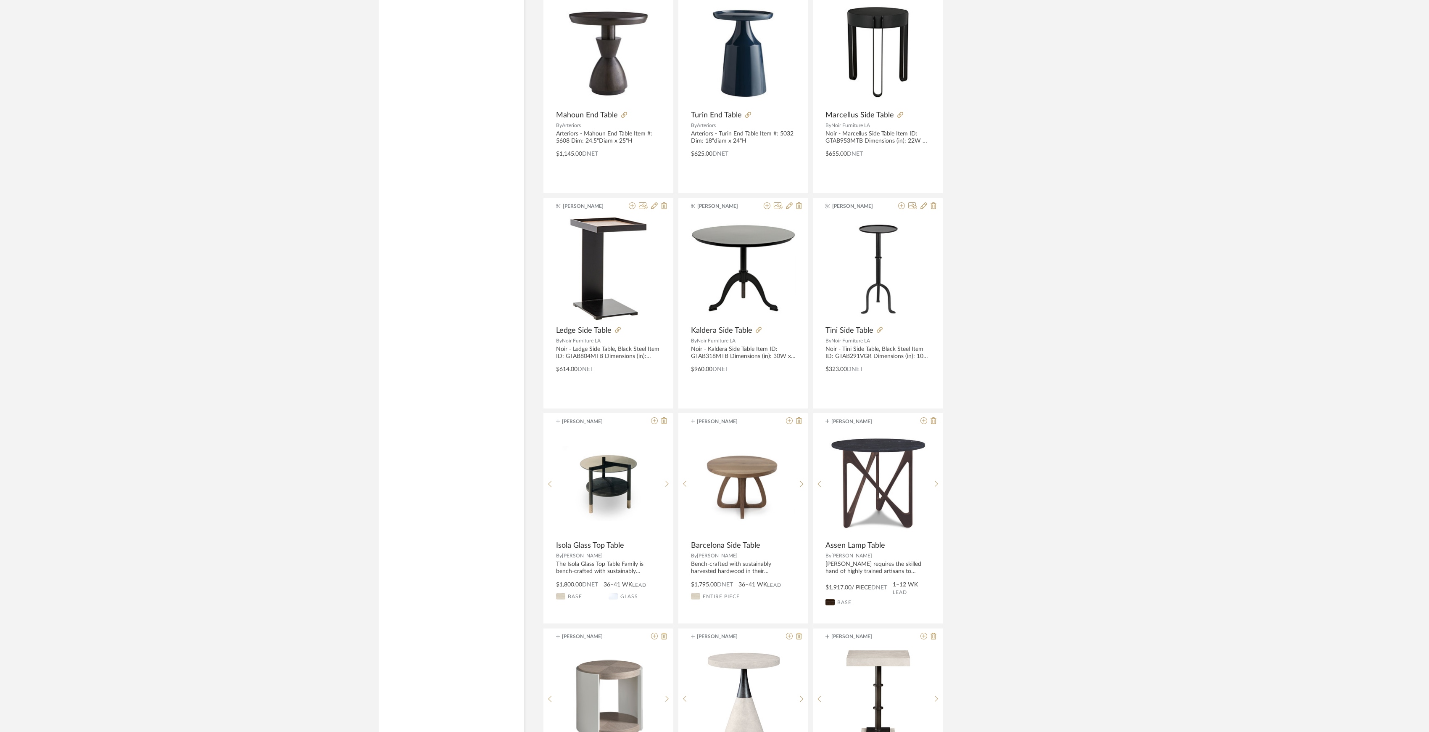
scroll to position [25391, 0]
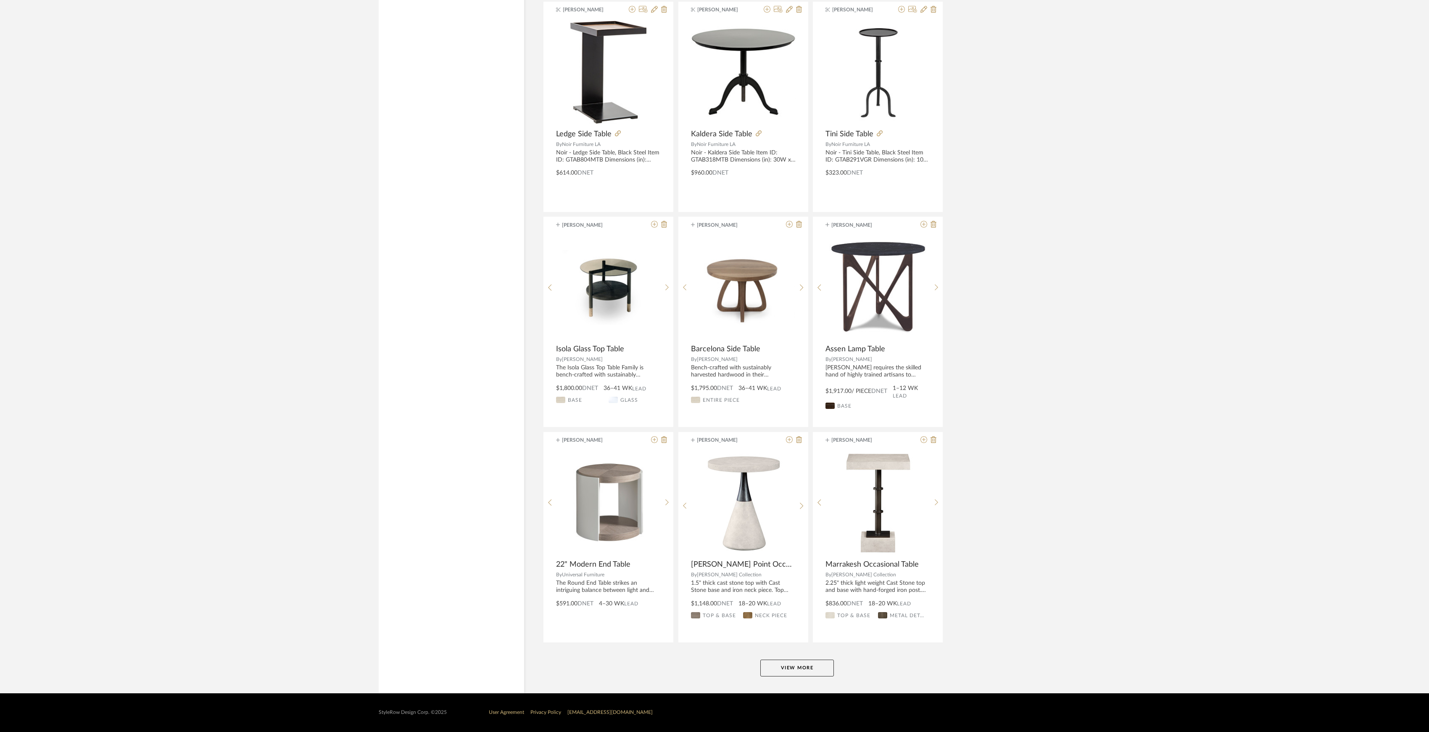
click at [803, 668] on button "View More" at bounding box center [798, 667] width 74 height 17
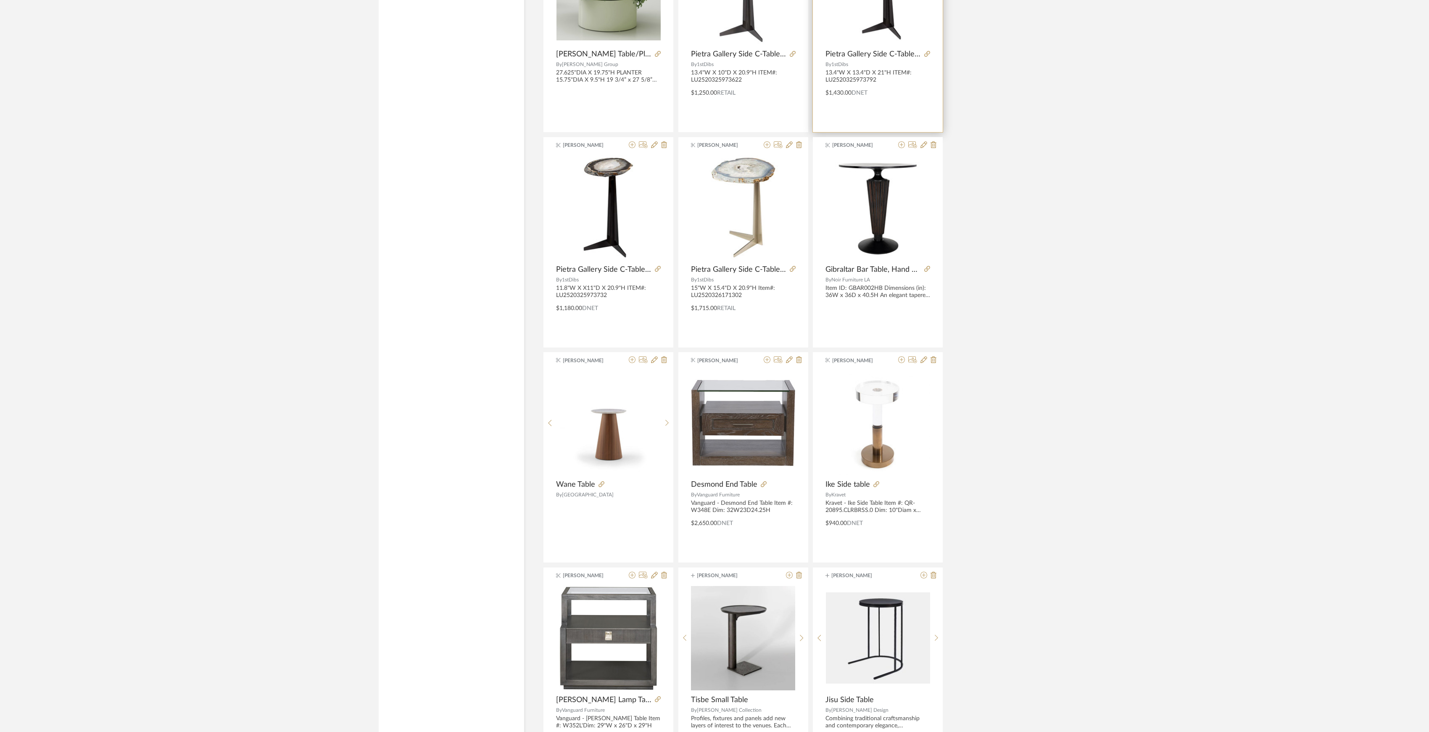
scroll to position [26848, 0]
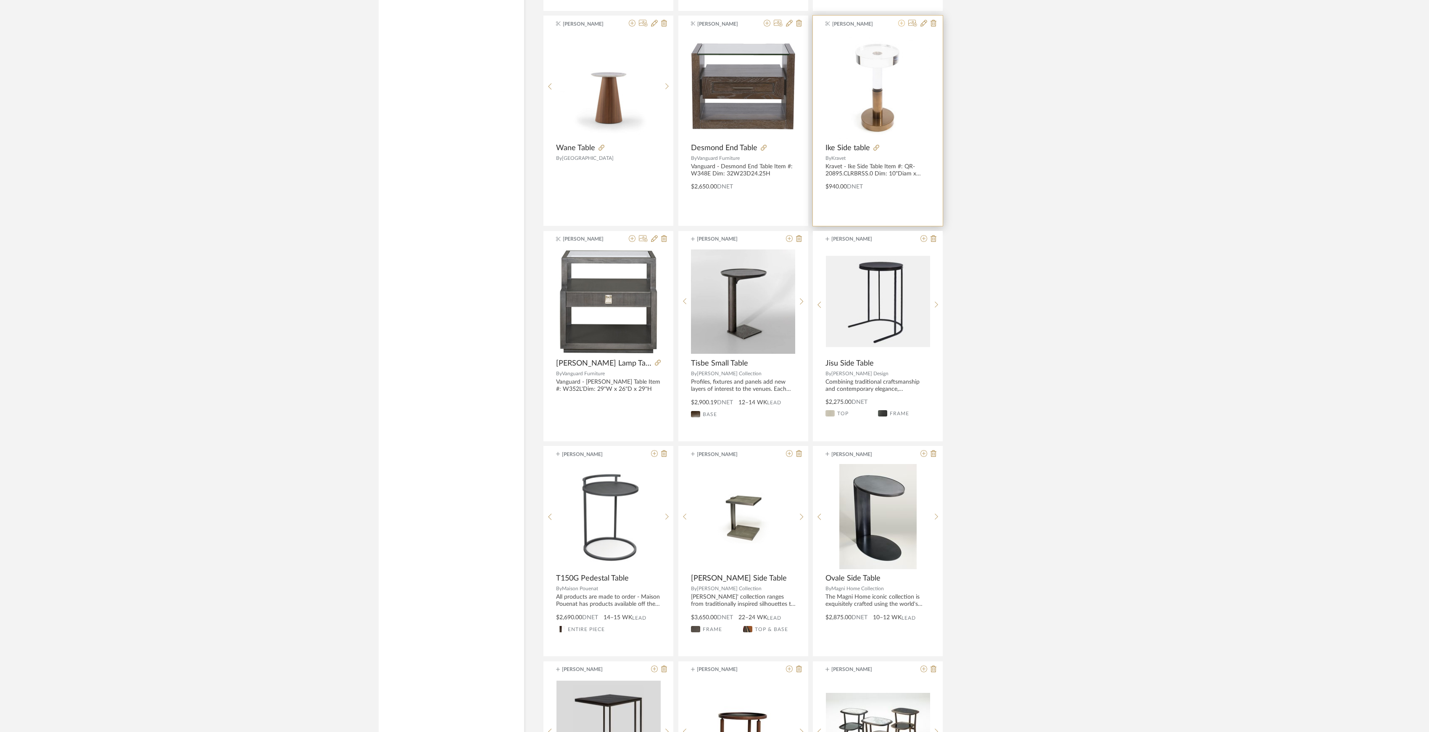
click at [902, 26] on icon at bounding box center [901, 23] width 7 height 7
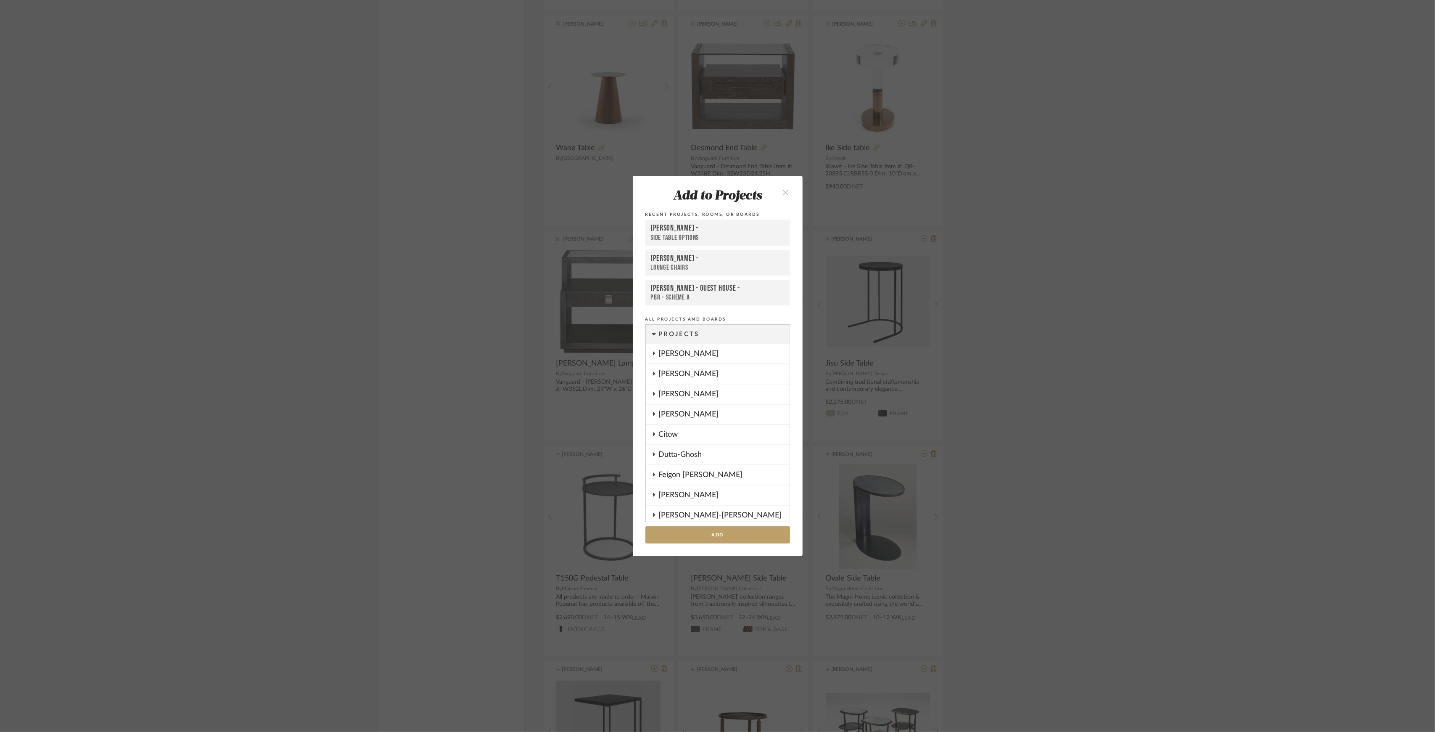
scroll to position [359, 0]
click at [735, 536] on button "Add" at bounding box center [717, 534] width 145 height 17
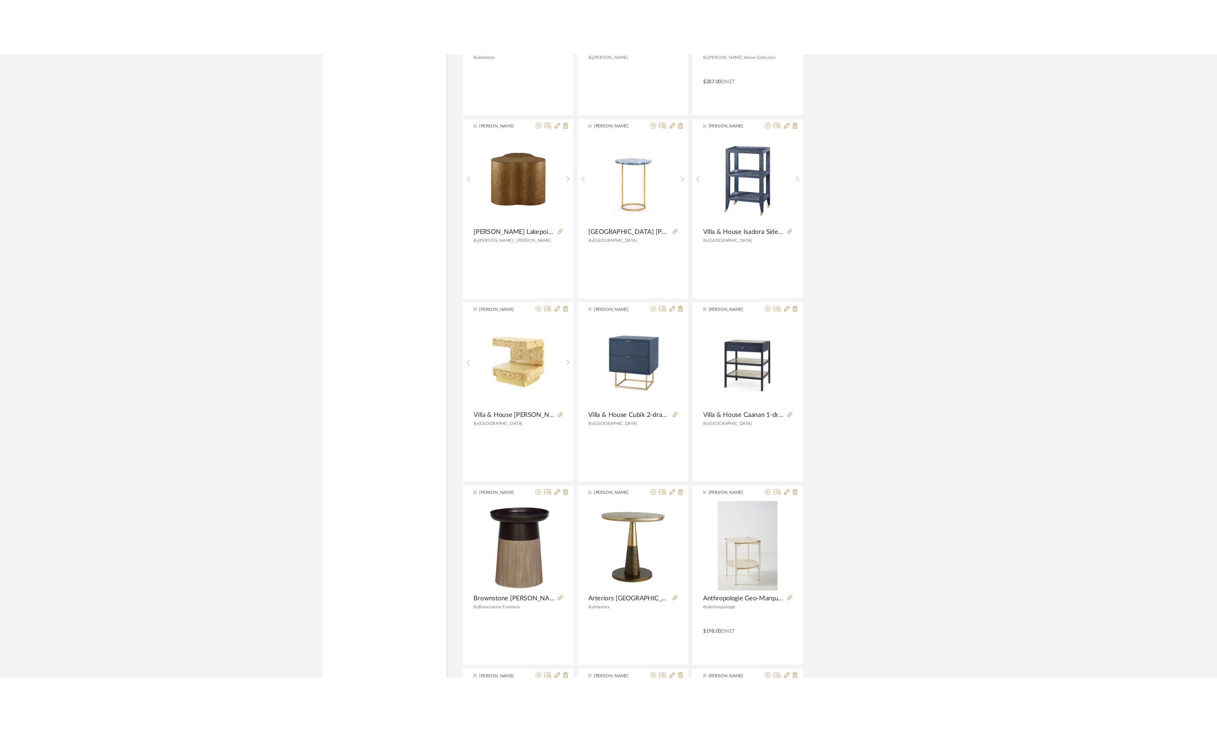
scroll to position [0, 0]
